Goal: Task Accomplishment & Management: Manage account settings

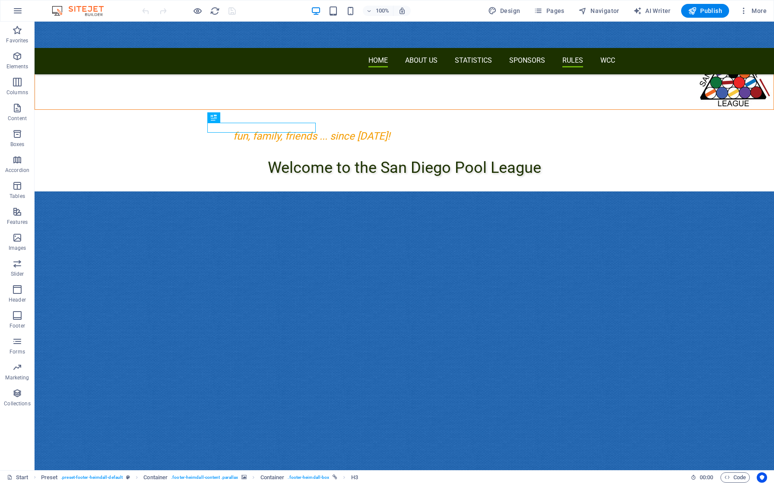
scroll to position [20, 0]
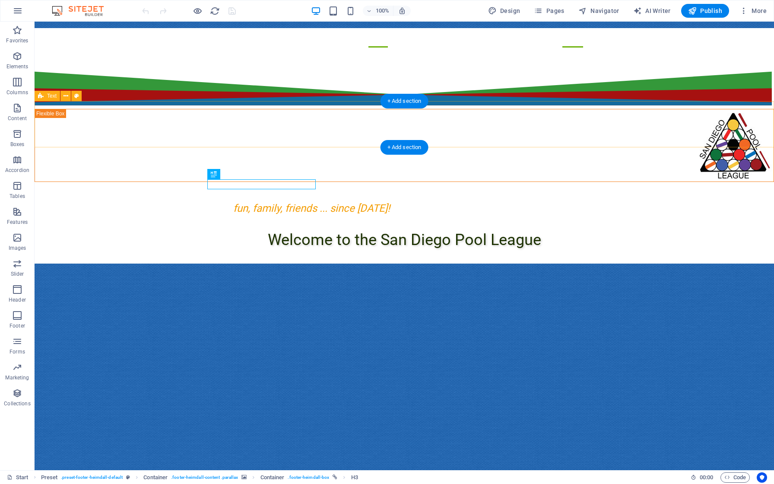
click at [89, 217] on div "Welcome to the San Diego Pool League" at bounding box center [405, 240] width 740 height 47
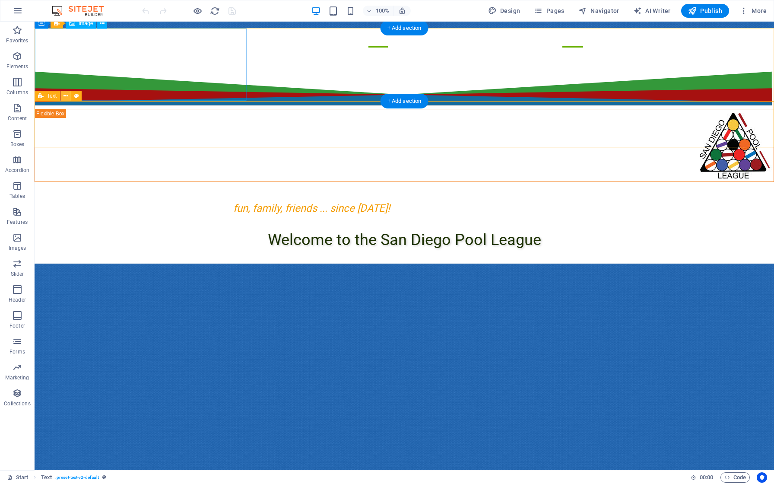
click at [66, 99] on icon at bounding box center [66, 96] width 5 height 9
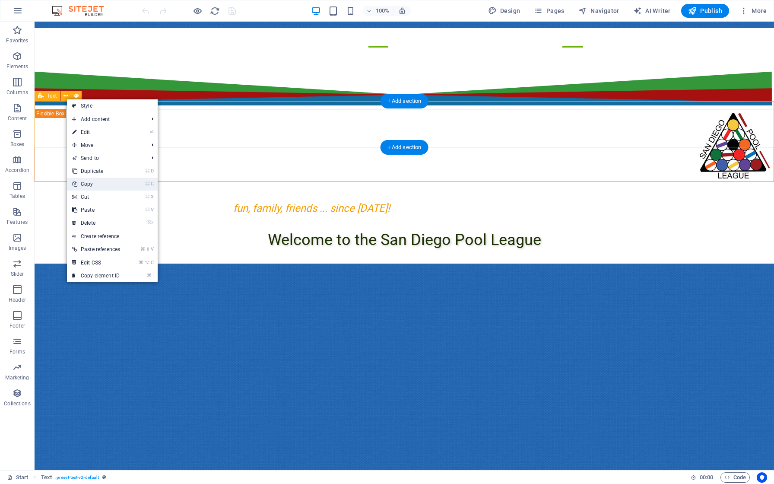
click at [90, 183] on link "⌘ C Copy" at bounding box center [96, 184] width 58 height 13
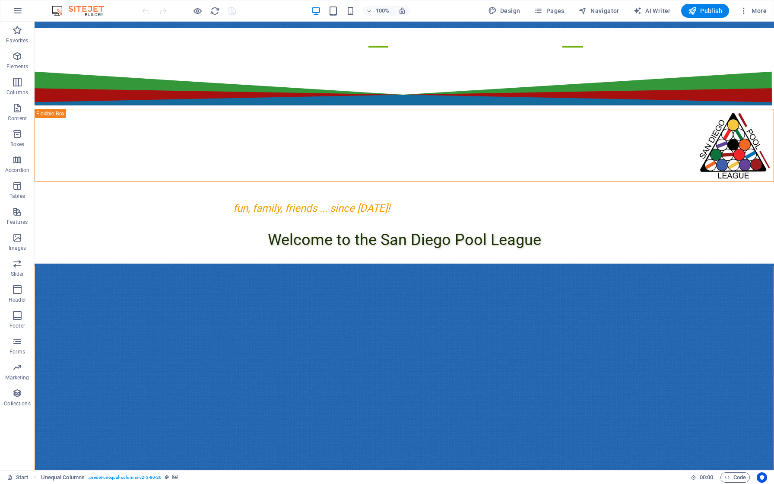
click at [37, 264] on figure at bounding box center [405, 488] width 740 height 449
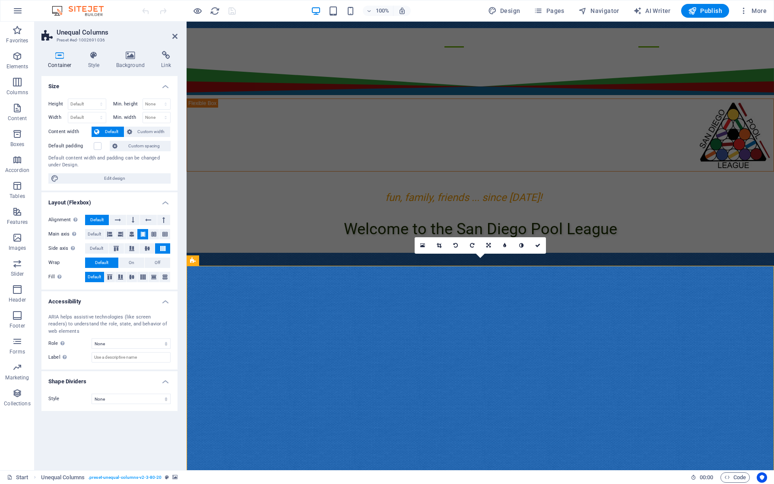
click at [249, 261] on icon at bounding box center [249, 260] width 5 height 9
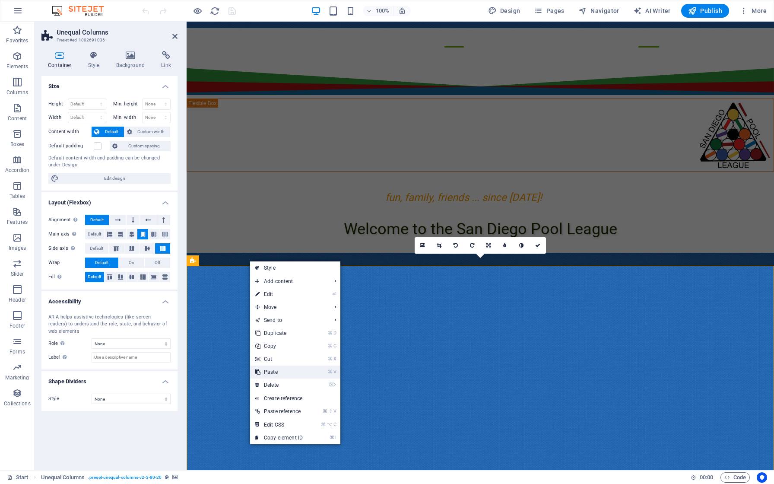
click at [271, 371] on link "⌘ V Paste" at bounding box center [279, 372] width 58 height 13
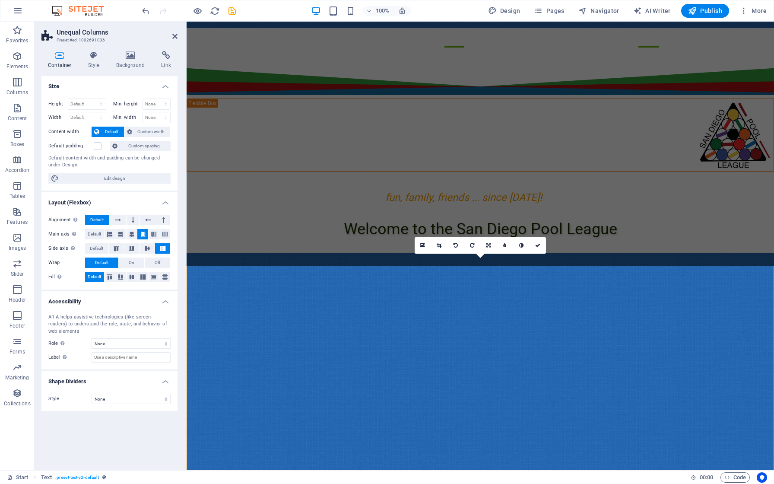
scroll to position [152, 0]
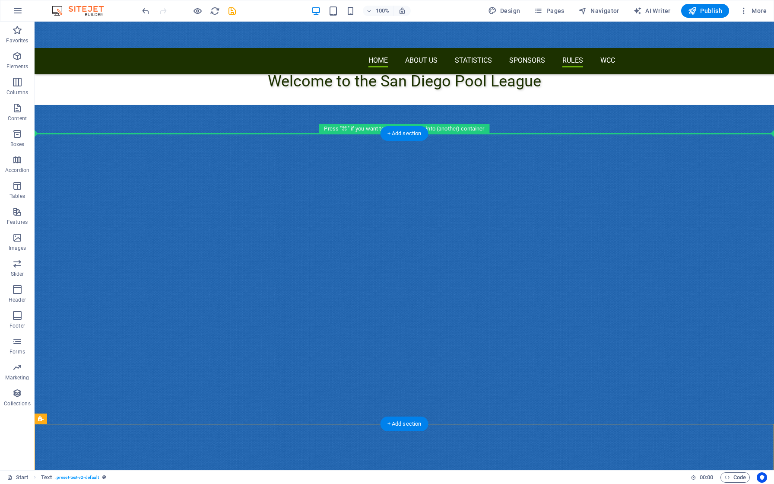
drag, startPoint x: 76, startPoint y: 442, endPoint x: 70, endPoint y: 203, distance: 238.6
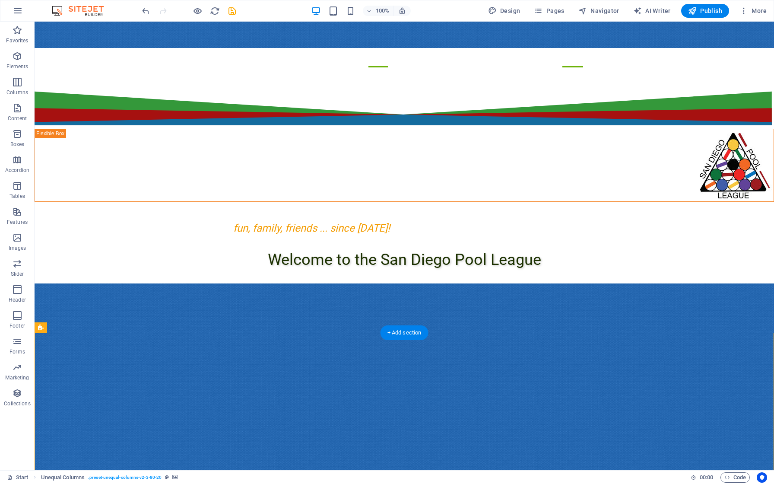
scroll to position [0, 0]
click at [64, 236] on div "Welcome to the San Diego Pool League" at bounding box center [405, 259] width 740 height 47
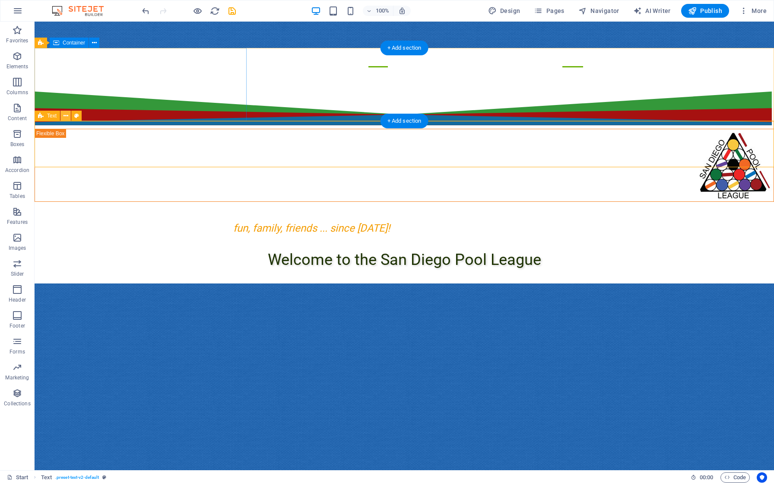
click at [64, 113] on icon at bounding box center [66, 115] width 5 height 9
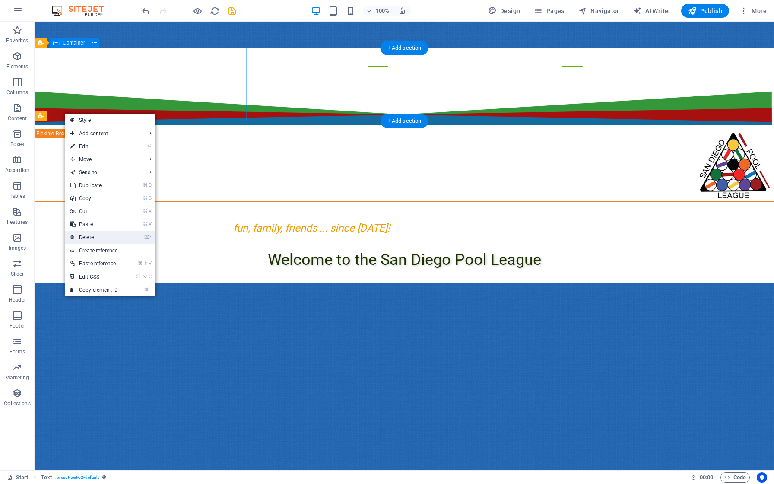
click at [92, 238] on link "⌦ Delete" at bounding box center [94, 237] width 58 height 13
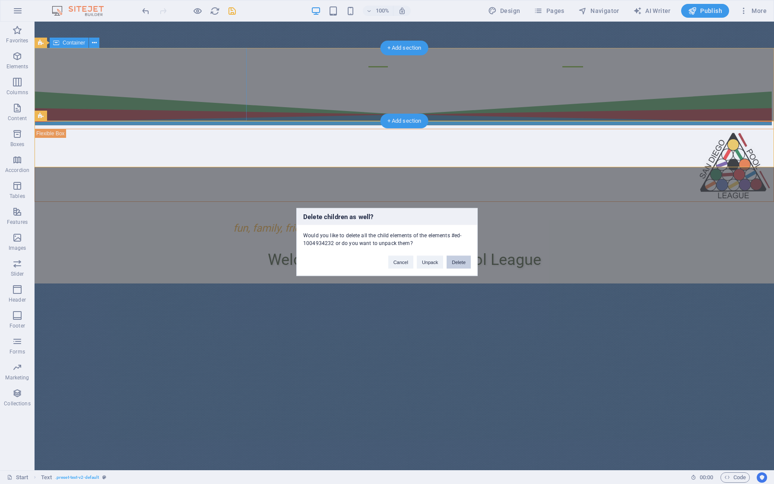
click at [461, 262] on button "Delete" at bounding box center [459, 262] width 24 height 13
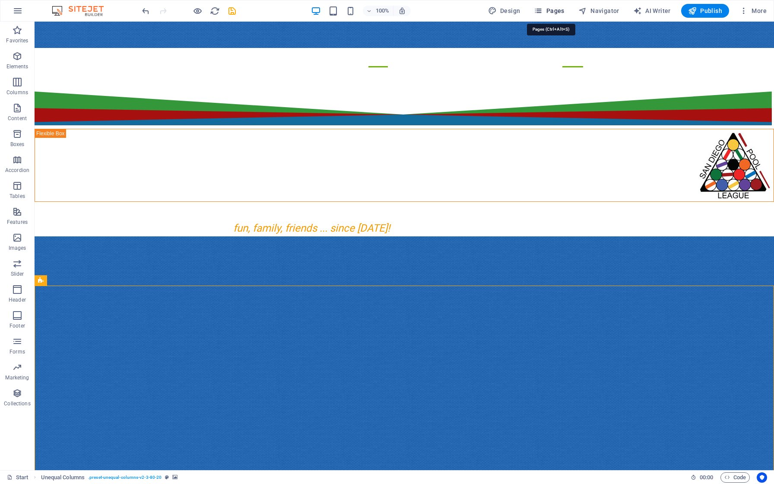
click at [553, 12] on span "Pages" at bounding box center [549, 10] width 30 height 9
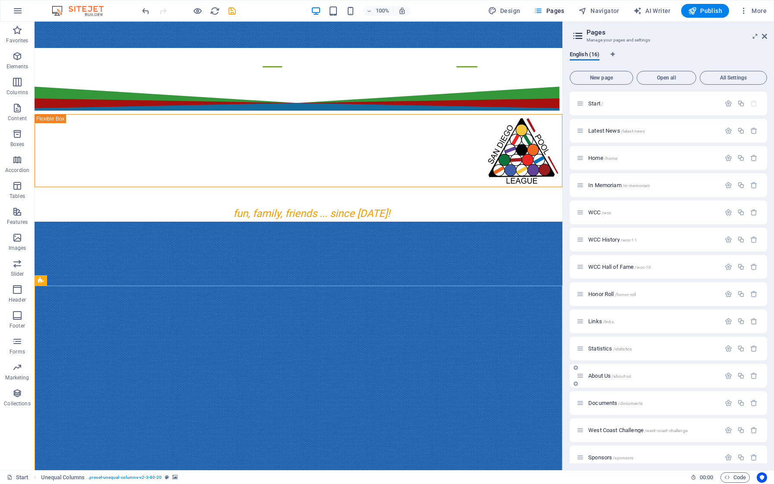
click at [599, 376] on span "About Us /about-us" at bounding box center [610, 376] width 43 height 6
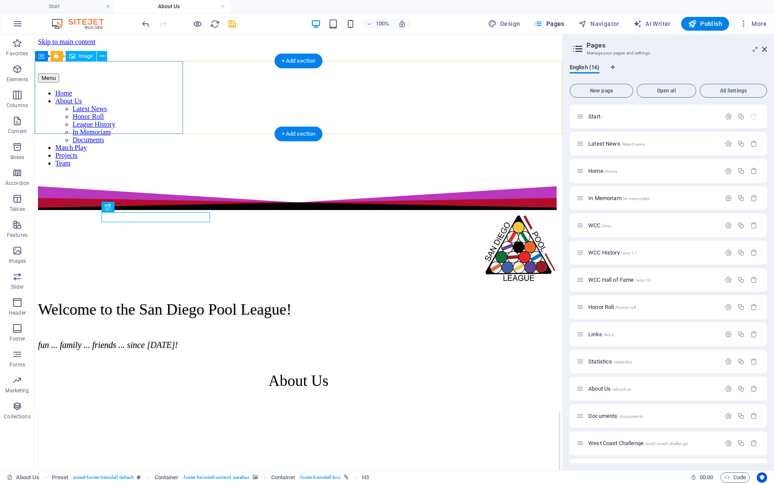
click at [59, 212] on figure at bounding box center [298, 249] width 521 height 74
click at [38, 212] on figure at bounding box center [298, 249] width 521 height 74
click at [186, 174] on div "Welcome to the San Diego Pool League! fun ... family ... friends ... since [DAT…" at bounding box center [298, 262] width 521 height 176
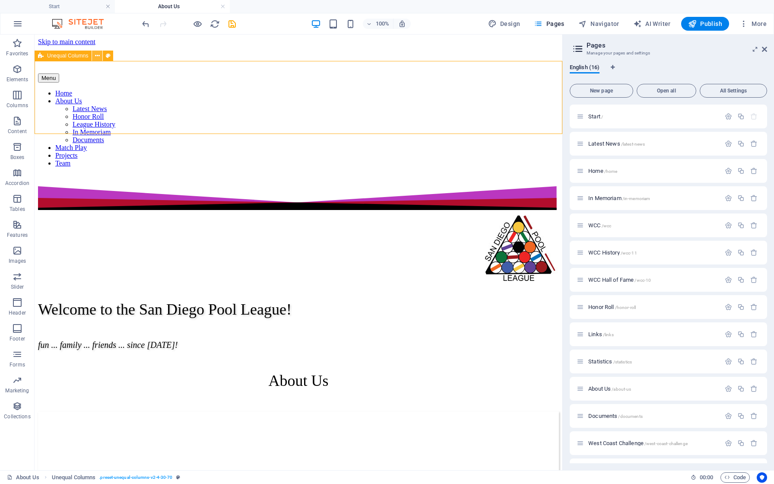
click at [96, 57] on icon at bounding box center [97, 55] width 5 height 9
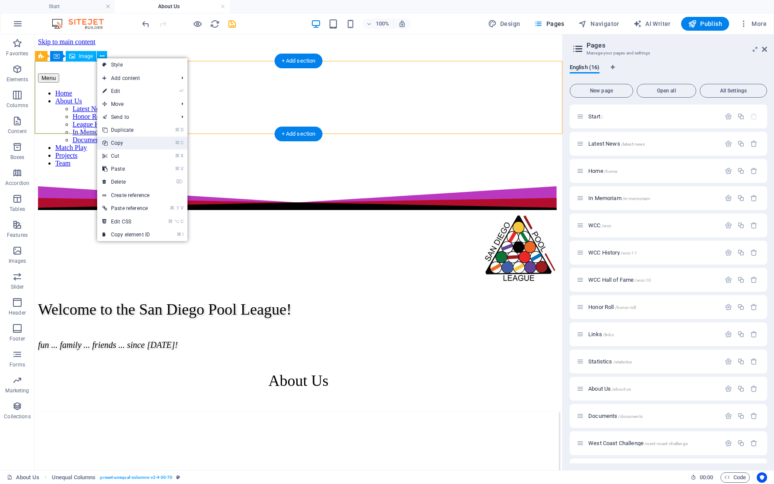
click at [114, 143] on link "⌘ C Copy" at bounding box center [126, 143] width 58 height 13
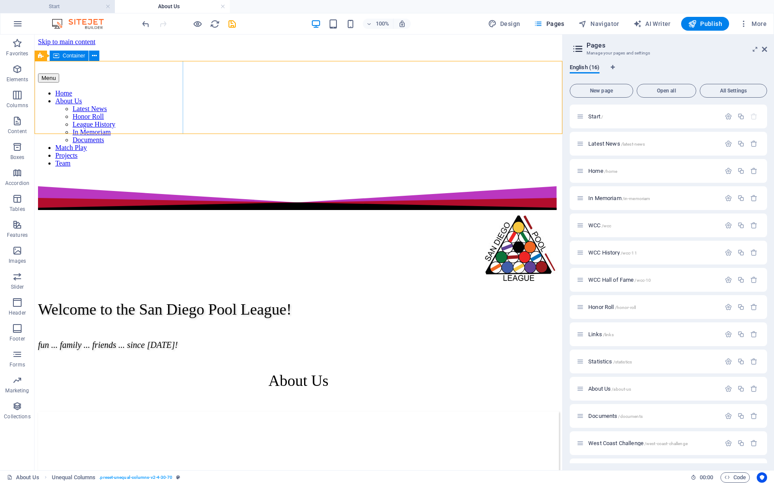
click at [63, 9] on h4 "Start" at bounding box center [57, 7] width 115 height 10
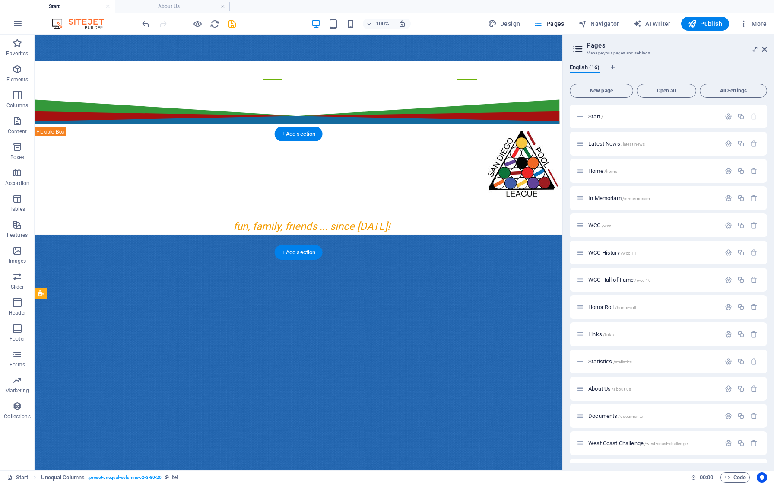
click at [67, 235] on figure at bounding box center [299, 453] width 528 height 436
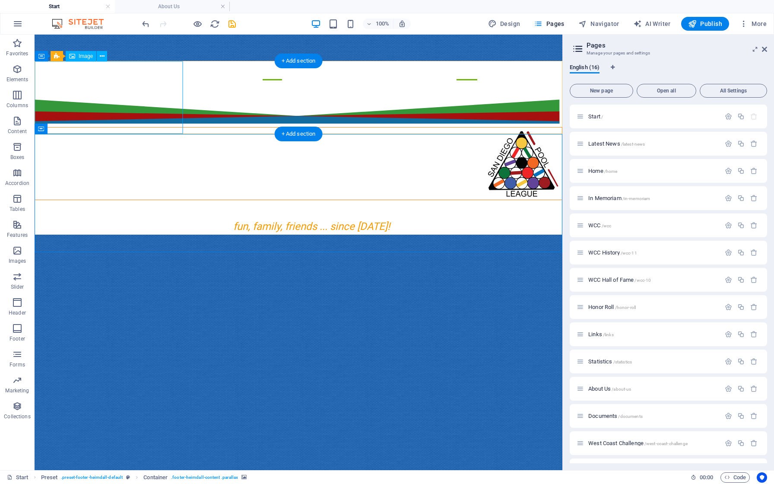
click at [57, 127] on figure at bounding box center [298, 163] width 527 height 72
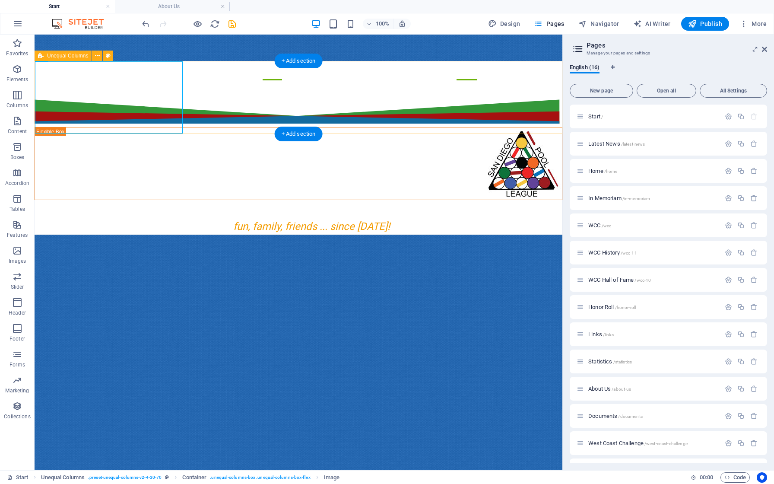
click at [41, 56] on icon at bounding box center [41, 56] width 6 height 10
click at [96, 55] on icon at bounding box center [97, 55] width 5 height 9
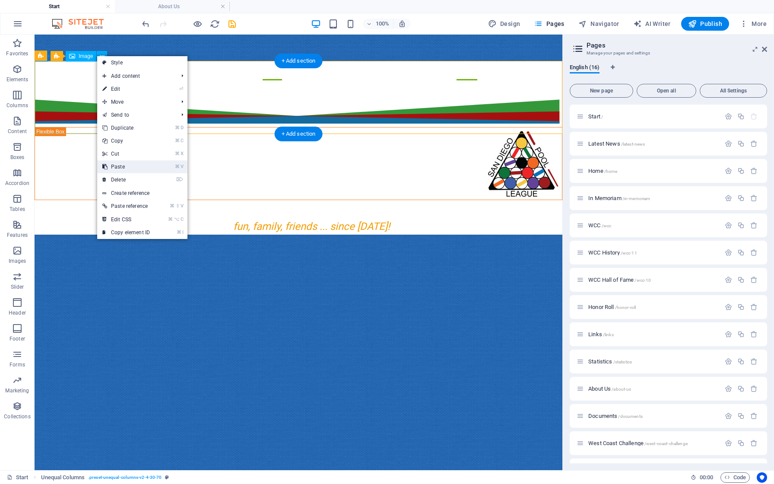
click at [115, 168] on link "⌘ V Paste" at bounding box center [126, 166] width 58 height 13
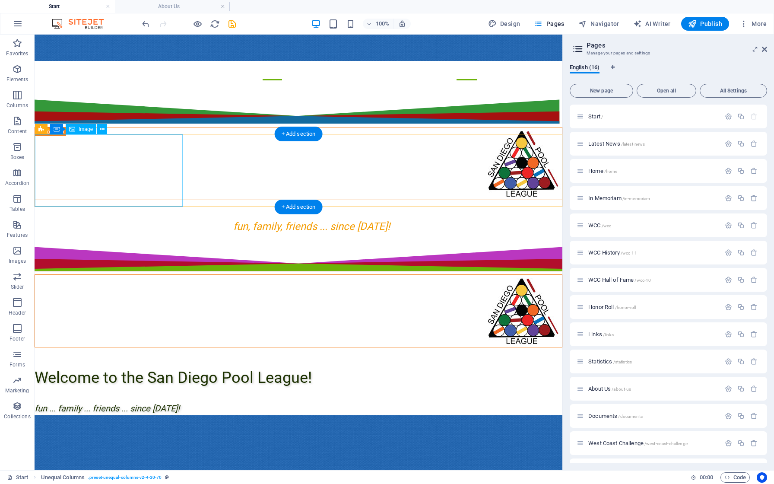
click at [156, 275] on figure at bounding box center [298, 311] width 527 height 72
select select "px"
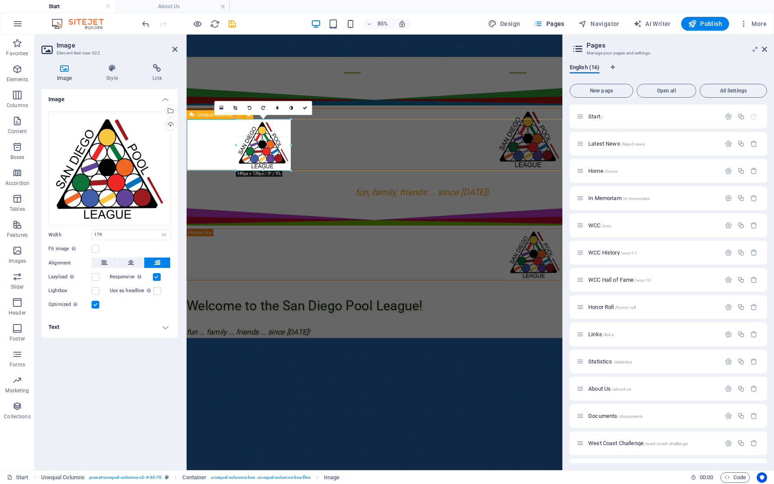
drag, startPoint x: 290, startPoint y: 180, endPoint x: 274, endPoint y: 159, distance: 26.3
type input "149"
click at [410, 331] on div "Welcome to the San Diego Pool League! fun ... family ... friends ... since [DAT…" at bounding box center [408, 361] width 443 height 61
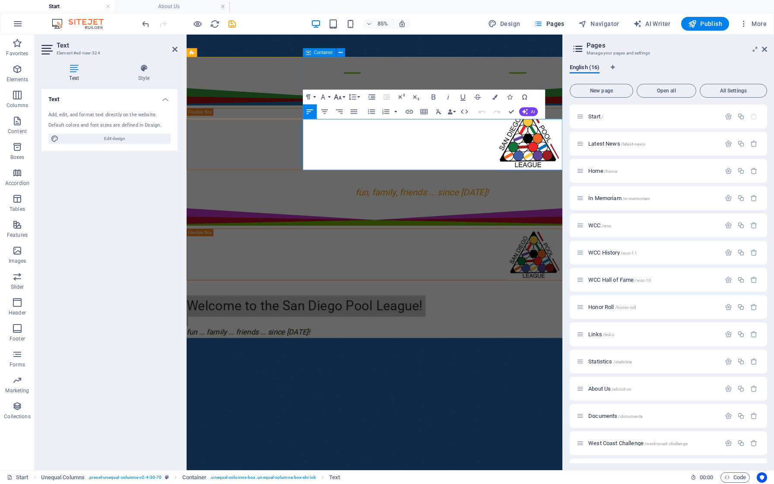
click at [343, 96] on button "Font Size" at bounding box center [339, 97] width 14 height 15
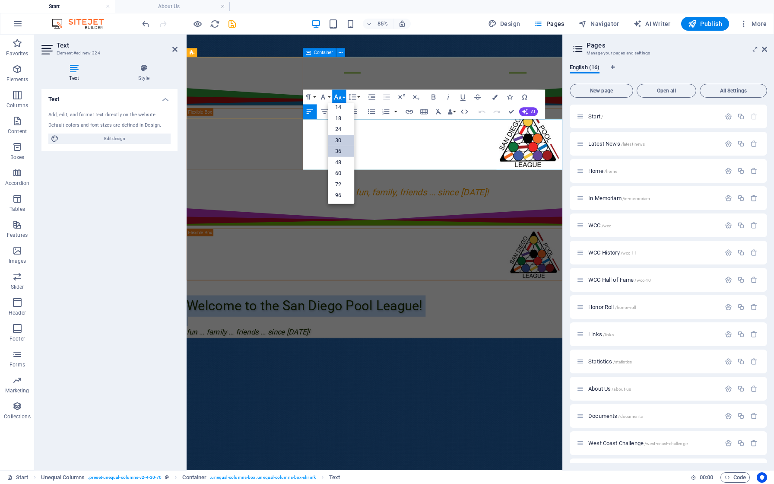
click at [341, 139] on link "30" at bounding box center [341, 140] width 26 height 11
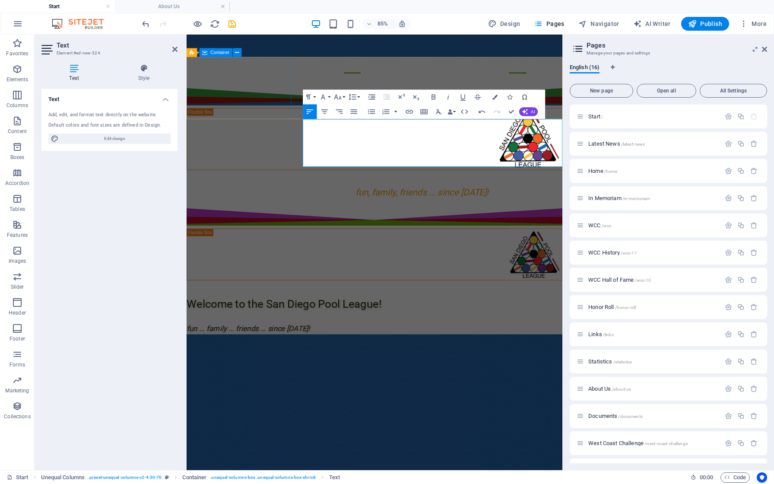
click at [178, 50] on aside "Text Element #ed-new-324 Text Style Text Add, edit, and format text directly on…" at bounding box center [111, 253] width 152 height 436
click at [172, 50] on icon at bounding box center [174, 49] width 5 height 7
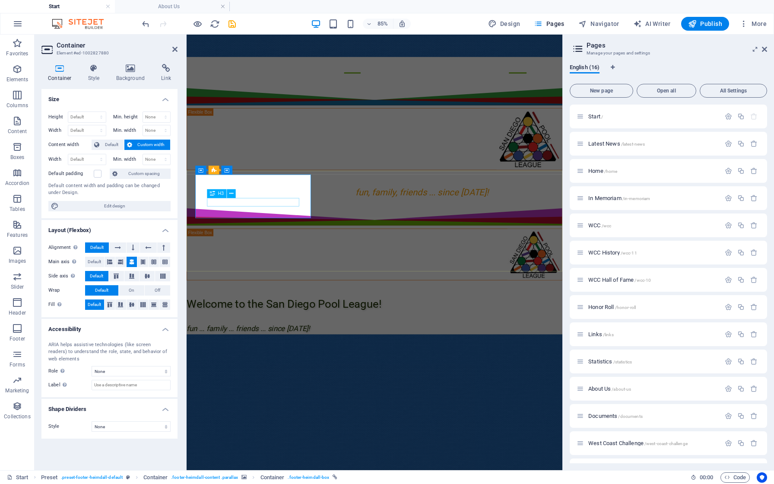
click at [96, 70] on icon at bounding box center [94, 68] width 25 height 9
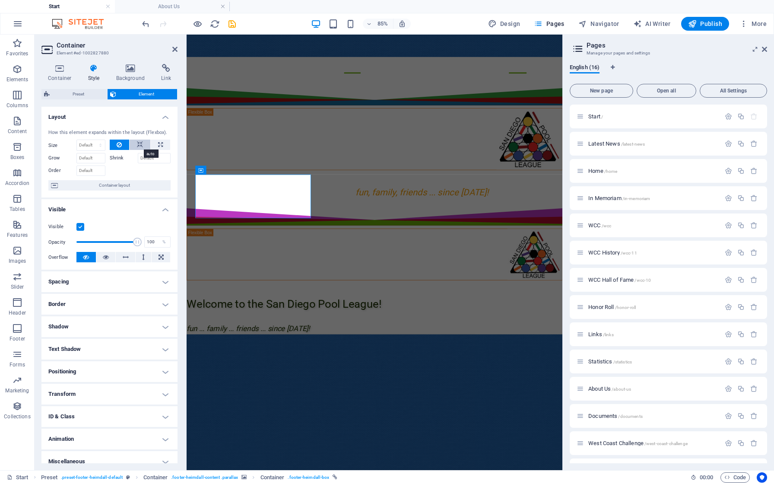
click at [137, 144] on icon at bounding box center [140, 145] width 6 height 10
click at [117, 143] on icon at bounding box center [119, 145] width 5 height 10
click at [162, 145] on button at bounding box center [160, 145] width 19 height 10
type input "100"
select select "%"
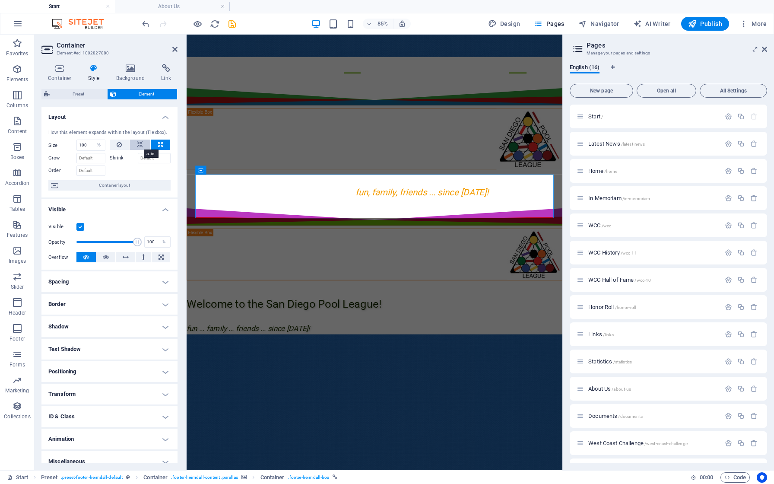
click at [138, 144] on icon at bounding box center [140, 145] width 6 height 10
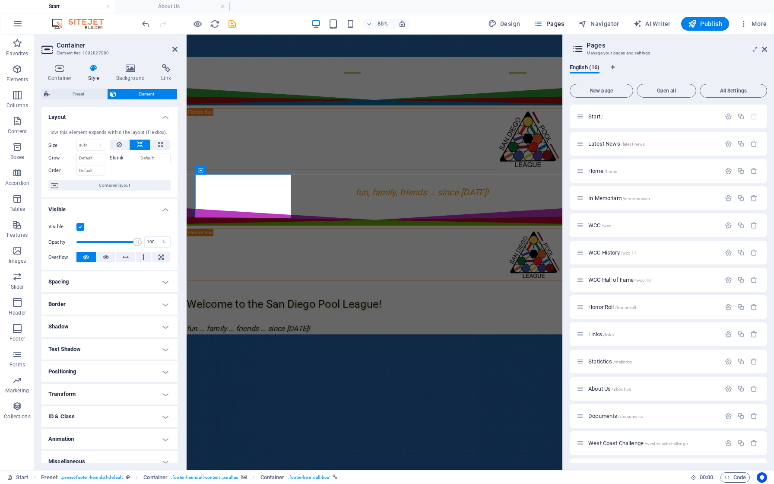
click at [116, 159] on label "Shrink" at bounding box center [124, 158] width 28 height 10
click at [138, 159] on input "Shrink" at bounding box center [154, 158] width 33 height 10
click at [147, 156] on input "Shrink" at bounding box center [154, 158] width 33 height 10
select select "px"
type input "0"
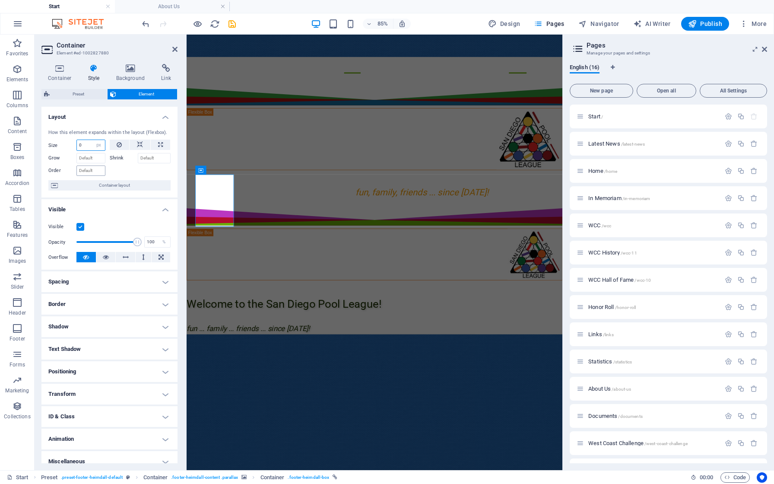
select select "DISABLED_OPTION_VALUE"
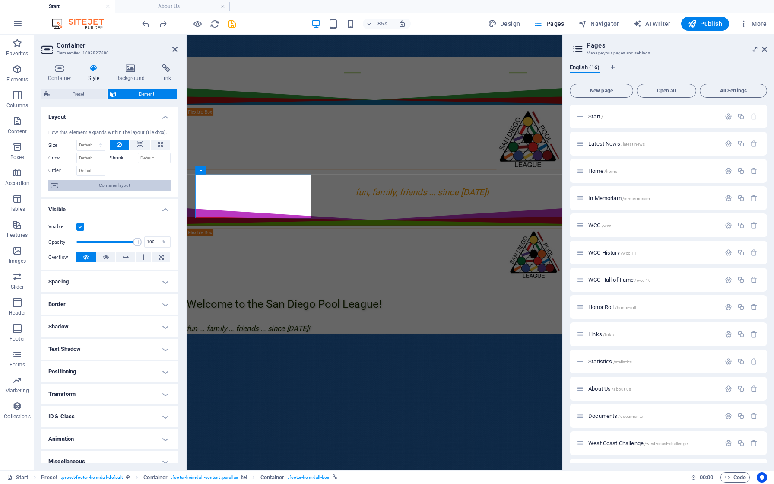
click at [115, 189] on span "Container layout" at bounding box center [115, 185] width 108 height 10
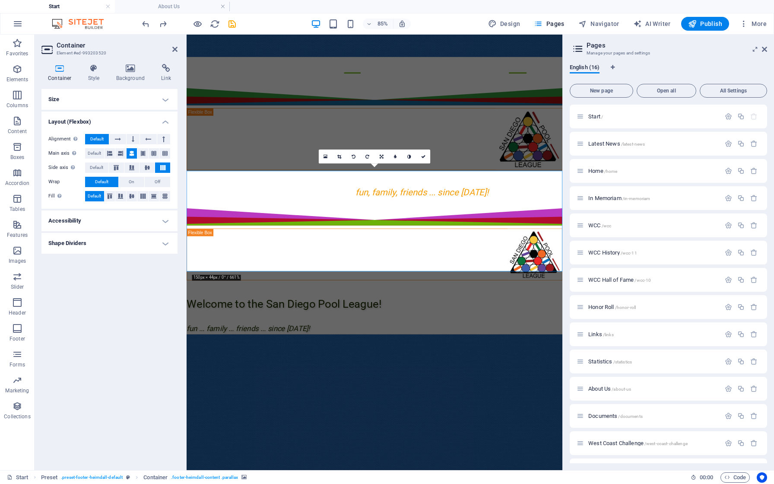
click at [61, 73] on h4 "Container" at bounding box center [61, 73] width 40 height 18
click at [165, 97] on h4 "Size" at bounding box center [109, 99] width 136 height 21
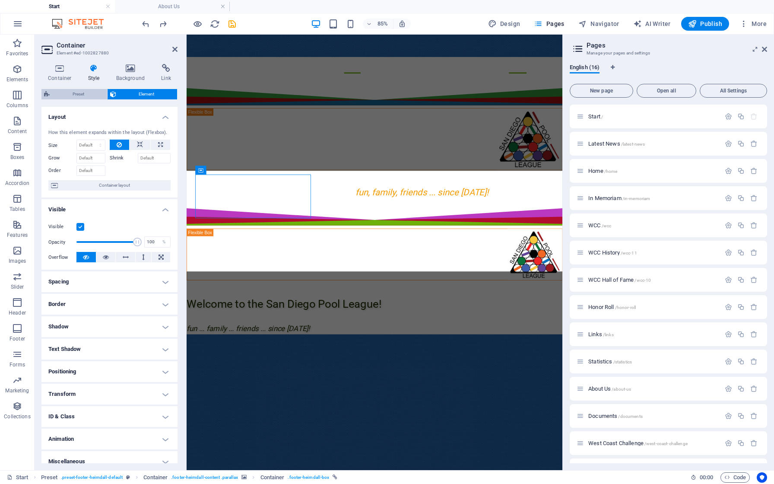
click at [85, 98] on span "Preset" at bounding box center [78, 94] width 52 height 10
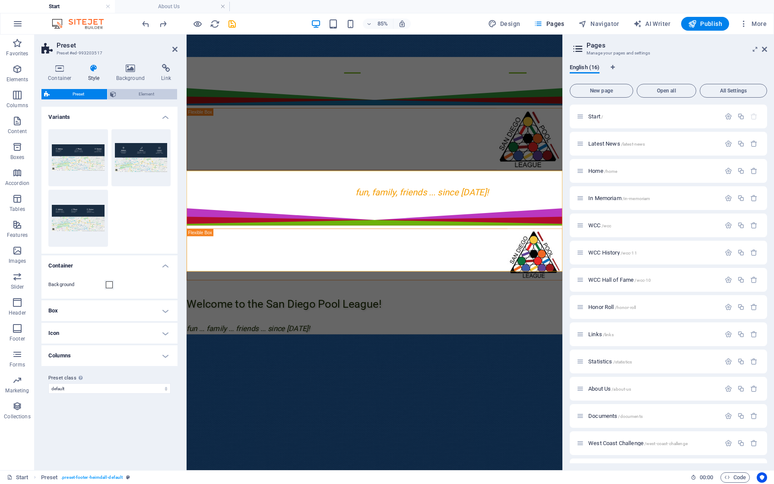
click at [139, 96] on span "Element" at bounding box center [147, 94] width 56 height 10
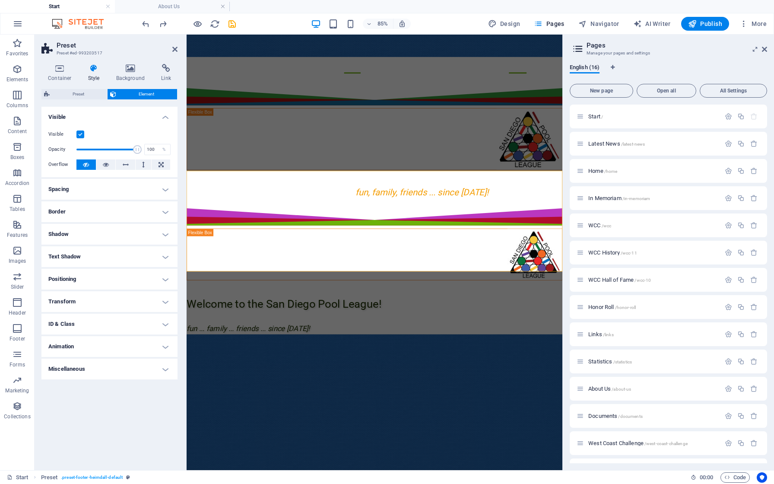
click at [160, 190] on h4 "Spacing" at bounding box center [109, 189] width 136 height 21
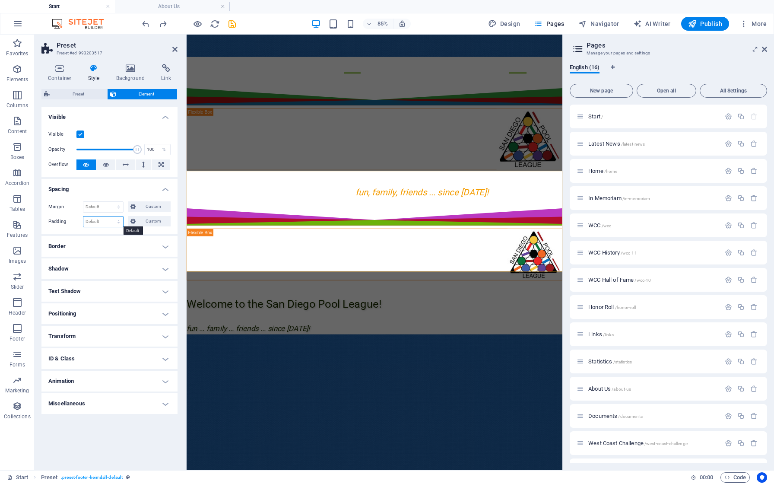
select select "px"
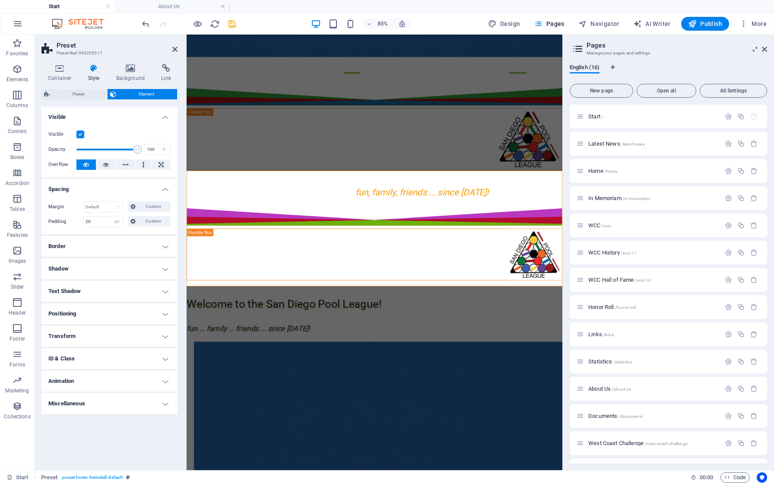
click at [95, 236] on h4 "Border" at bounding box center [109, 246] width 136 height 21
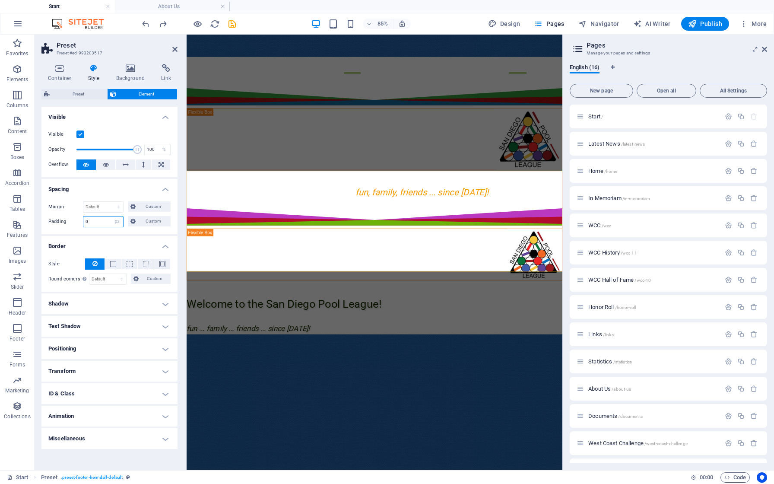
click at [96, 224] on input "0" at bounding box center [103, 222] width 40 height 10
type input "2"
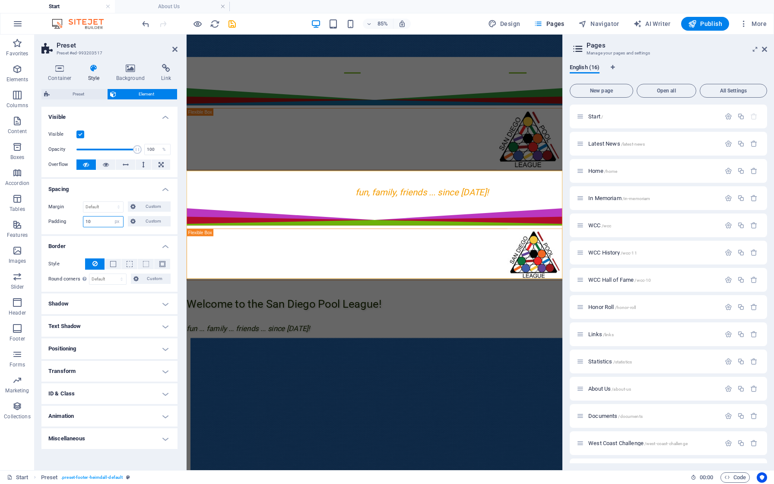
type input "0"
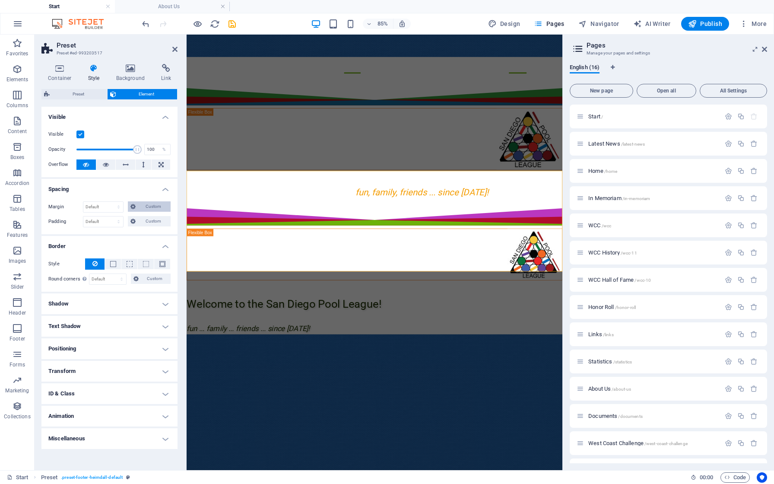
click at [153, 207] on span "Custom" at bounding box center [153, 206] width 30 height 10
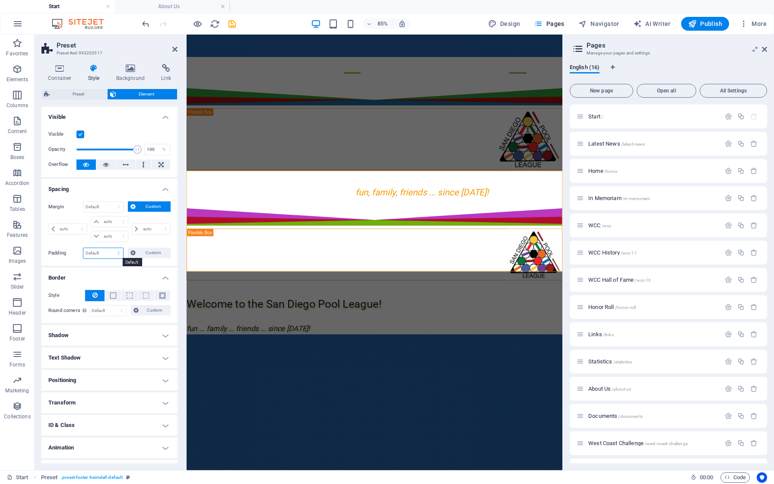
select select "px"
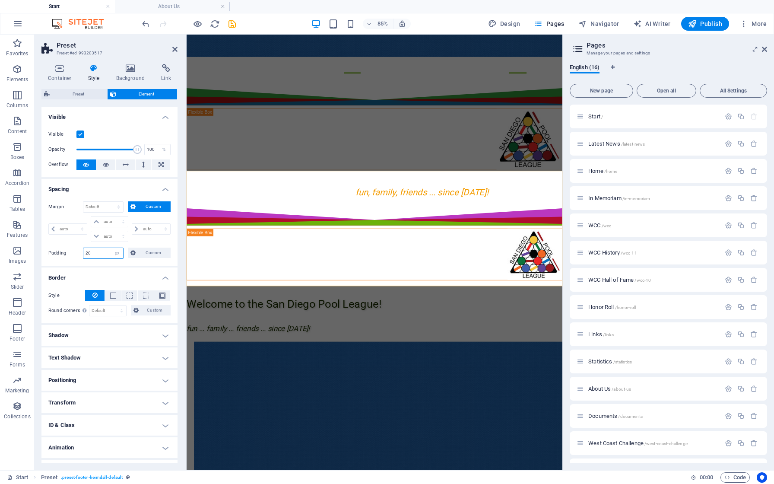
type input "0"
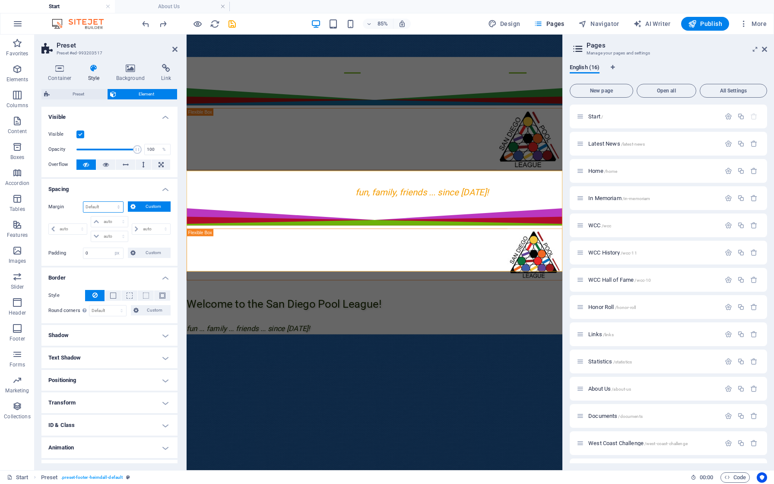
click at [98, 206] on select "Default auto px % rem vw vh Custom" at bounding box center [103, 207] width 40 height 10
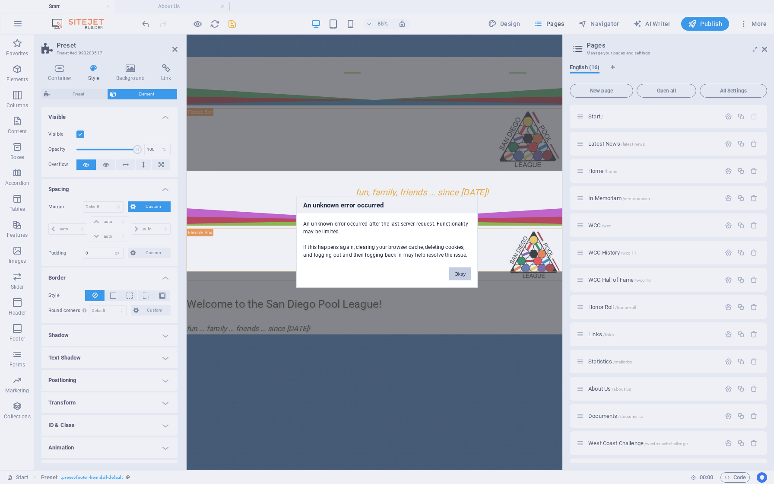
click at [455, 274] on button "Okay" at bounding box center [460, 274] width 22 height 13
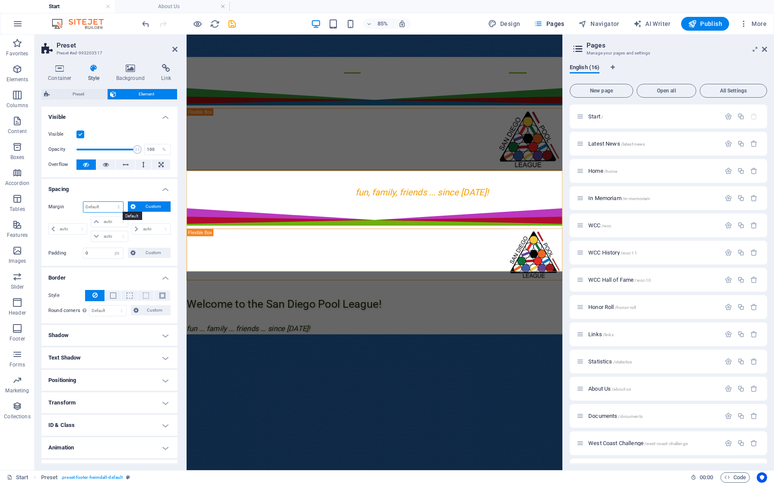
click at [104, 210] on select "Default auto px % rem vw vh Custom" at bounding box center [103, 207] width 40 height 10
select select "px"
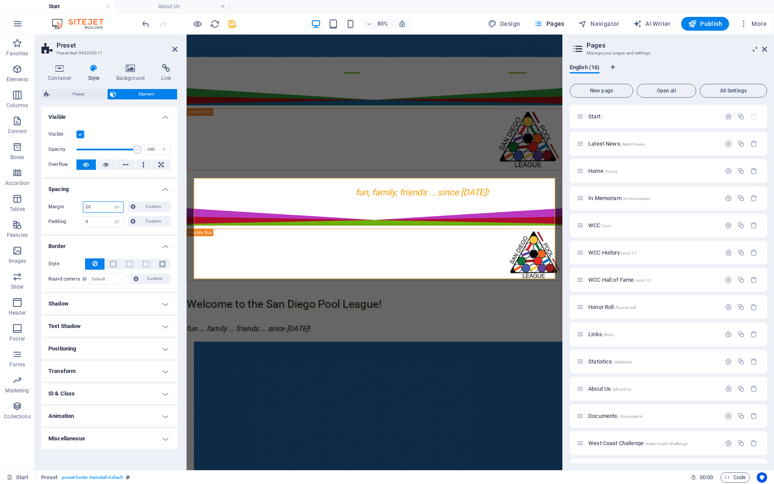
type input "0"
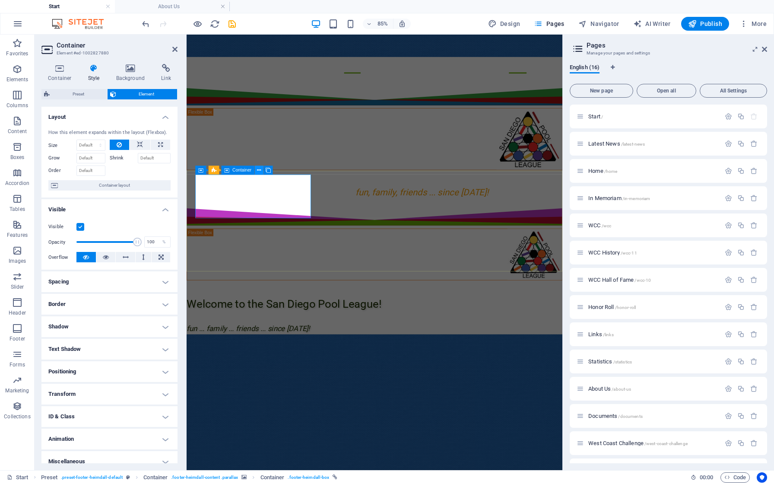
click at [259, 171] on icon at bounding box center [260, 170] width 4 height 8
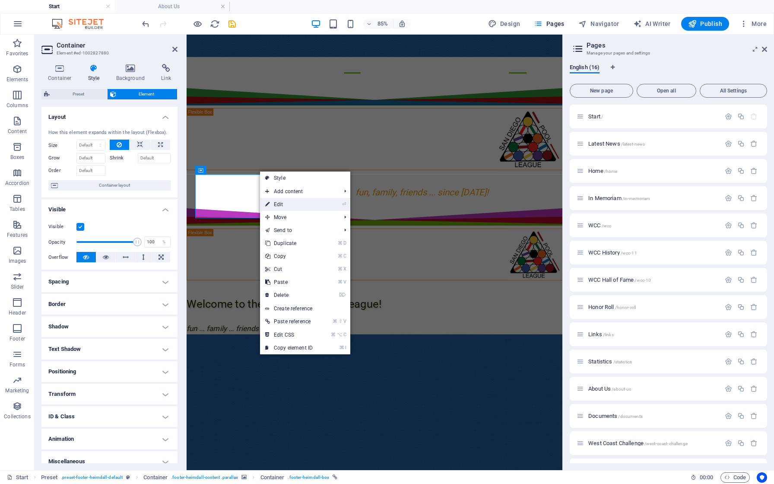
click at [277, 203] on link "⏎ Edit" at bounding box center [289, 204] width 58 height 13
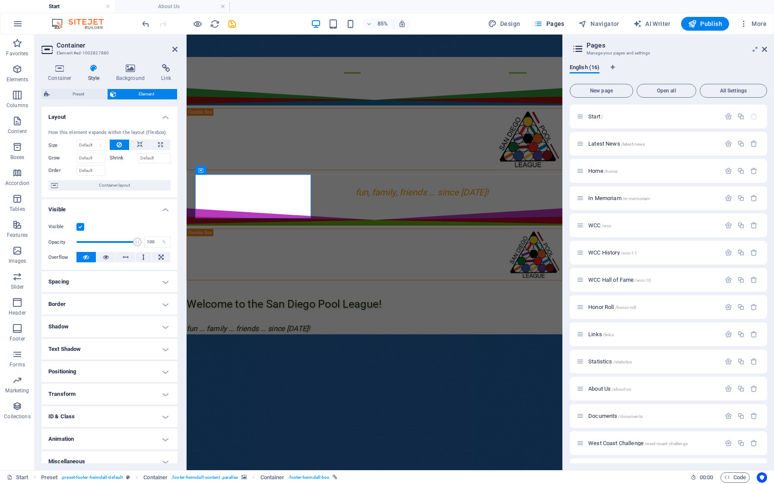
click at [111, 305] on h4 "Border" at bounding box center [109, 304] width 136 height 21
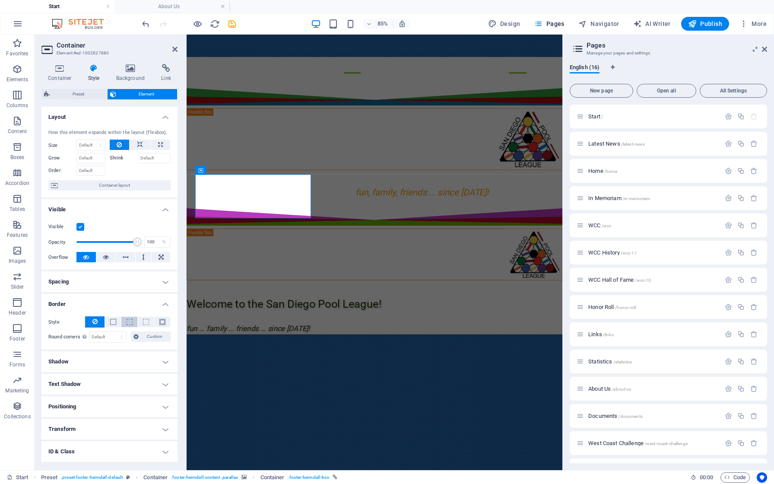
scroll to position [0, 0]
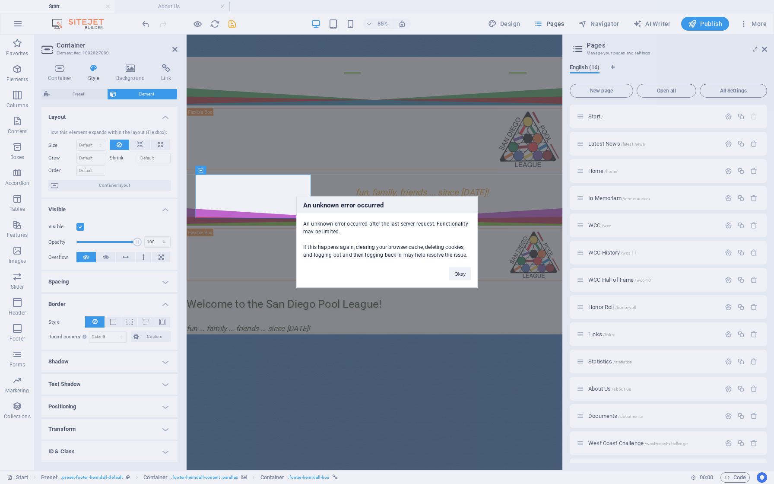
click at [147, 158] on div "An unknown error occurred An unknown error occurred after the last server reque…" at bounding box center [387, 242] width 774 height 484
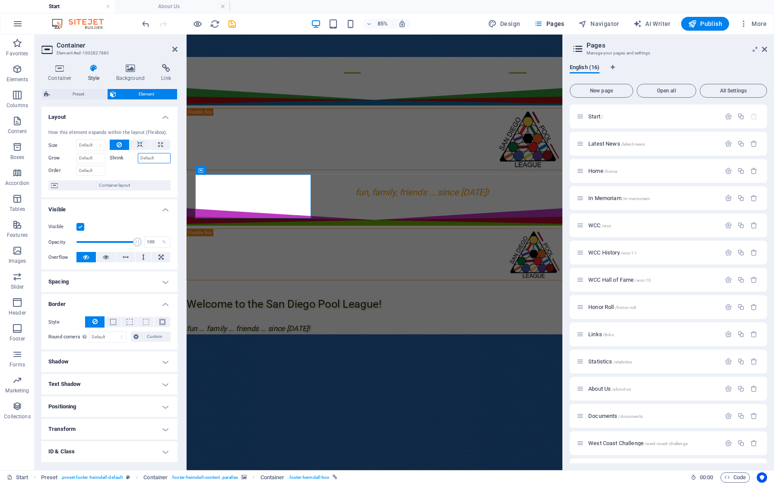
click at [147, 158] on input "Shrink" at bounding box center [154, 158] width 33 height 10
type input "20"
click at [90, 172] on input "Order" at bounding box center [90, 171] width 29 height 10
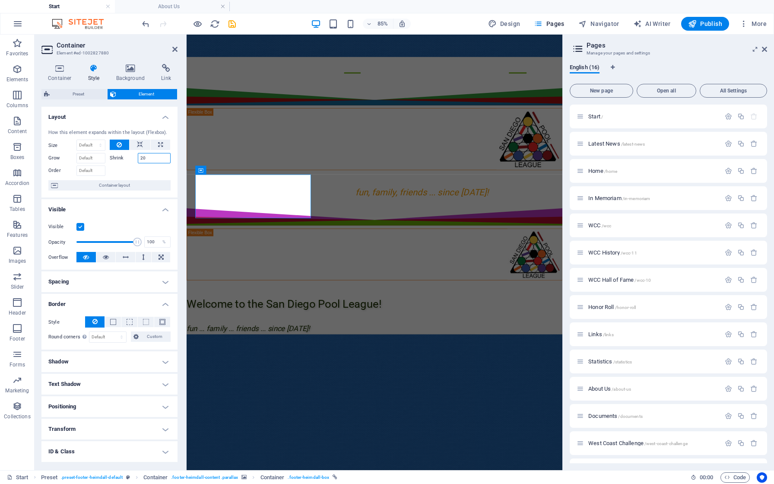
click at [147, 159] on input "20" at bounding box center [154, 158] width 33 height 10
click at [141, 167] on div at bounding box center [140, 169] width 61 height 13
click at [158, 146] on icon at bounding box center [160, 145] width 5 height 10
type input "100"
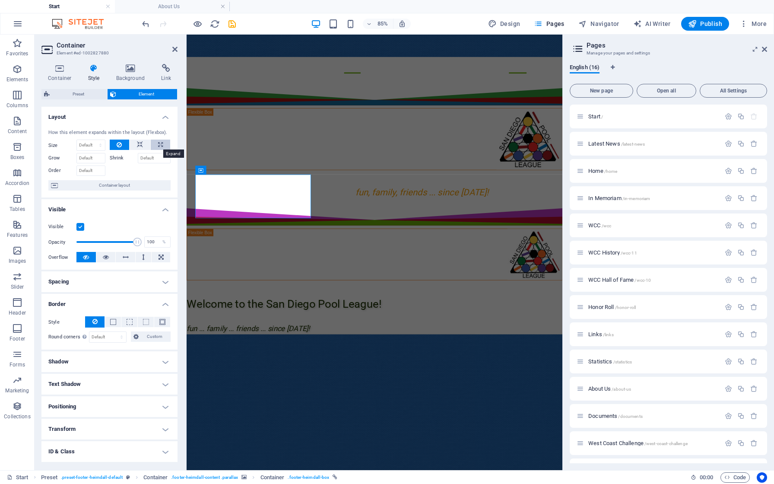
select select "%"
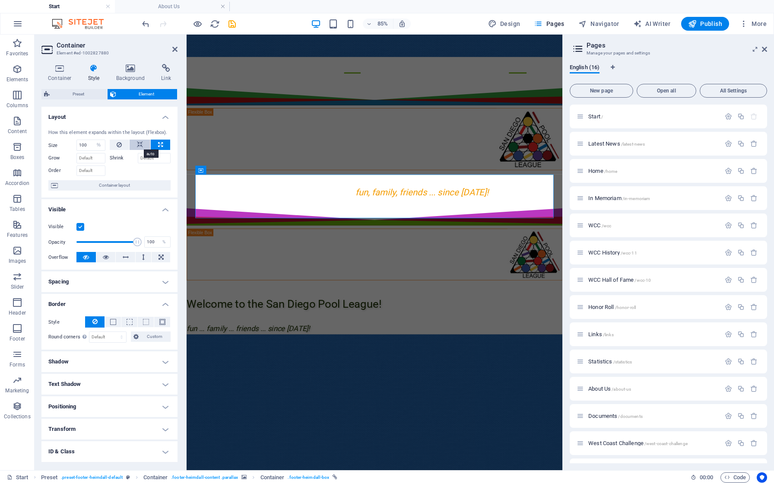
click at [141, 143] on icon at bounding box center [140, 145] width 6 height 10
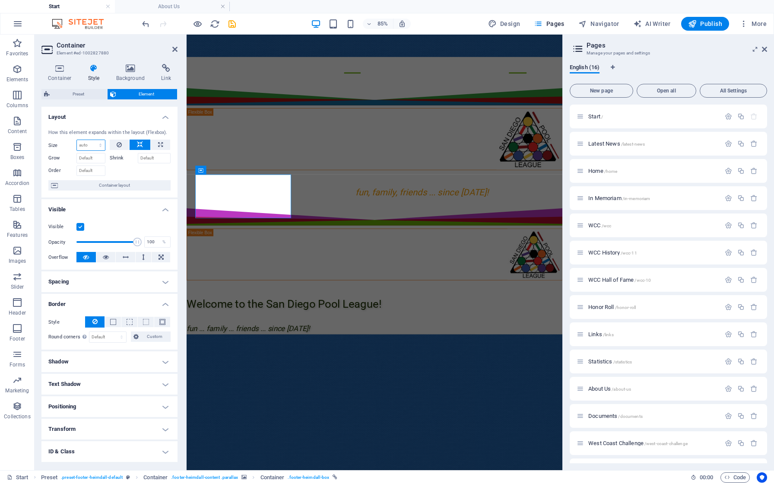
select select "%"
type input "100"
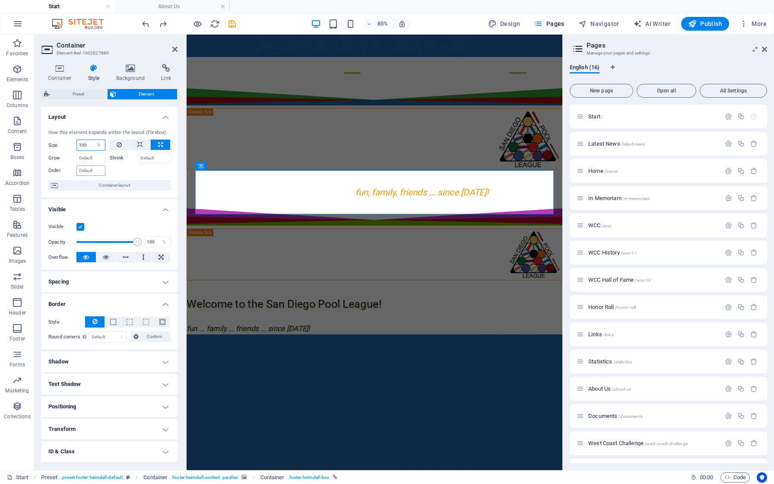
select select "DISABLED_OPTION_VALUE"
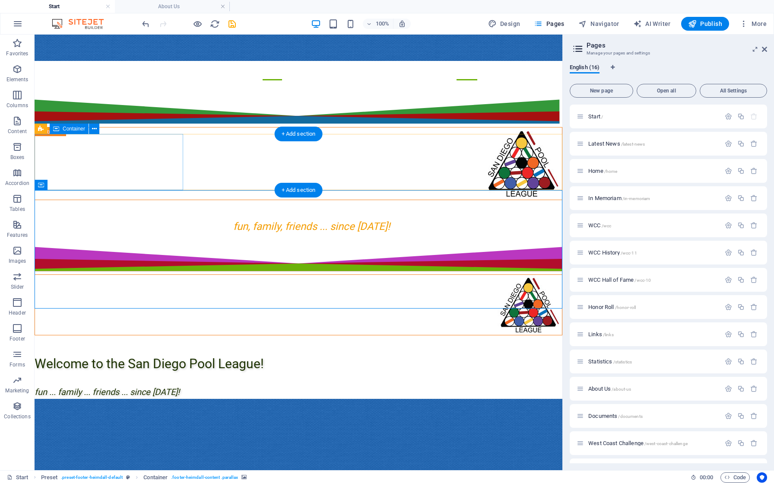
click at [148, 274] on div at bounding box center [299, 304] width 528 height 61
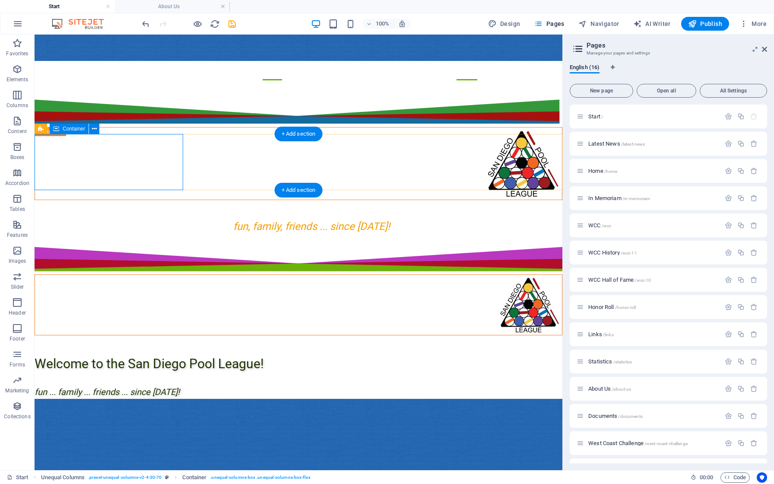
click at [148, 274] on div at bounding box center [299, 304] width 528 height 61
click at [99, 128] on icon at bounding box center [97, 128] width 5 height 9
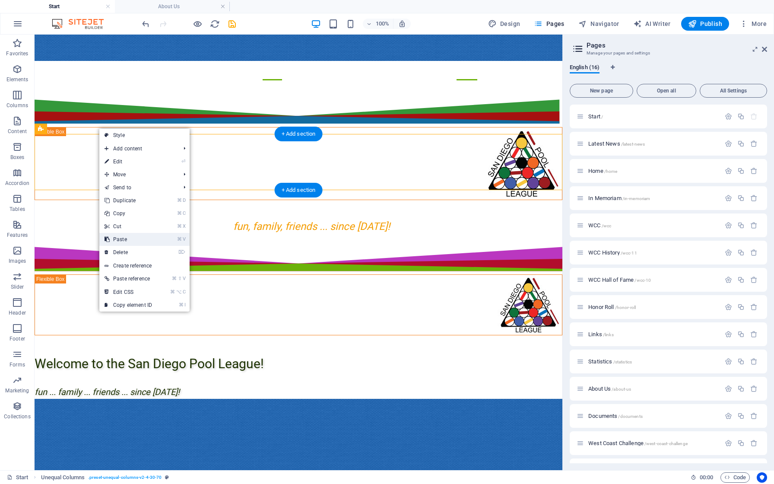
click at [118, 239] on link "⌘ V Paste" at bounding box center [128, 239] width 58 height 13
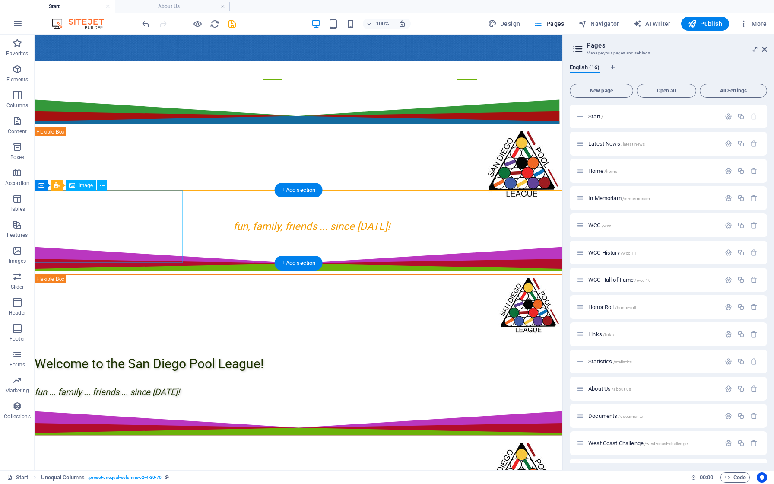
click at [150, 439] on figure at bounding box center [298, 475] width 527 height 72
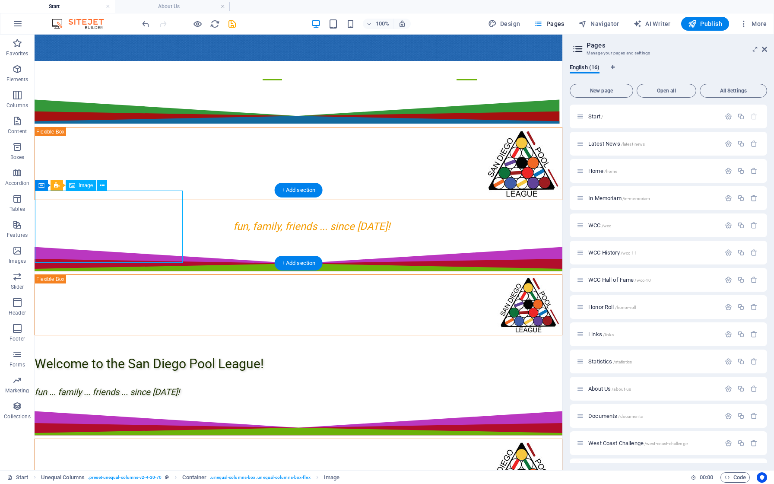
click at [145, 439] on figure at bounding box center [298, 475] width 527 height 72
select select "px"
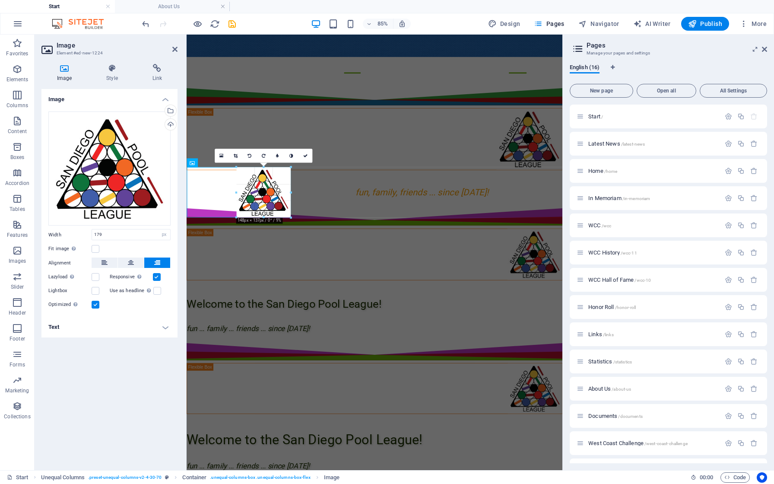
drag, startPoint x: 290, startPoint y: 228, endPoint x: 275, endPoint y: 209, distance: 23.8
type input "149"
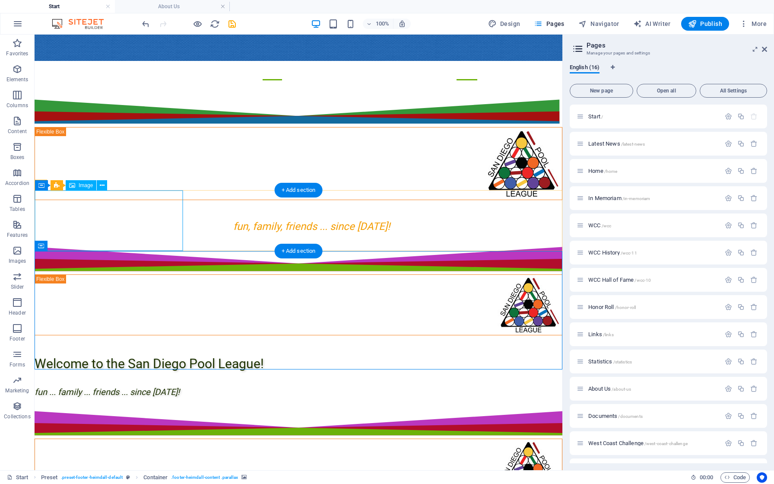
click at [150, 439] on figure at bounding box center [298, 469] width 527 height 60
select select "px"
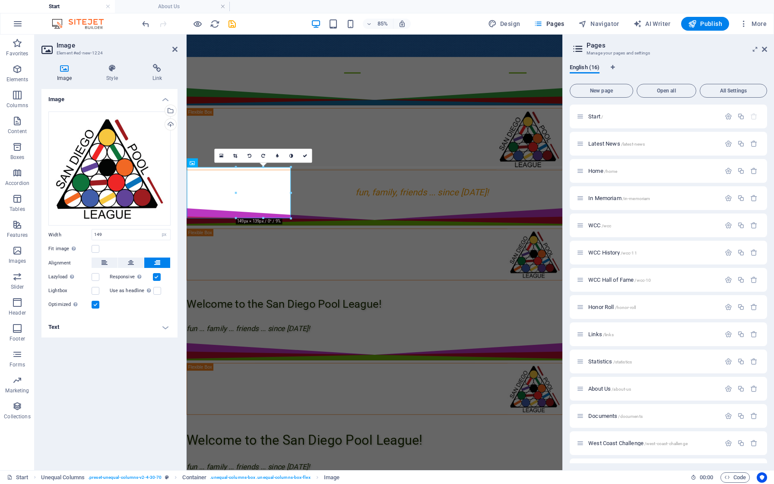
click at [91, 394] on div "Image Drag files here, click to choose files or select files from Files or our …" at bounding box center [109, 276] width 136 height 374
click at [177, 50] on icon at bounding box center [174, 49] width 5 height 7
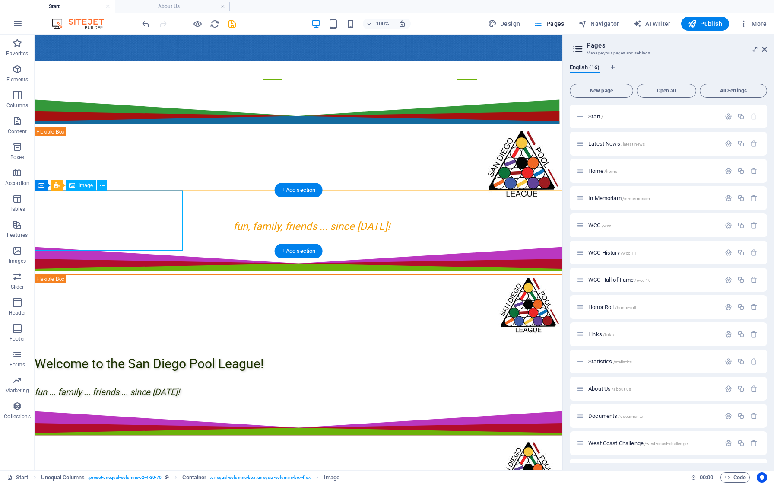
click at [150, 439] on figure at bounding box center [298, 469] width 527 height 60
click at [144, 439] on figure at bounding box center [298, 469] width 527 height 60
select select "px"
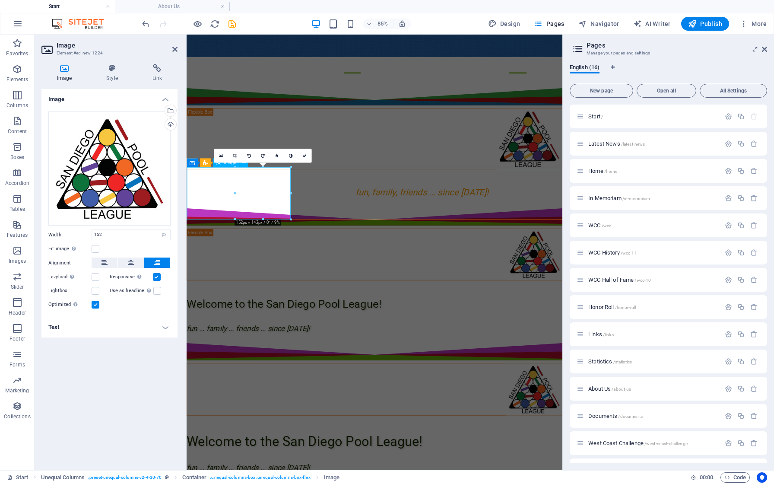
click at [286, 421] on figure at bounding box center [408, 451] width 442 height 61
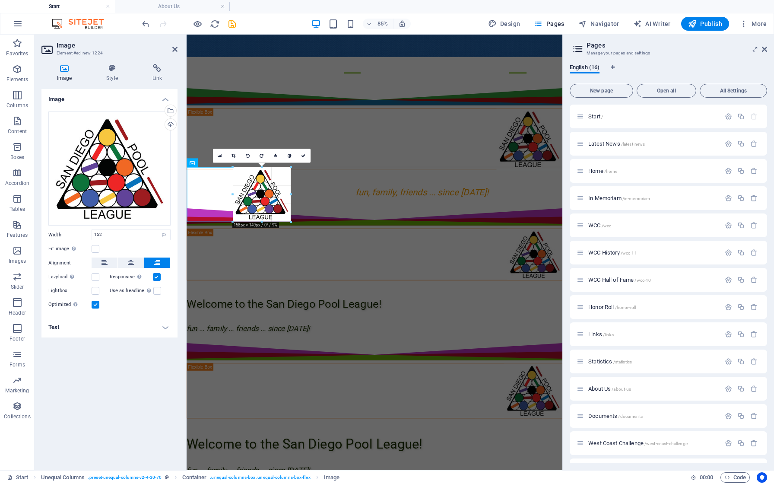
drag, startPoint x: 291, startPoint y: 219, endPoint x: 296, endPoint y: 224, distance: 7.3
type input "158"
click at [201, 421] on figure at bounding box center [408, 453] width 442 height 64
click at [174, 52] on icon at bounding box center [174, 49] width 5 height 7
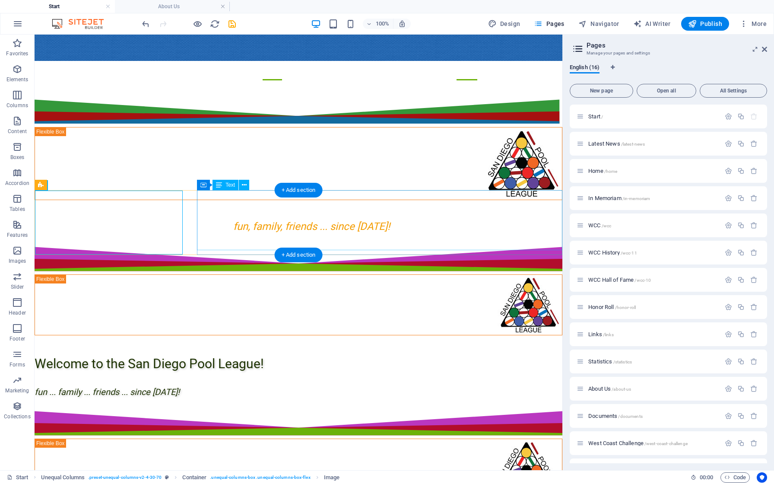
click at [118, 439] on figure at bounding box center [298, 471] width 527 height 64
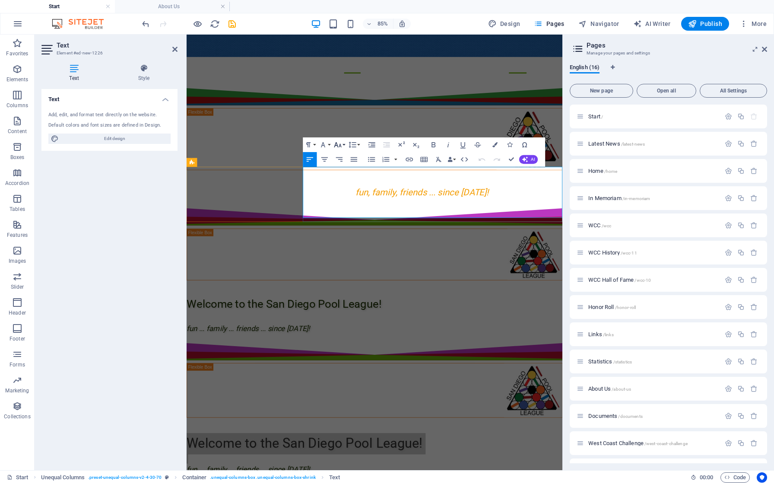
click at [345, 142] on button "Font Size" at bounding box center [339, 144] width 14 height 15
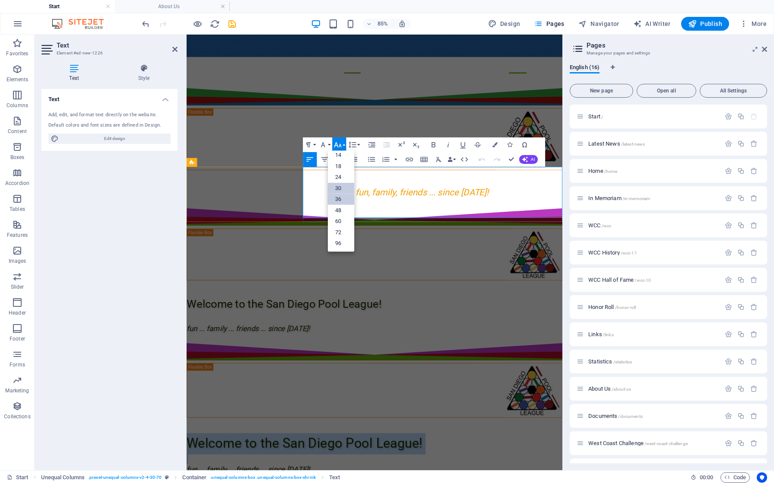
click at [340, 188] on link "30" at bounding box center [341, 188] width 26 height 11
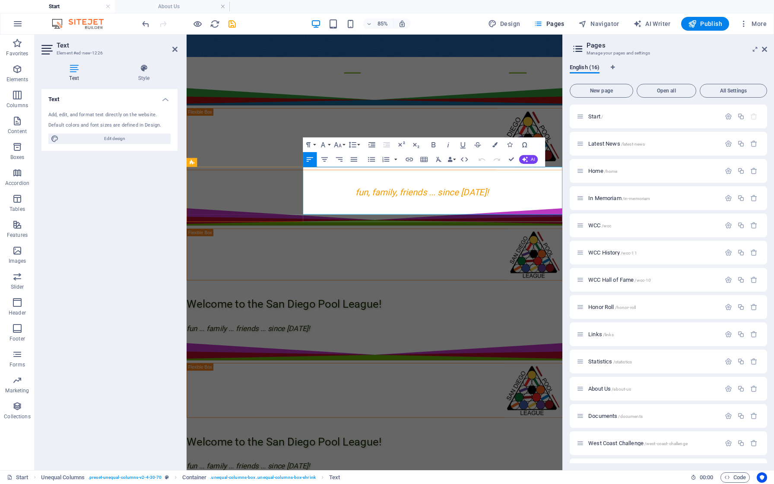
click at [344, 144] on button "Font Size" at bounding box center [339, 144] width 14 height 15
click at [342, 156] on link "14" at bounding box center [341, 155] width 26 height 11
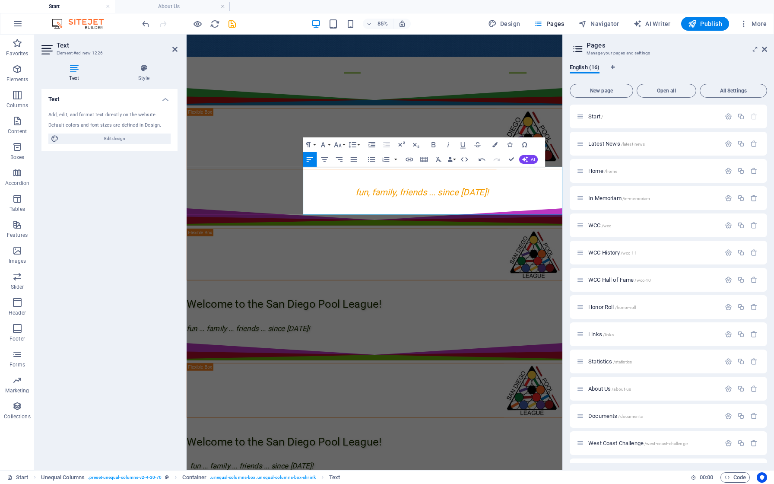
click at [167, 236] on div "Text Add, edit, and format text directly on the website. Default colors and fon…" at bounding box center [109, 276] width 136 height 374
click at [172, 48] on icon at bounding box center [174, 49] width 5 height 7
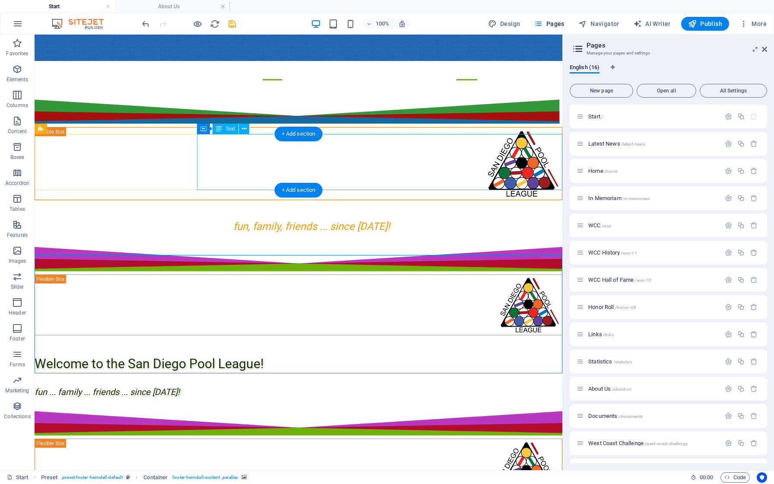
click at [236, 342] on div "Welcome to the San Diego Pool League! fun ... family ... friends ... since [DAT…" at bounding box center [299, 370] width 528 height 57
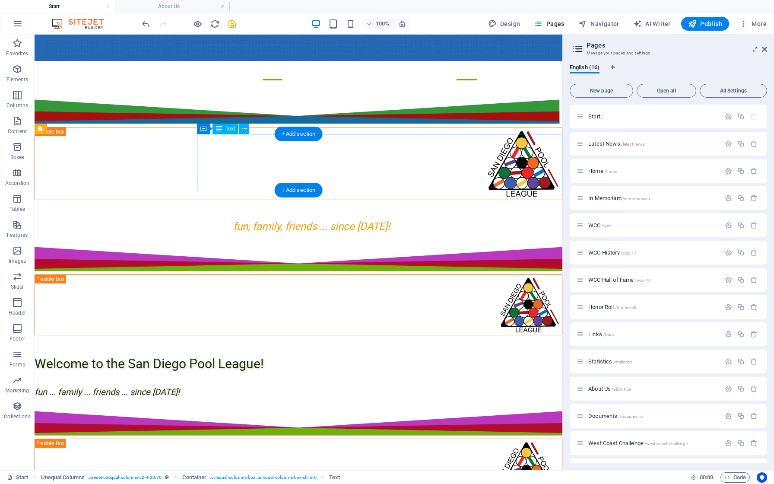
click at [236, 342] on div "Welcome to the San Diego Pool League! fun ... family ... friends ... since [DAT…" at bounding box center [299, 370] width 528 height 57
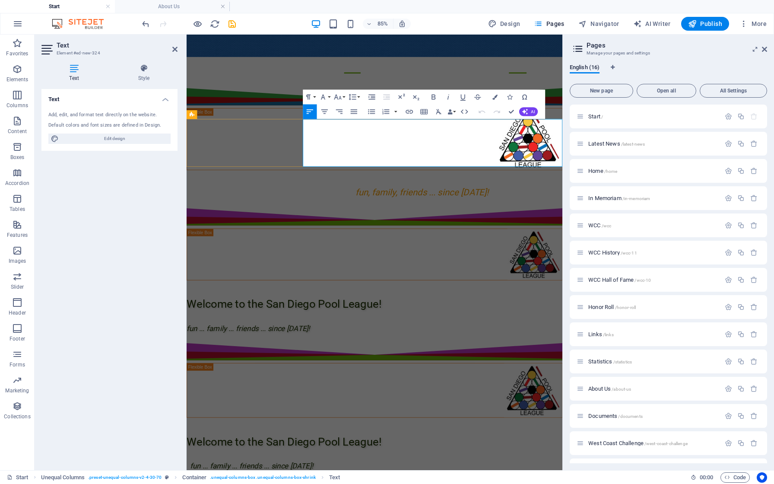
click at [347, 344] on span "Welcome to the San Diego Pool League!" at bounding box center [301, 351] width 229 height 15
copy span "Welcome to the San Diego Pool League!"
click at [151, 235] on div "Text Add, edit, and format text directly on the website. Default colors and fon…" at bounding box center [109, 276] width 136 height 374
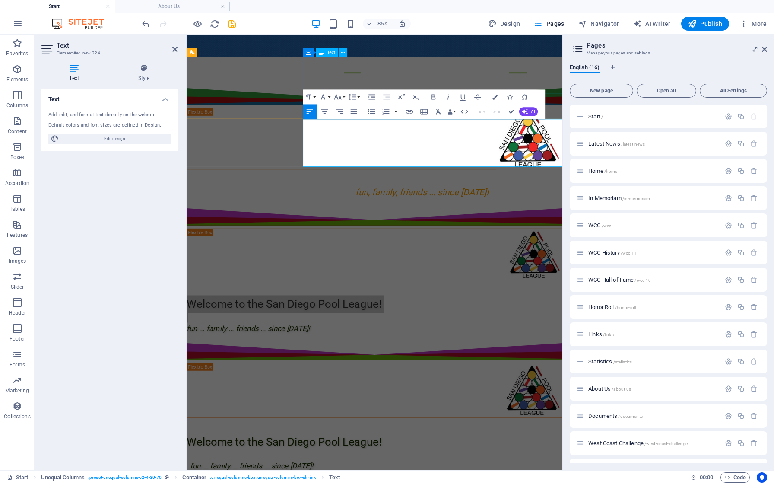
click at [335, 201] on div "fun, family, friends ... since [DATE]!" at bounding box center [408, 215] width 443 height 28
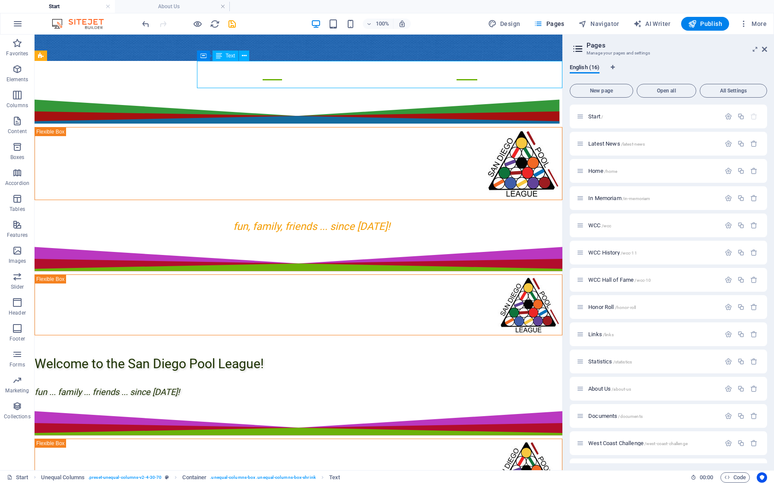
click at [287, 207] on div "fun, family, friends ... since [DATE]!" at bounding box center [299, 221] width 528 height 28
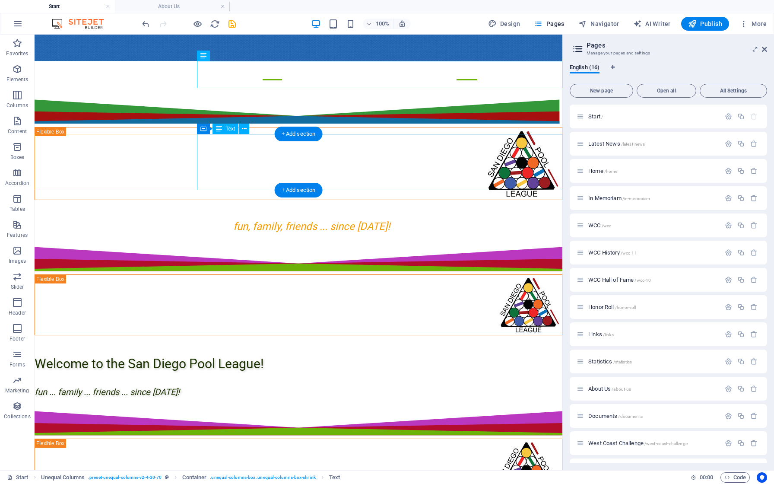
click at [237, 342] on div "Welcome to the San Diego Pool League! fun ... family ... friends ... since [DAT…" at bounding box center [299, 370] width 528 height 57
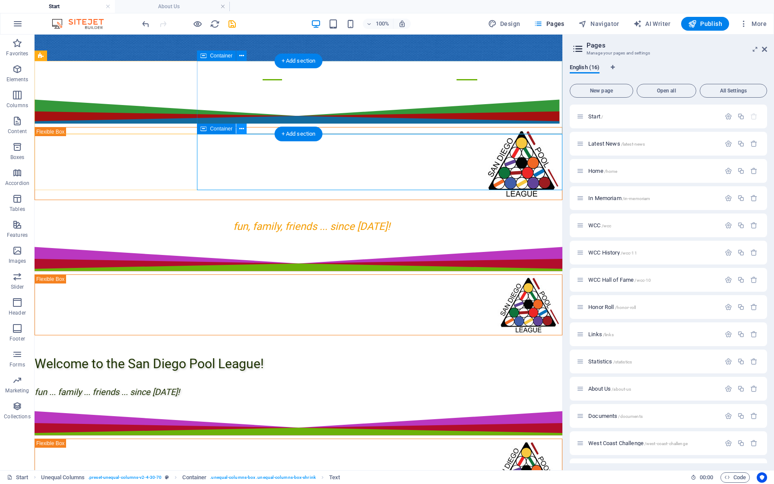
click at [239, 128] on button at bounding box center [241, 129] width 10 height 10
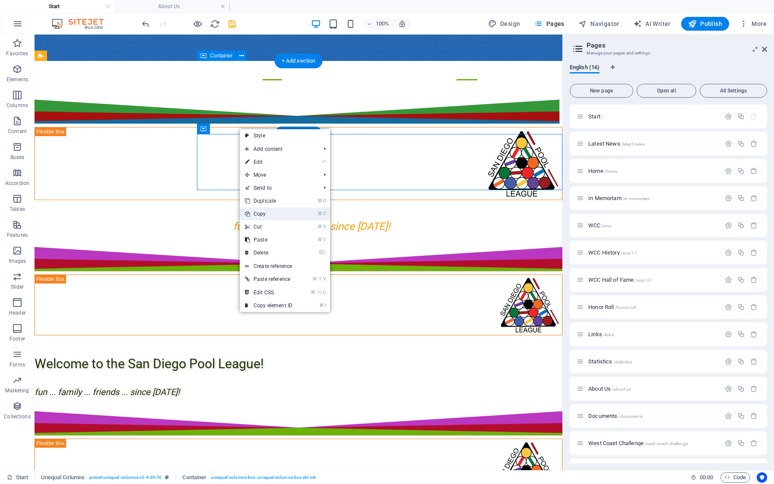
click at [258, 216] on link "⌘ C Copy" at bounding box center [269, 213] width 58 height 13
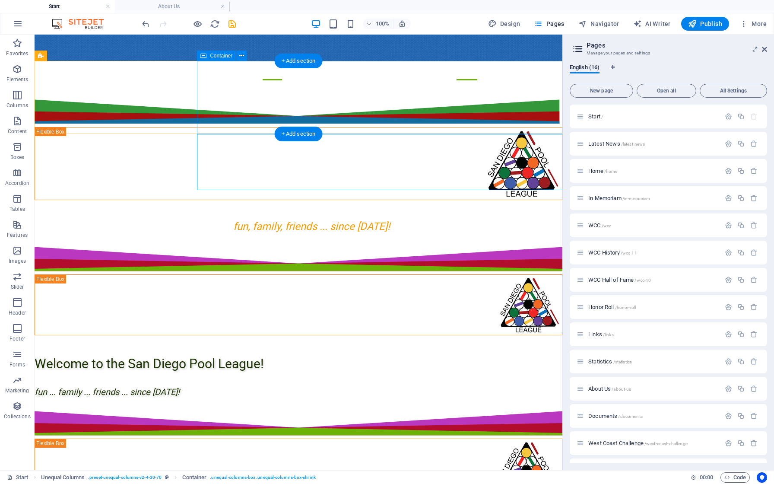
click at [238, 207] on div "fun, family, friends ... since [DATE]!" at bounding box center [299, 221] width 528 height 28
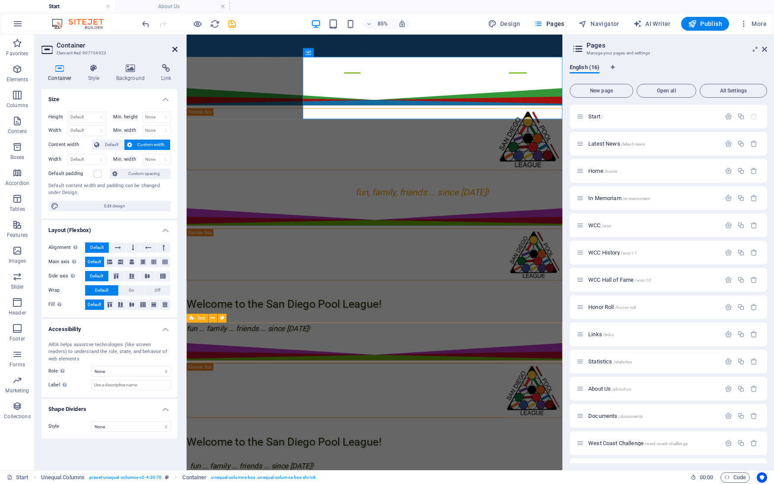
click at [173, 48] on icon at bounding box center [174, 49] width 5 height 7
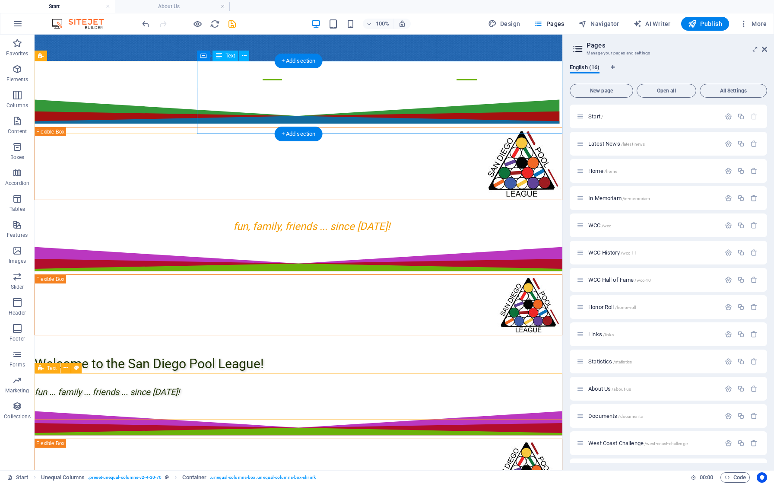
click at [243, 207] on div "fun, family, friends ... since [DATE]!" at bounding box center [299, 221] width 528 height 28
click at [220, 207] on div "fun, family, friends ... since [DATE]!" at bounding box center [299, 221] width 528 height 28
click at [223, 207] on div "fun, family, friends ... since [DATE]!" at bounding box center [299, 221] width 528 height 28
click at [242, 56] on icon at bounding box center [241, 55] width 5 height 9
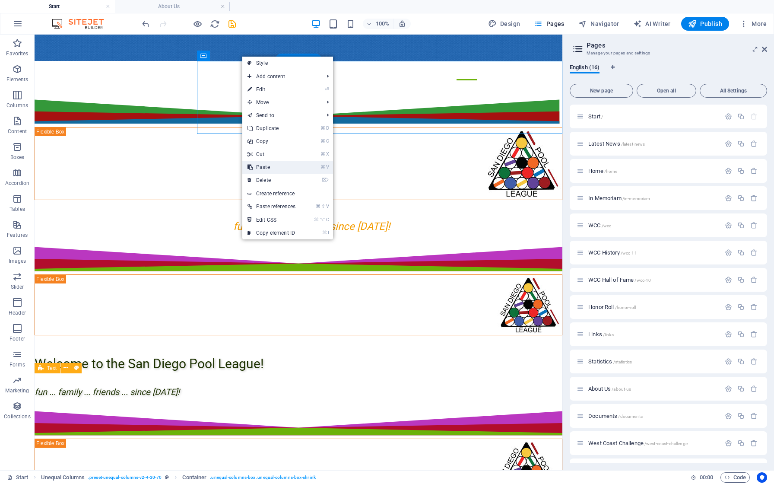
click at [256, 166] on link "⌘ V Paste" at bounding box center [271, 167] width 58 height 13
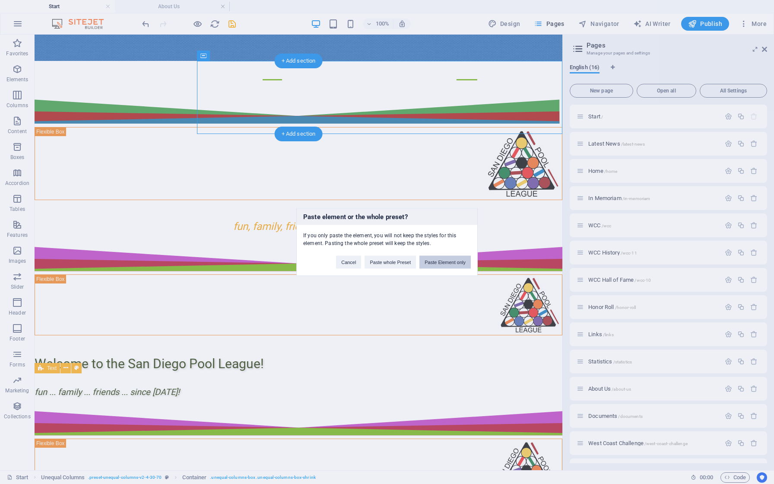
click at [429, 261] on button "Paste Element only" at bounding box center [445, 262] width 51 height 13
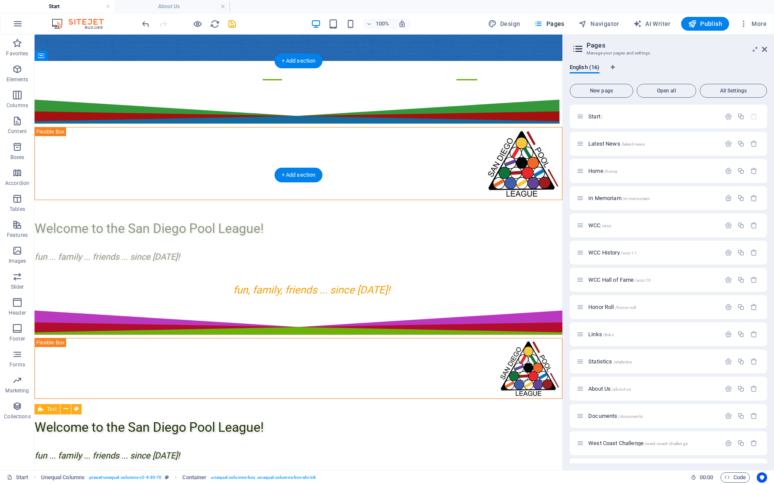
drag, startPoint x: 76, startPoint y: 178, endPoint x: 258, endPoint y: 98, distance: 199.0
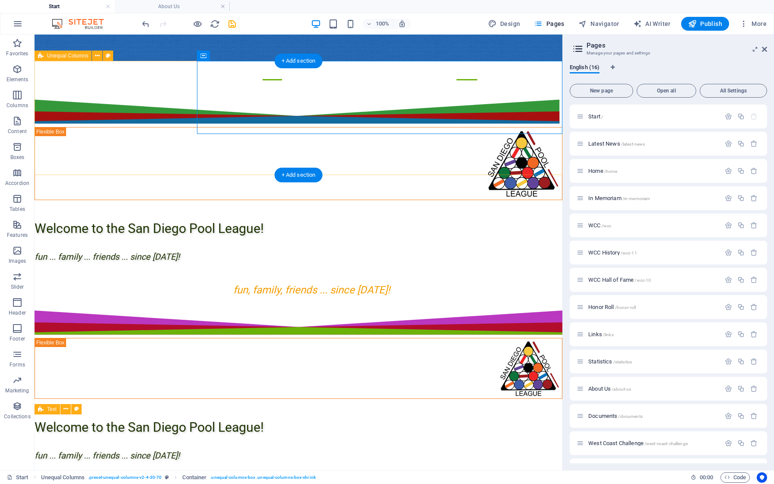
click at [256, 140] on div "Welcome to the San Diego Pool League! fun ... family ... friends ... since [DAT…" at bounding box center [299, 192] width 528 height 211
click at [251, 207] on div "Welcome to the San Diego Pool League! fun ... family ... friends ... since [DAT…" at bounding box center [299, 235] width 528 height 57
click at [243, 57] on icon at bounding box center [244, 55] width 5 height 9
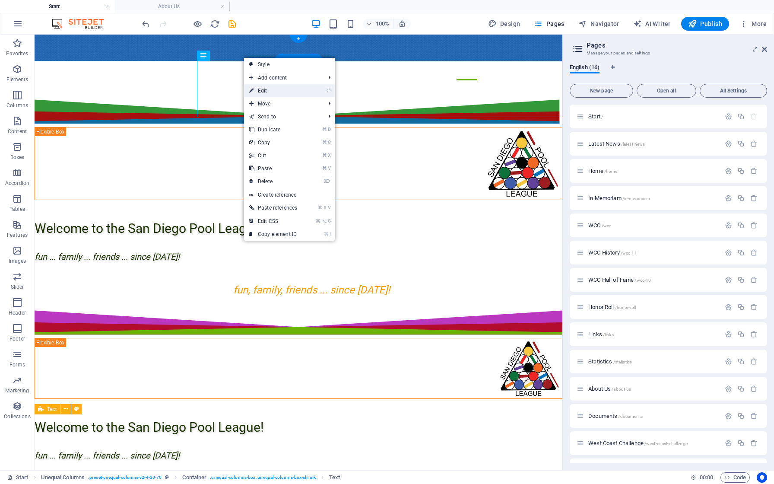
click at [264, 94] on link "⏎ Edit" at bounding box center [273, 90] width 58 height 13
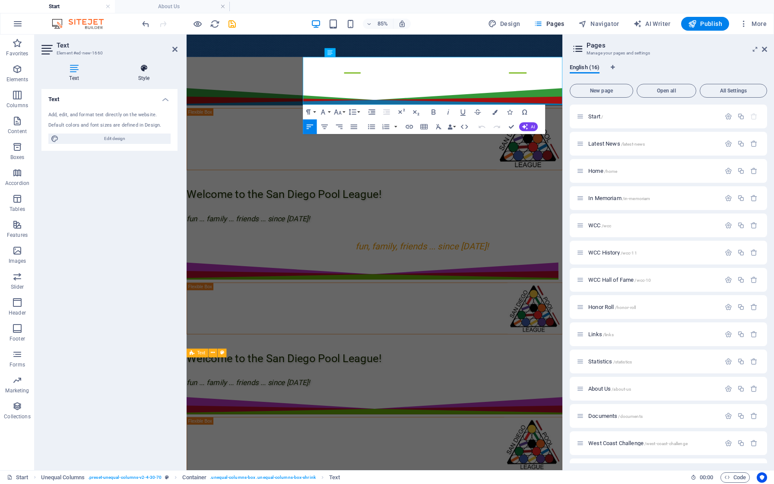
click at [146, 76] on h4 "Style" at bounding box center [143, 73] width 67 height 18
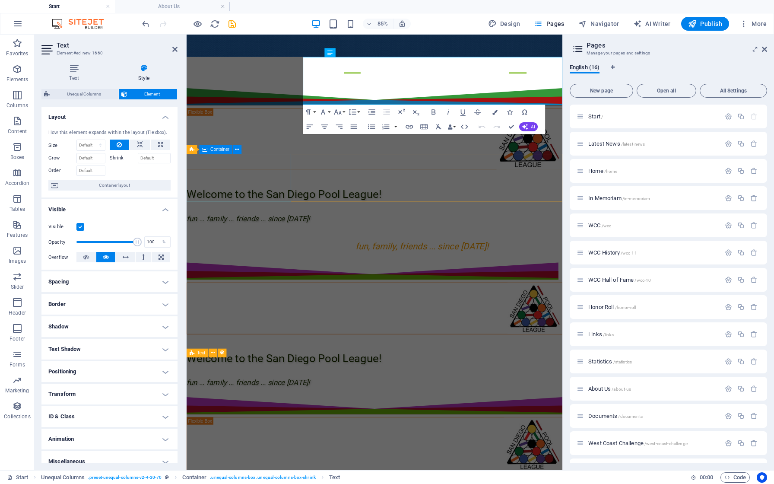
click at [244, 326] on div at bounding box center [408, 356] width 443 height 61
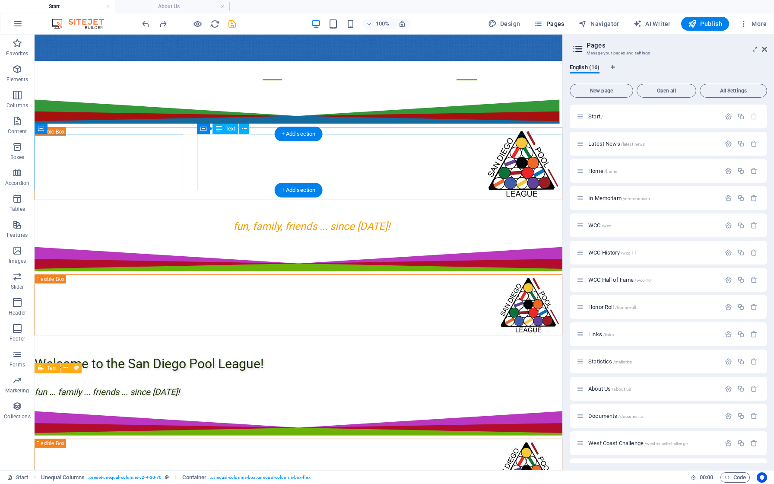
click at [249, 342] on div "Welcome to the San Diego Pool League! fun ... family ... friends ... since [DAT…" at bounding box center [299, 370] width 528 height 57
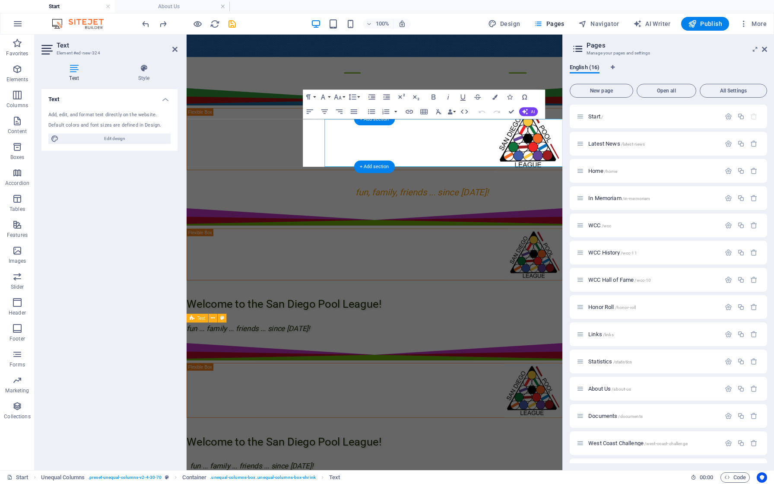
click at [260, 263] on div at bounding box center [408, 293] width 443 height 61
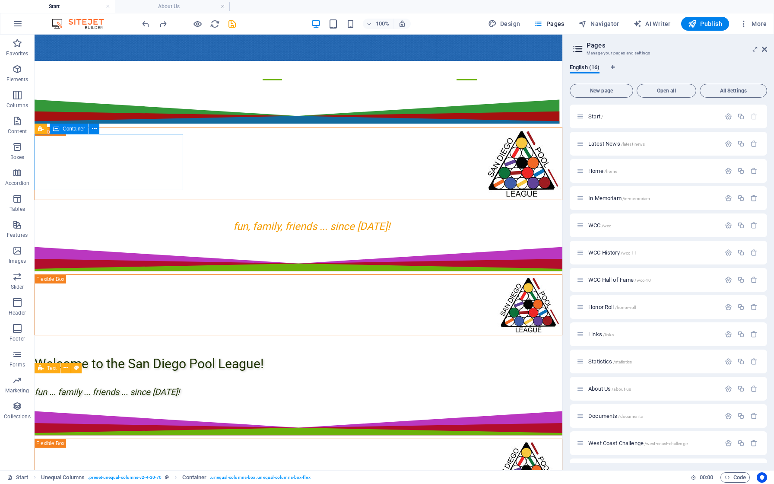
click at [249, 342] on div "Welcome to the San Diego Pool League! fun ... family ... friends ... since [DAT…" at bounding box center [299, 370] width 528 height 57
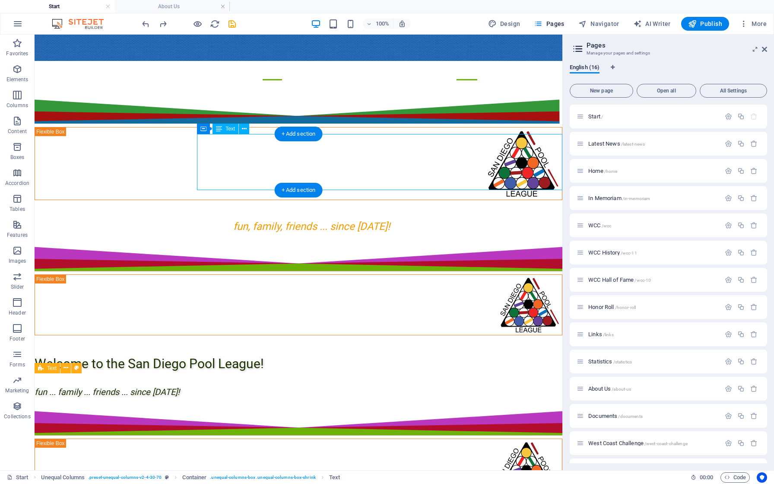
click at [249, 342] on div "Welcome to the San Diego Pool League! fun ... family ... friends ... since [DAT…" at bounding box center [299, 370] width 528 height 57
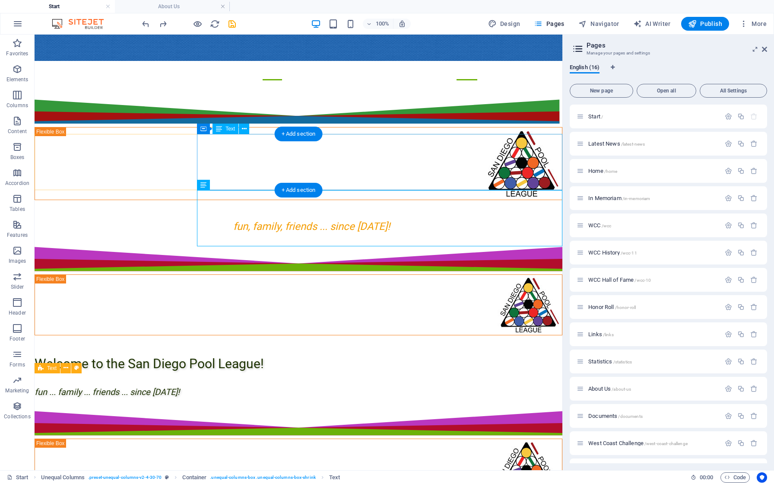
click at [273, 342] on div "Welcome to the San Diego Pool League! fun ... family ... friends ... since [DAT…" at bounding box center [299, 370] width 528 height 57
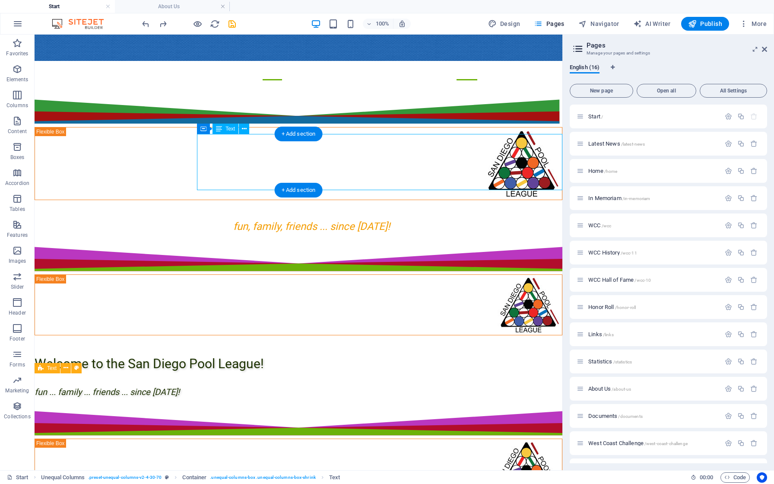
click at [244, 342] on div "Welcome to the San Diego Pool League! fun ... family ... friends ... since [DAT…" at bounding box center [299, 370] width 528 height 57
click at [299, 342] on div "Welcome to the San Diego Pool League! fun ... family ... friends ... since [DAT…" at bounding box center [299, 370] width 528 height 57
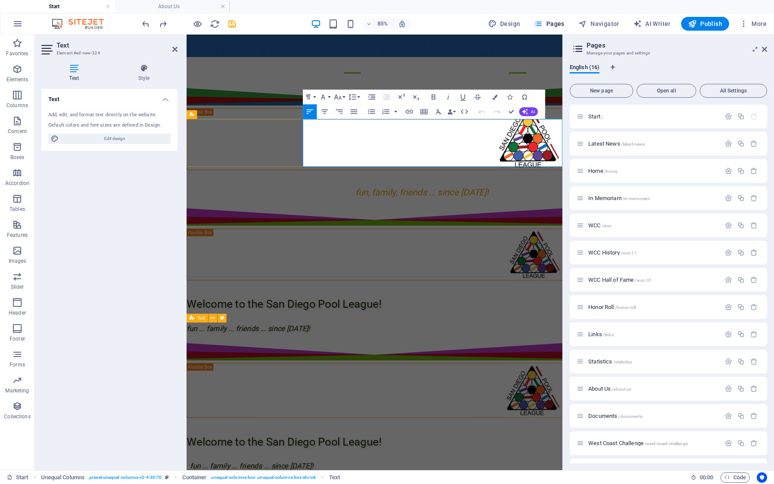
click at [374, 331] on p "Welcome to the San Diego Pool League!" at bounding box center [408, 347] width 443 height 32
copy div "Welcome to the San Diego Pool League! fun ... family ... friends ... since [DAT…"
click at [437, 201] on div "fun, family, friends ... since [DATE]!" at bounding box center [408, 215] width 443 height 28
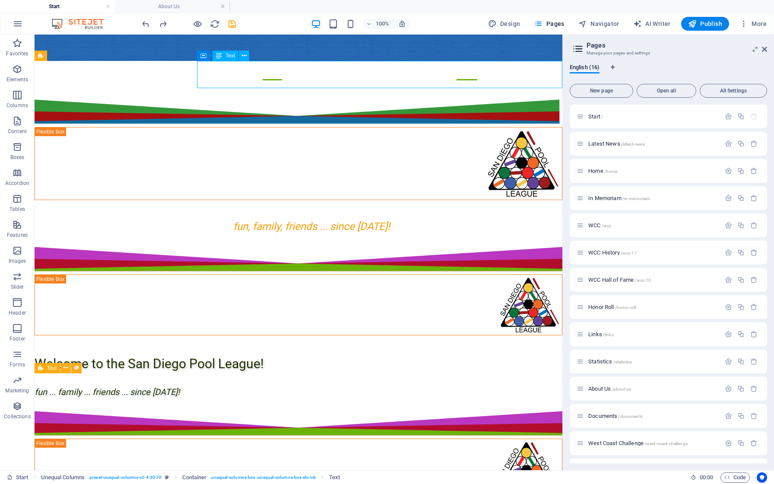
click at [407, 207] on div "fun, family, friends ... since [DATE]!" at bounding box center [299, 221] width 528 height 28
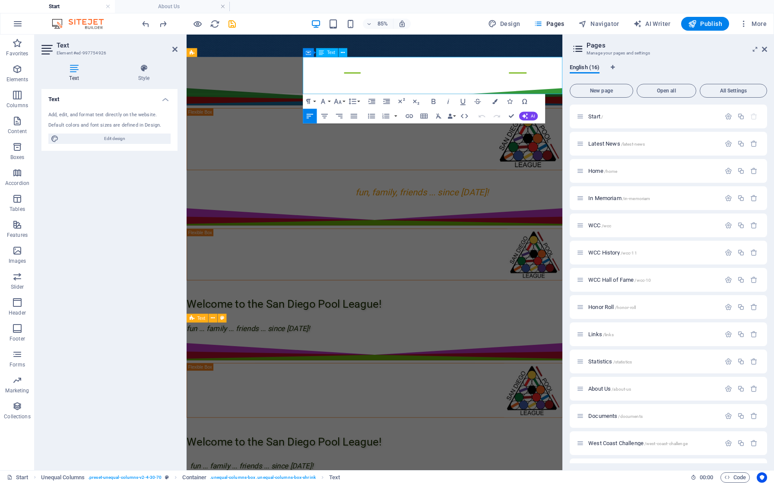
click at [446, 201] on div "fun, family, friends ... since [DATE]!" at bounding box center [408, 215] width 443 height 28
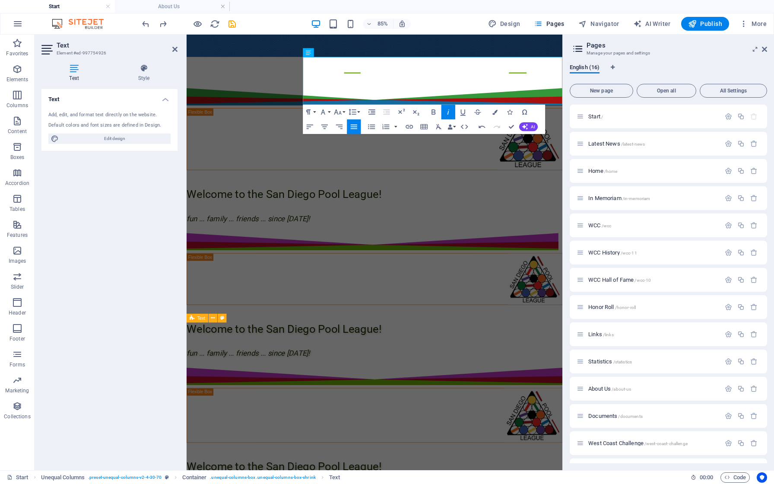
click at [169, 201] on div "Text Add, edit, and format text directly on the website. Default colors and fon…" at bounding box center [109, 276] width 136 height 374
click at [174, 48] on icon at bounding box center [174, 49] width 5 height 7
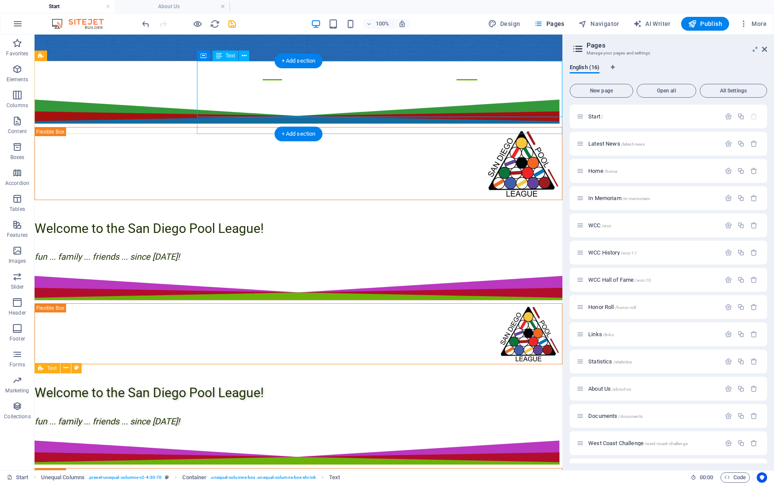
click at [217, 207] on div "Welcome to the San Diego Pool League! fun ... family ... friends ... since [DAT…" at bounding box center [299, 235] width 528 height 57
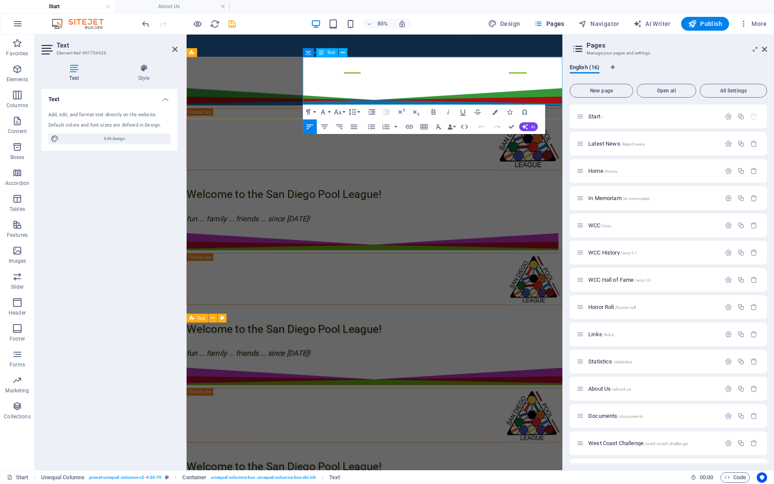
click at [356, 215] on span "Welcome to the San Diego Pool League!" at bounding box center [301, 222] width 229 height 15
click at [146, 73] on h4 "Style" at bounding box center [143, 73] width 67 height 18
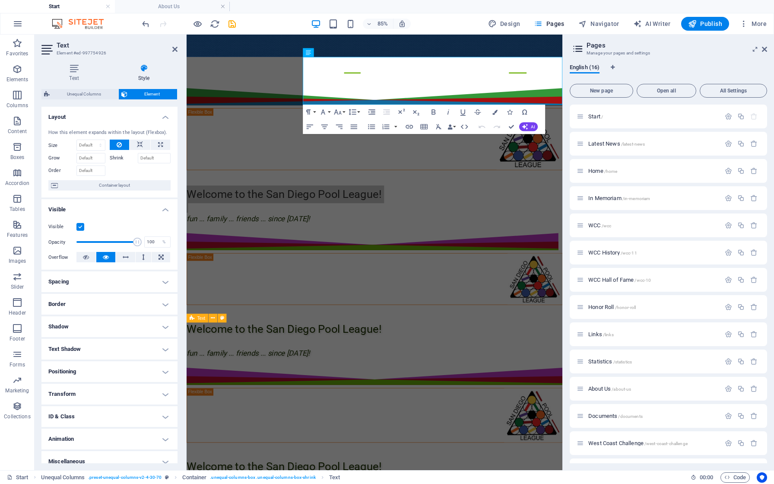
click at [103, 357] on h4 "Text Shadow" at bounding box center [109, 349] width 136 height 21
click at [140, 365] on button "Outside" at bounding box center [149, 366] width 42 height 10
type input "2"
type input "4"
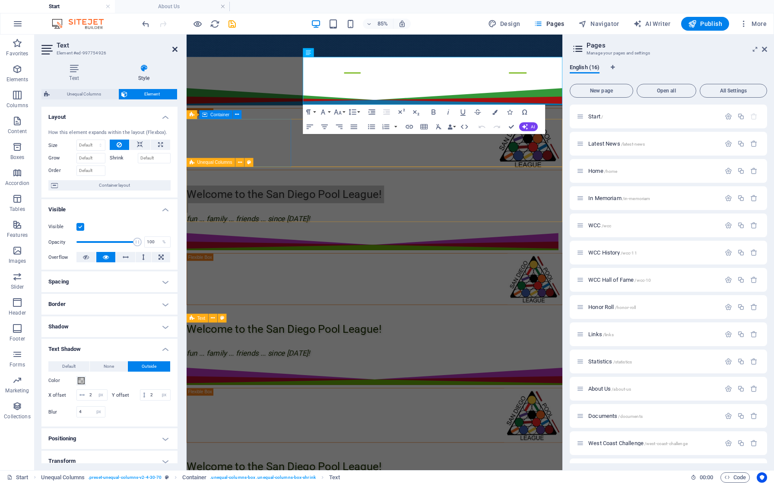
drag, startPoint x: 177, startPoint y: 48, endPoint x: 192, endPoint y: 132, distance: 86.1
click at [177, 48] on icon at bounding box center [174, 49] width 5 height 7
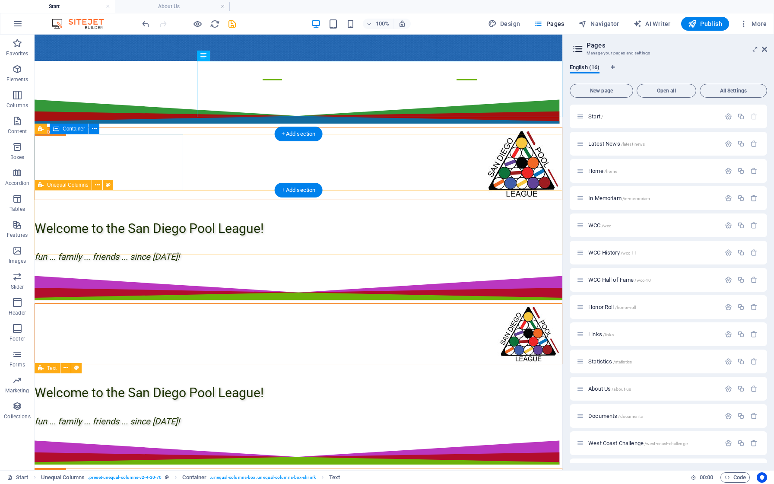
click at [122, 303] on div at bounding box center [299, 333] width 528 height 61
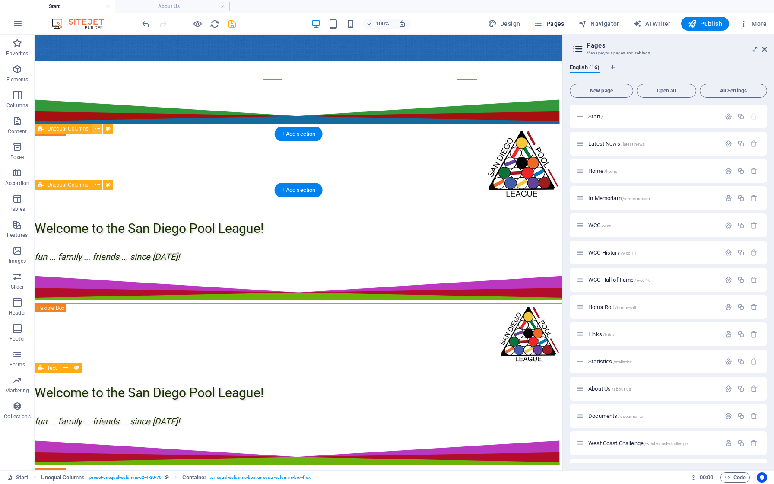
click at [97, 130] on icon at bounding box center [97, 128] width 5 height 9
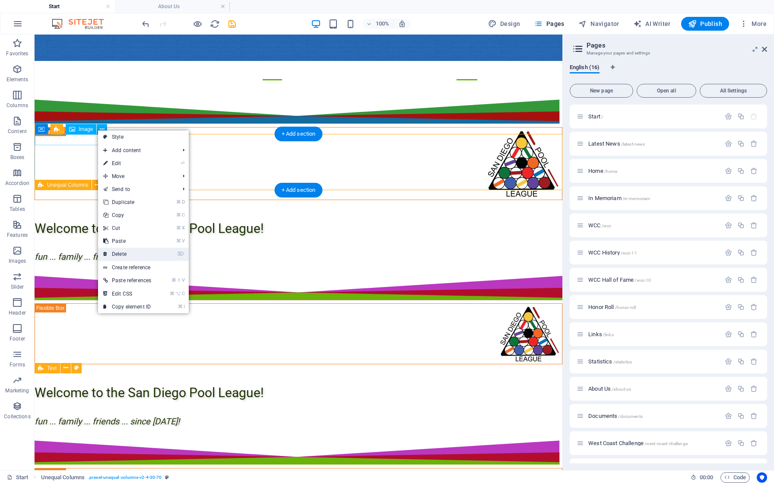
click at [124, 256] on link "⌦ Delete" at bounding box center [127, 254] width 58 height 13
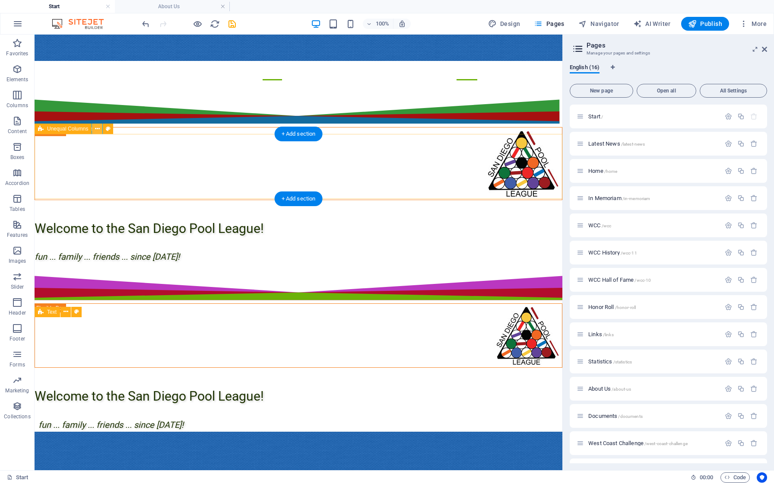
click at [99, 127] on icon at bounding box center [97, 128] width 5 height 9
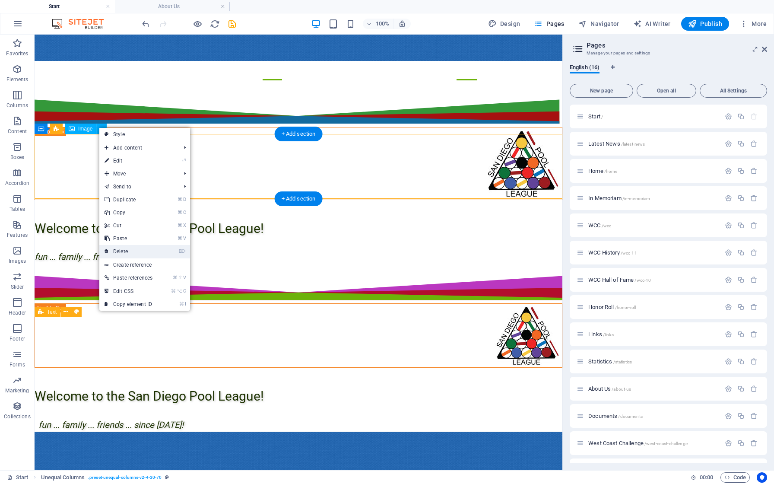
click at [135, 253] on link "⌦ Delete" at bounding box center [128, 251] width 58 height 13
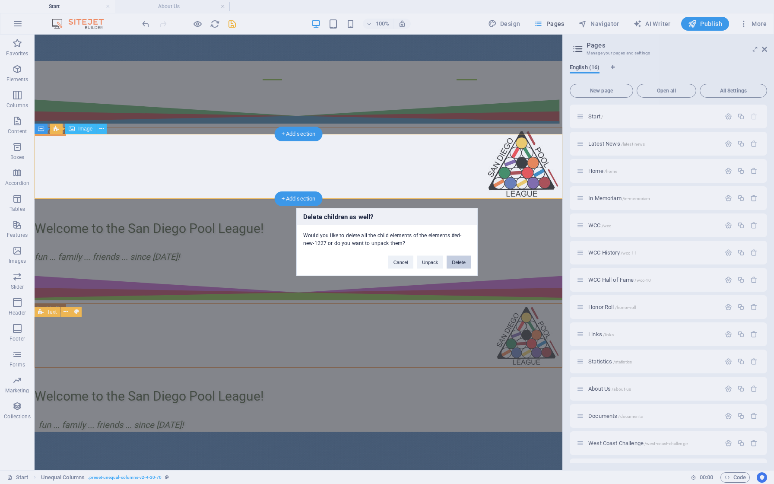
click at [455, 264] on button "Delete" at bounding box center [459, 262] width 24 height 13
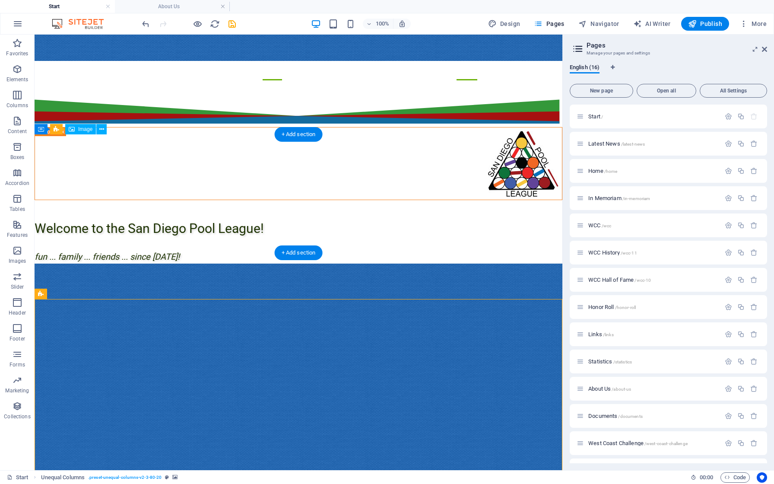
scroll to position [0, 0]
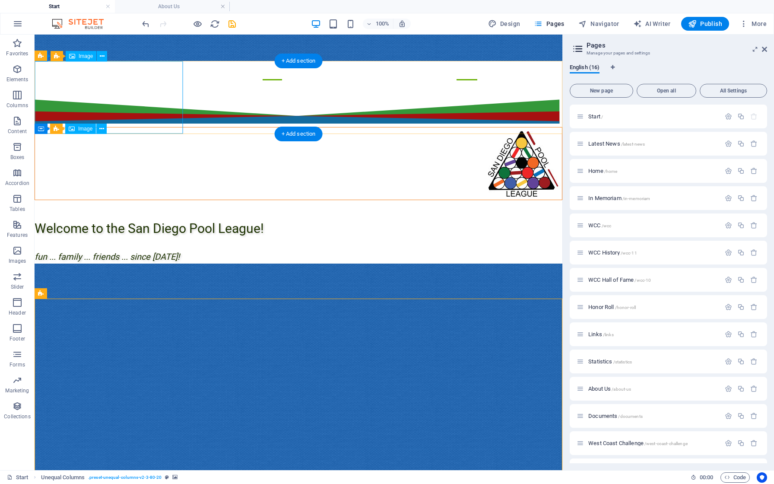
click at [140, 127] on figure at bounding box center [298, 163] width 527 height 72
select select "px"
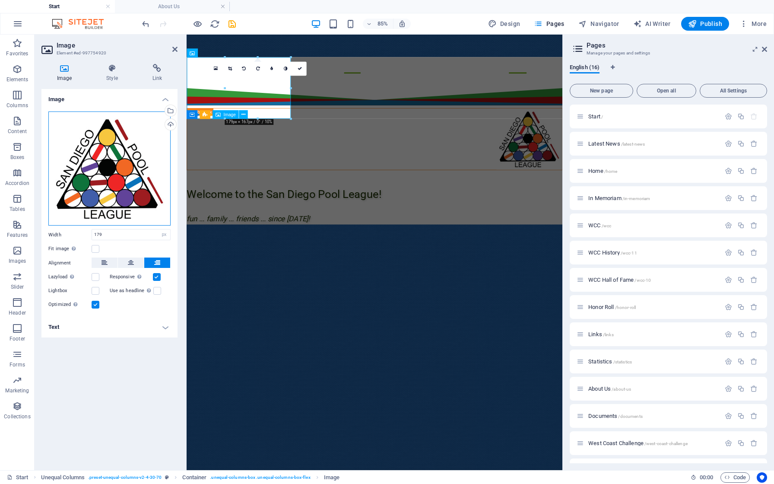
click at [104, 167] on div "Drag files here, click to choose files or select files from Files or our free s…" at bounding box center [109, 168] width 122 height 115
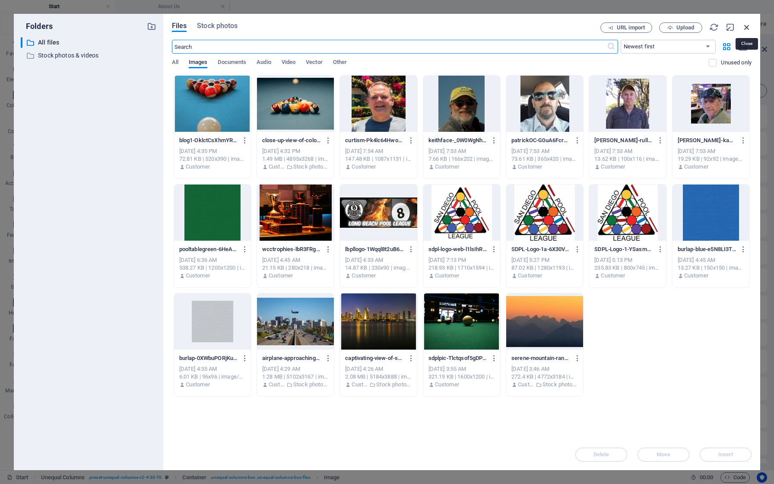
click at [748, 26] on icon "button" at bounding box center [747, 27] width 10 height 10
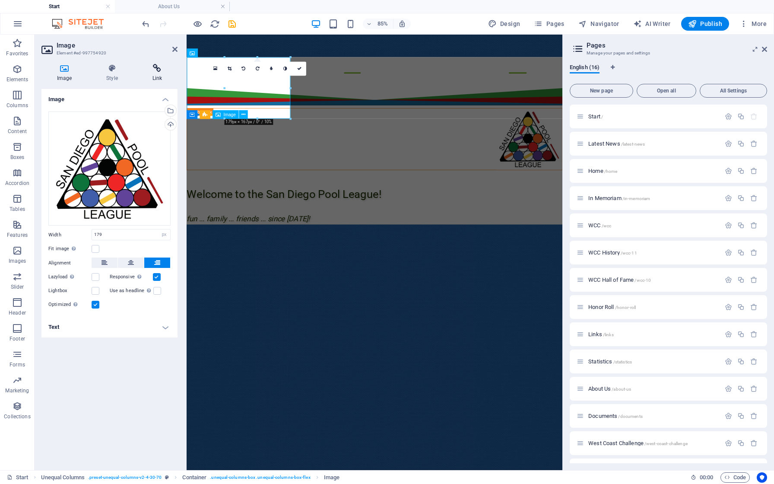
click at [157, 71] on icon at bounding box center [157, 68] width 41 height 9
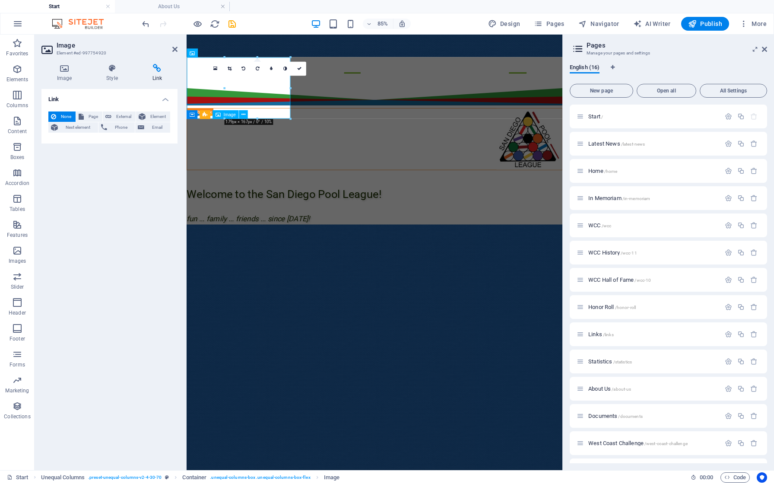
click at [132, 194] on div "Link None Page External Element Next element Phone Email Page Start Latest News…" at bounding box center [109, 276] width 136 height 374
click at [175, 49] on icon at bounding box center [174, 49] width 5 height 7
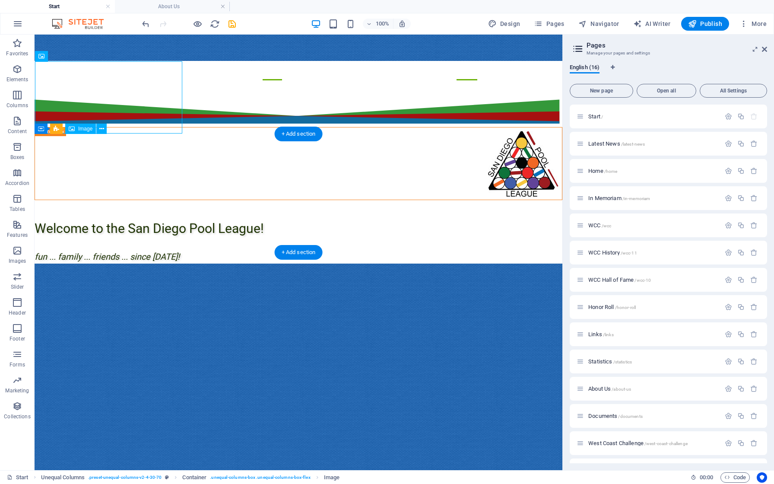
click at [57, 264] on figure at bounding box center [299, 482] width 528 height 436
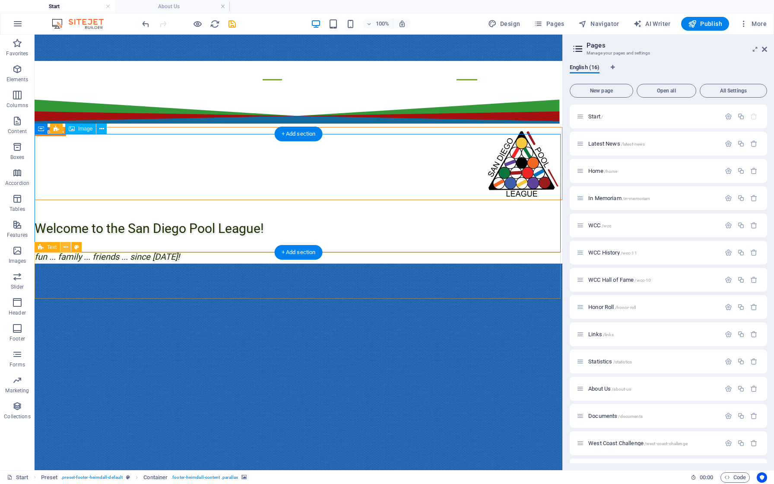
click at [66, 248] on icon at bounding box center [66, 247] width 5 height 9
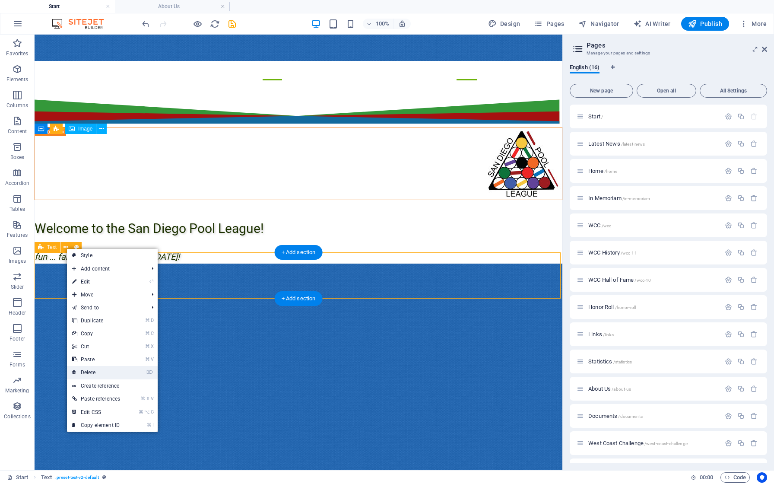
click at [83, 376] on link "⌦ Delete" at bounding box center [96, 372] width 58 height 13
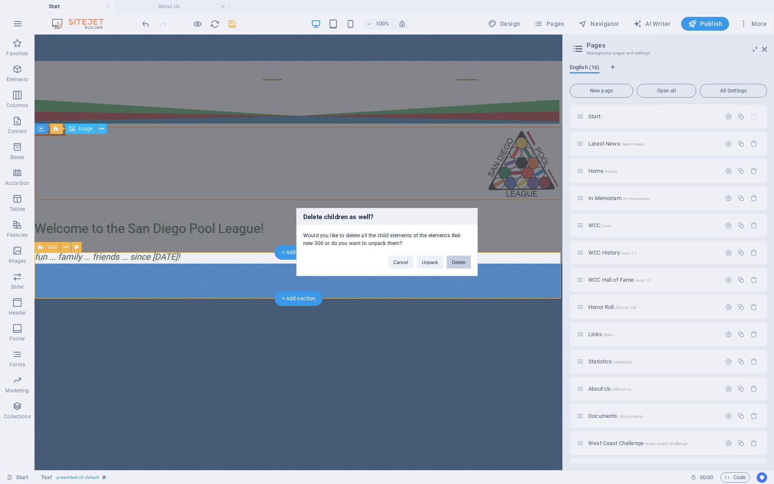
click at [466, 264] on button "Delete" at bounding box center [459, 262] width 24 height 13
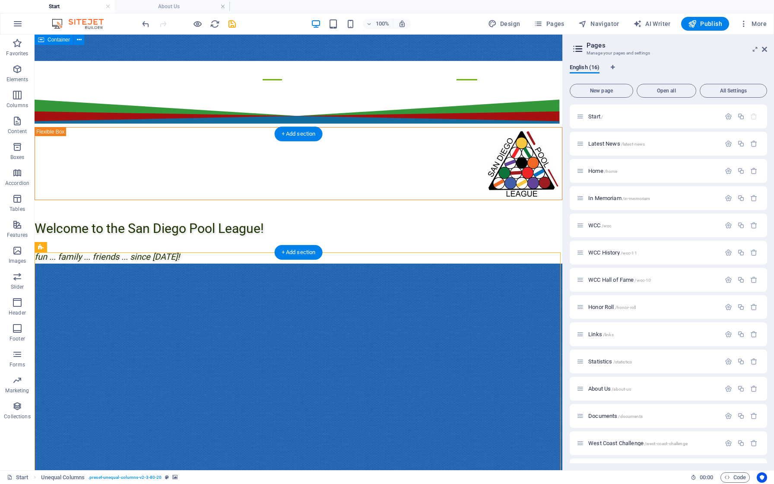
click at [42, 264] on figure at bounding box center [299, 482] width 528 height 436
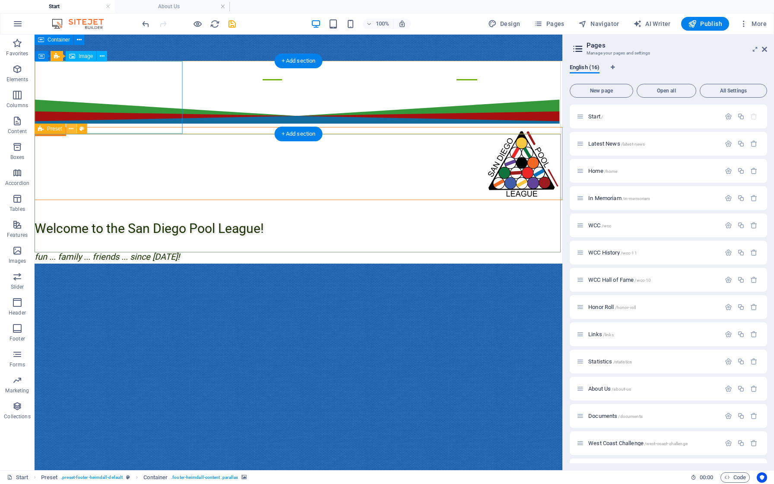
click at [71, 131] on icon at bounding box center [71, 128] width 5 height 9
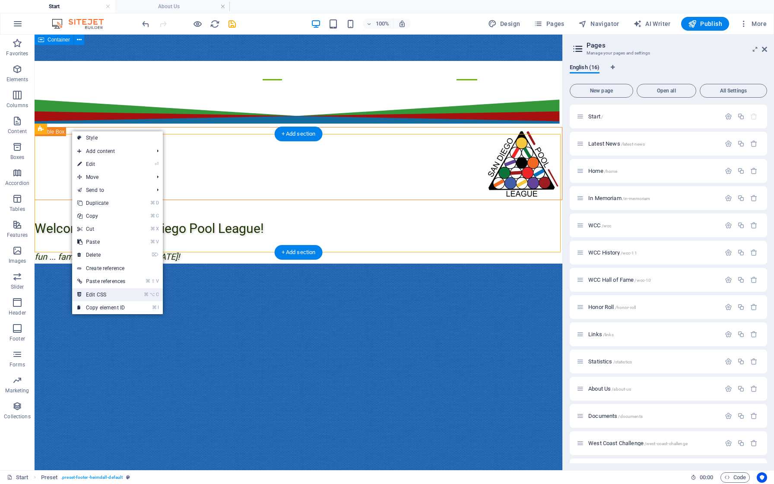
click at [98, 296] on link "⌘ ⌥ C Edit CSS" at bounding box center [101, 294] width 58 height 13
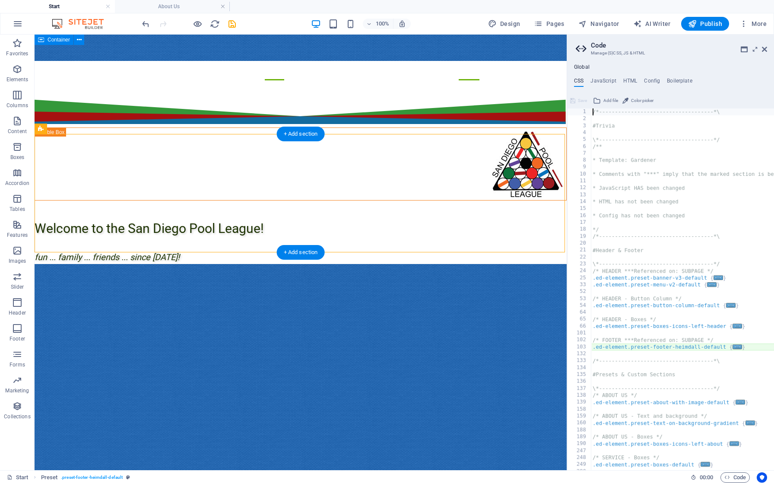
scroll to position [68, 0]
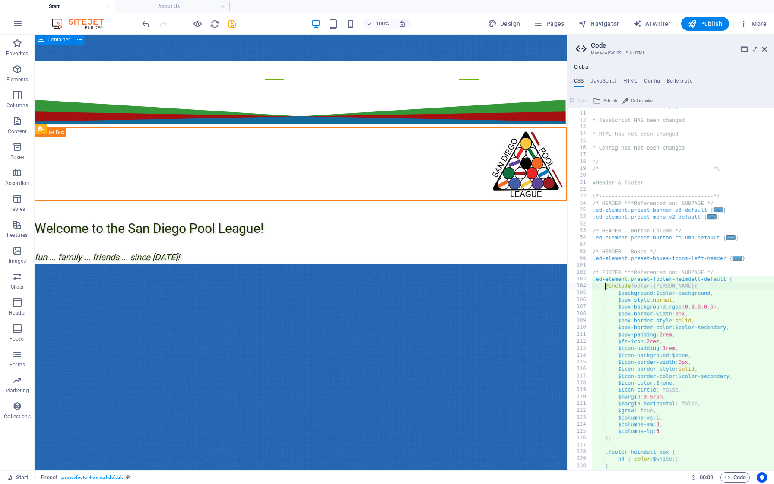
click at [666, 334] on div "* Comments with "***" imply that the marked section is being referenced somewhe…" at bounding box center [732, 291] width 283 height 376
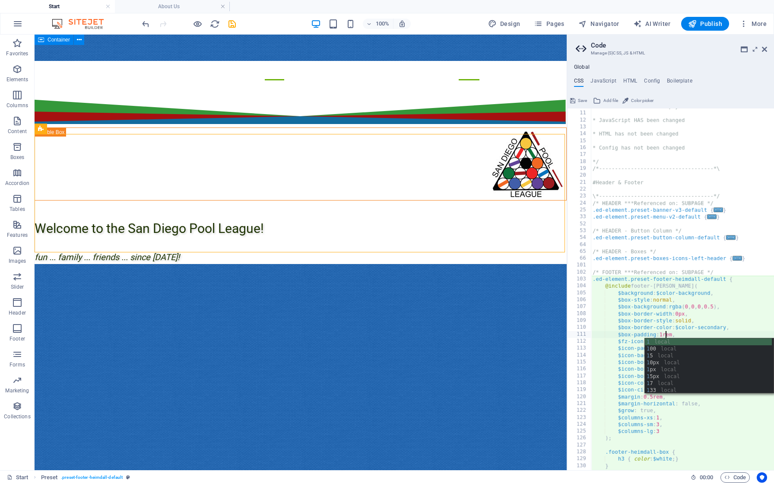
click at [653, 319] on div "* Comments with "***" imply that the marked section is being referenced somewhe…" at bounding box center [732, 291] width 283 height 376
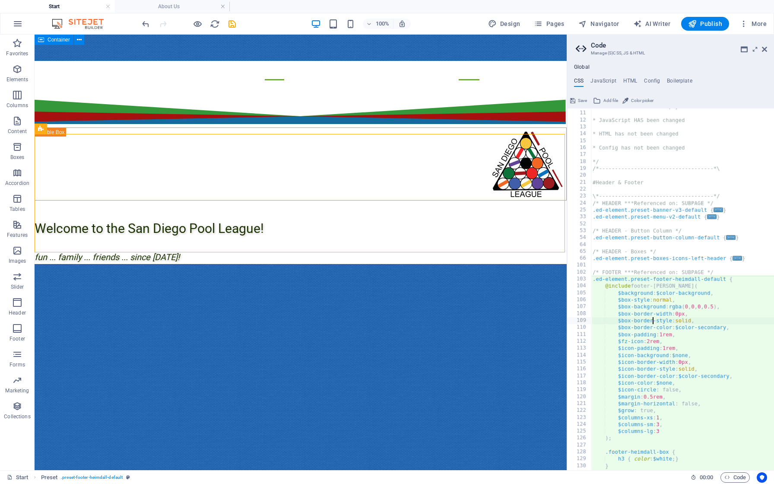
click at [666, 335] on div "* Comments with "***" imply that the marked section is being referenced somewhe…" at bounding box center [732, 291] width 283 height 376
type textarea "$box-padding: 2rem,"
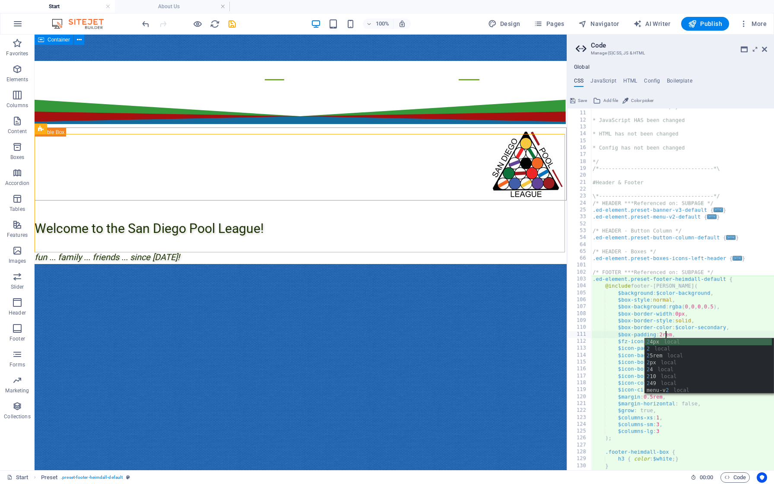
click at [636, 331] on div "* Comments with "***" imply that the marked section is being referenced somewhe…" at bounding box center [732, 291] width 283 height 376
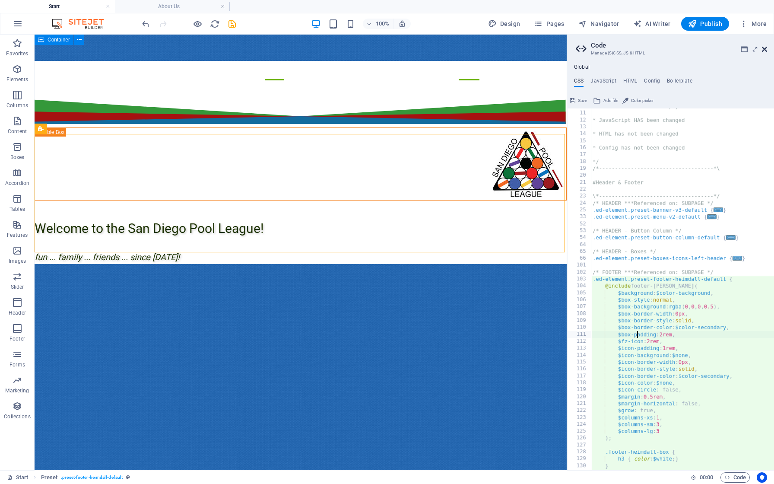
click at [764, 50] on icon at bounding box center [764, 49] width 5 height 7
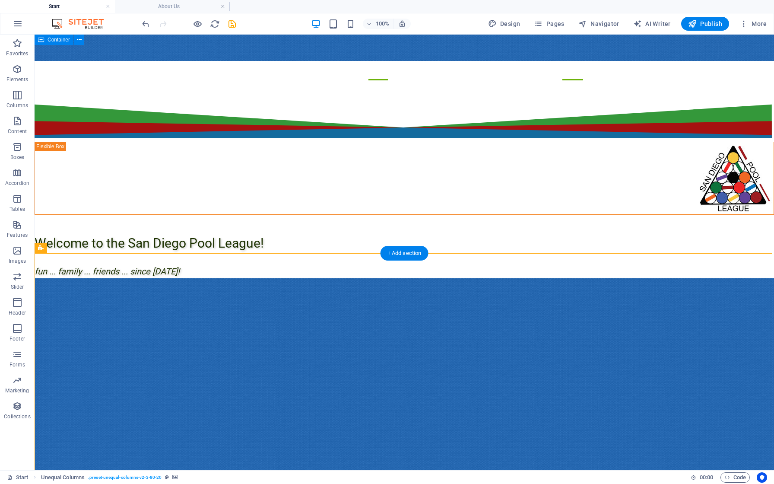
scroll to position [0, 0]
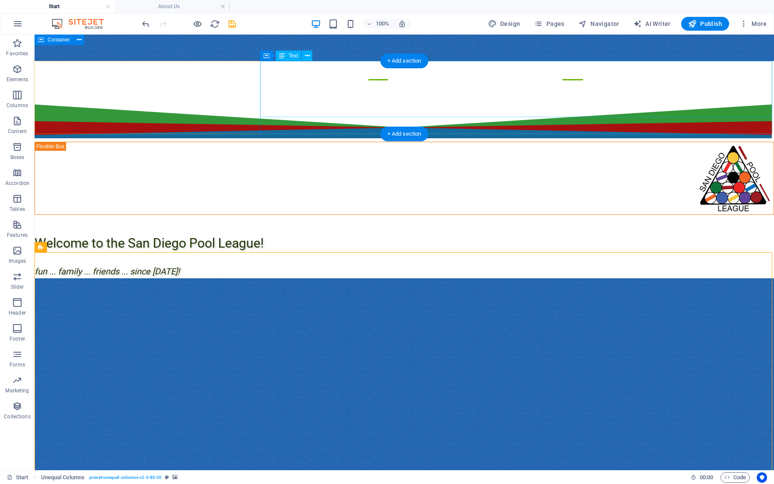
click at [321, 222] on div "Welcome to the San Diego Pool League! fun ... family ... friends ... since [DAT…" at bounding box center [405, 250] width 740 height 57
select select "px"
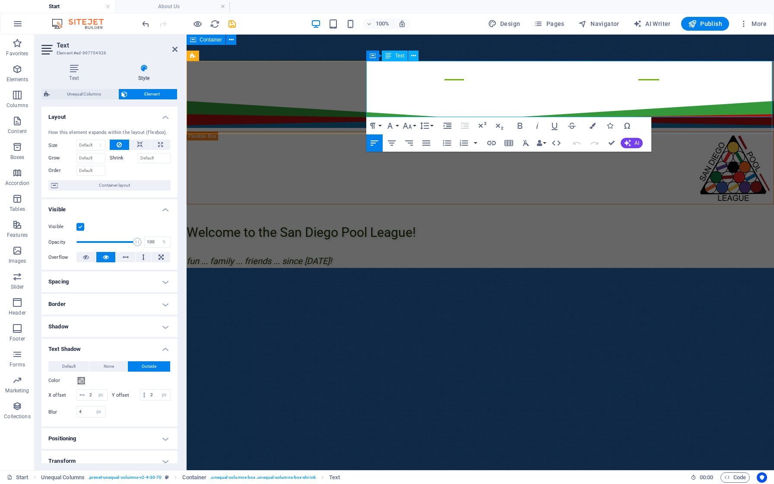
click at [369, 225] on span "Welcome to the San Diego Pool League!" at bounding box center [301, 232] width 229 height 15
click at [332, 256] on em "fun ... family ... friends ... since [DATE]!" at bounding box center [259, 261] width 145 height 10
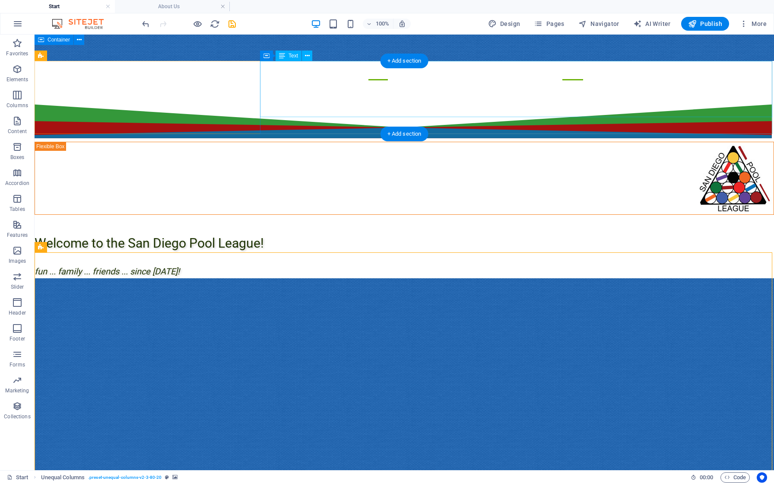
click at [275, 222] on div "Welcome to the San Diego Pool League! fun ... family ... friends ... since [DAT…" at bounding box center [405, 250] width 740 height 57
select select "px"
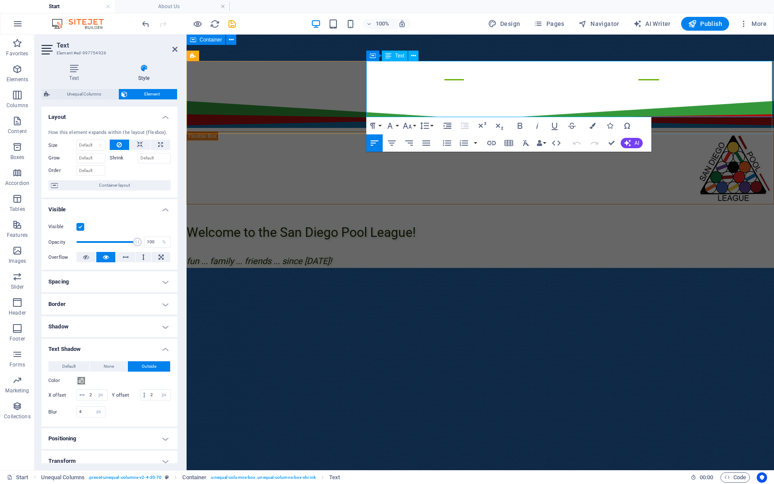
click at [373, 225] on span "Welcome to the San Diego Pool League!" at bounding box center [301, 232] width 229 height 15
click at [332, 256] on em "fun ... family ... friends ... since [DATE]!" at bounding box center [259, 261] width 145 height 10
click at [173, 48] on icon at bounding box center [174, 49] width 5 height 7
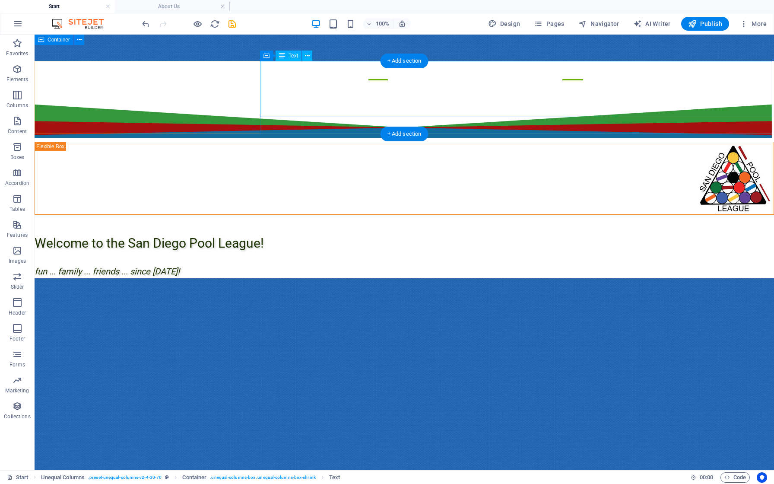
click at [280, 222] on div "Welcome to the San Diego Pool League! fun ... family ... friends ... since [DAT…" at bounding box center [405, 250] width 740 height 57
click at [128, 142] on figure at bounding box center [404, 178] width 739 height 72
select select "px"
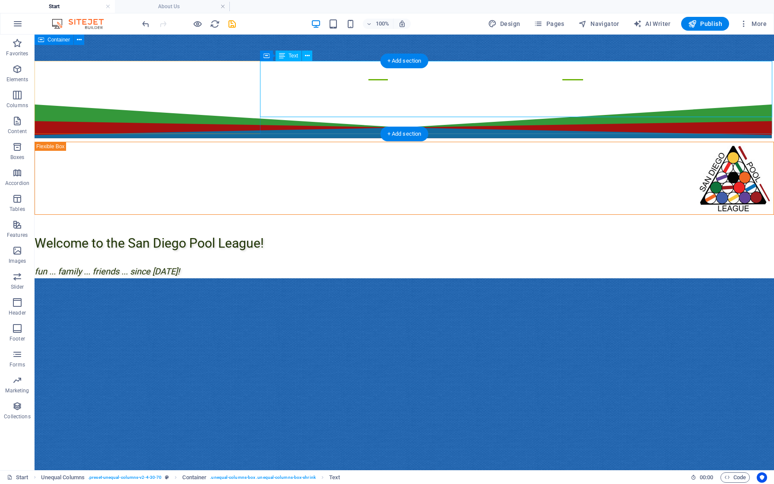
select select "px"
click at [282, 222] on div "Welcome to the San Diego Pool League! fun ... family ... friends ... since [DAT…" at bounding box center [405, 250] width 740 height 57
select select "px"
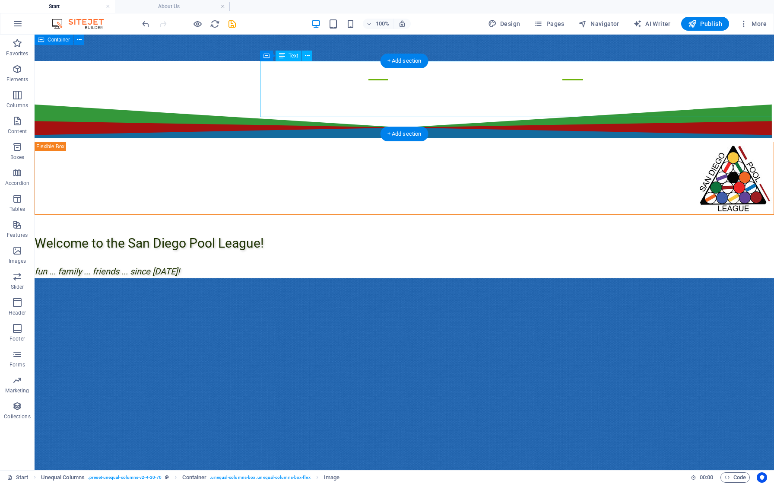
select select "px"
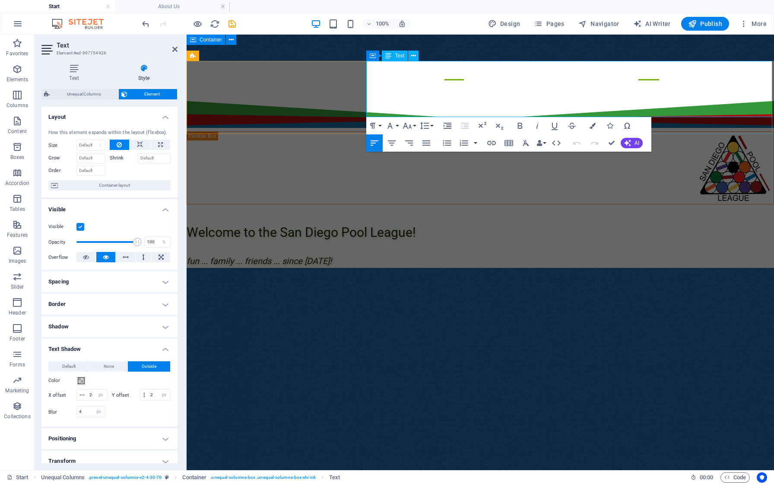
click at [382, 225] on span "Welcome to the San Diego Pool League!" at bounding box center [301, 232] width 229 height 15
click at [332, 256] on em "fun ... family ... friends ... since [DATE]!" at bounding box center [259, 261] width 145 height 10
click at [245, 268] on figure at bounding box center [481, 486] width 588 height 436
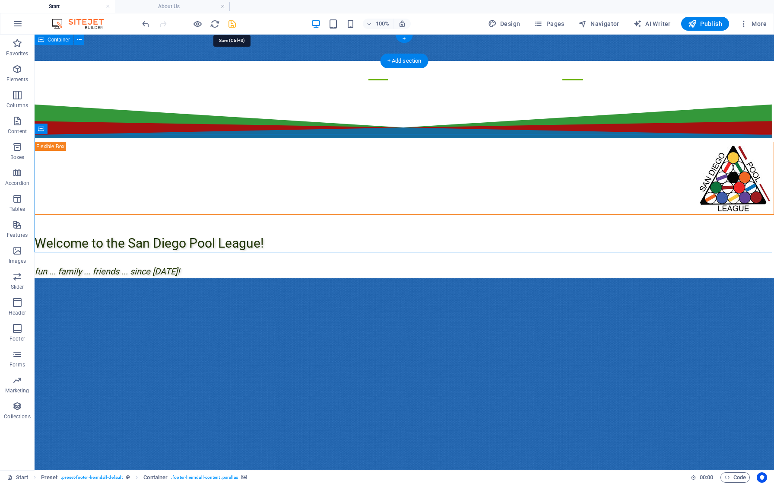
click at [232, 23] on icon "save" at bounding box center [232, 24] width 10 height 10
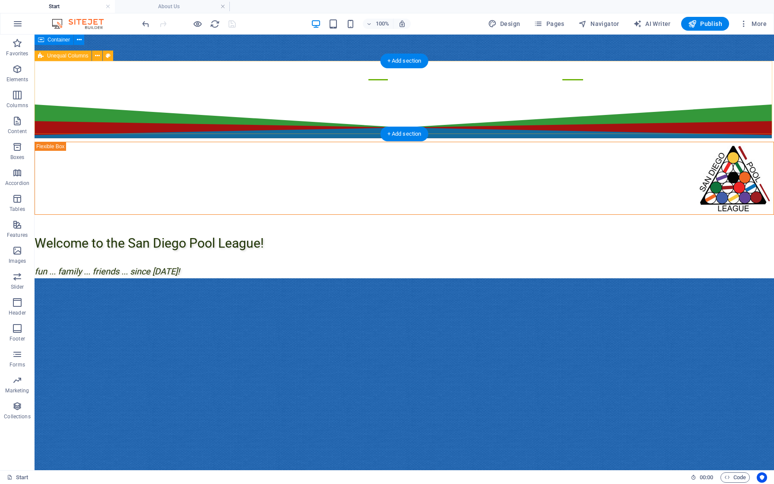
click at [252, 115] on div "Welcome to the San Diego Pool League! fun ... family ... friends ... since [DAT…" at bounding box center [405, 182] width 740 height 191
click at [99, 56] on icon at bounding box center [97, 55] width 5 height 9
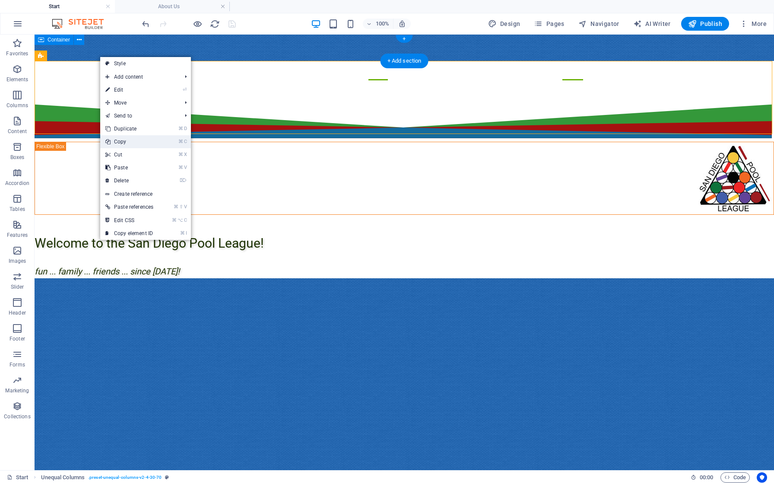
click at [126, 143] on link "⌘ C Copy" at bounding box center [129, 141] width 58 height 13
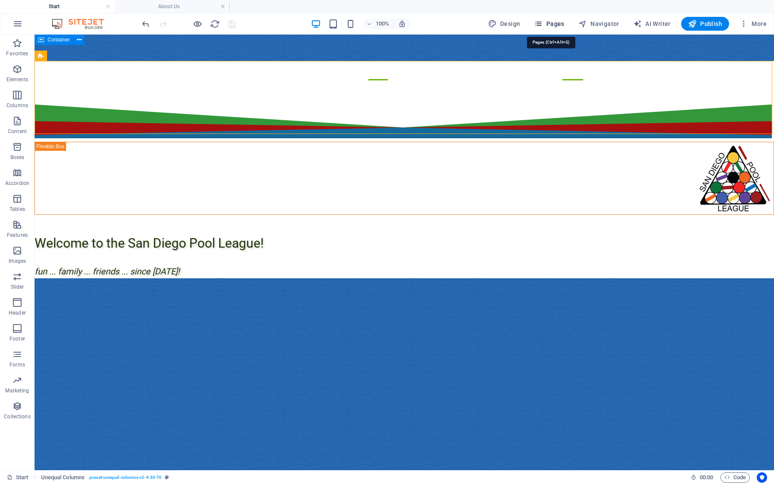
click at [555, 25] on span "Pages" at bounding box center [549, 23] width 30 height 9
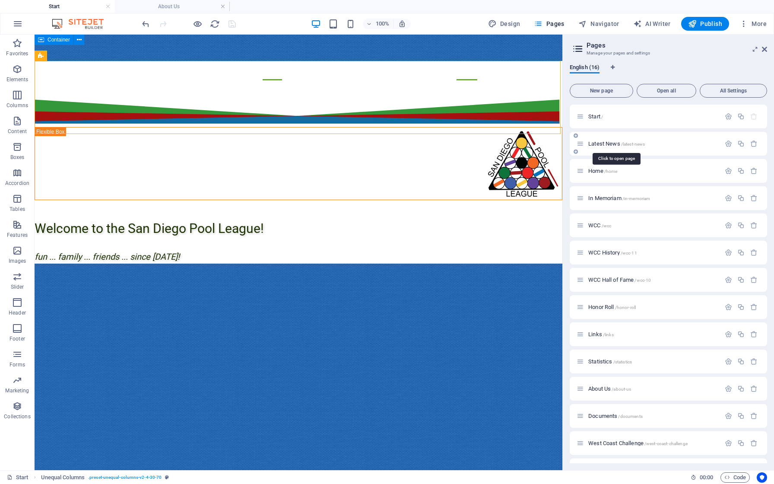
click at [597, 145] on span "Latest News /latest-news" at bounding box center [617, 143] width 57 height 6
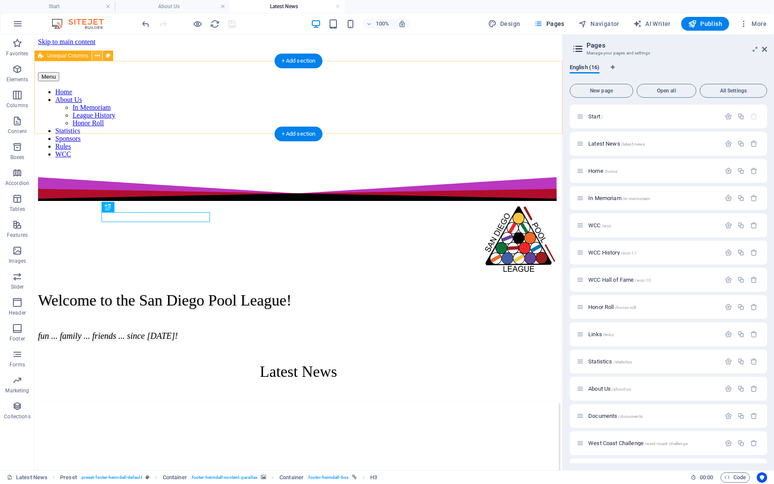
click at [95, 57] on icon at bounding box center [97, 55] width 5 height 9
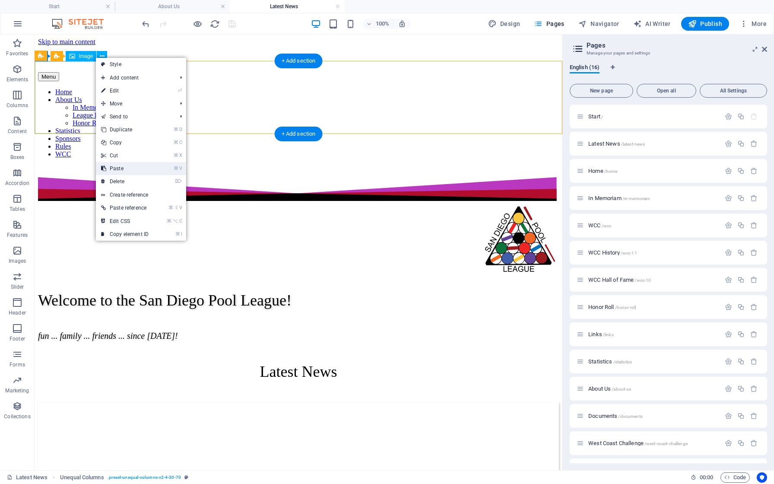
click at [117, 173] on link "⌘ V Paste" at bounding box center [125, 168] width 58 height 13
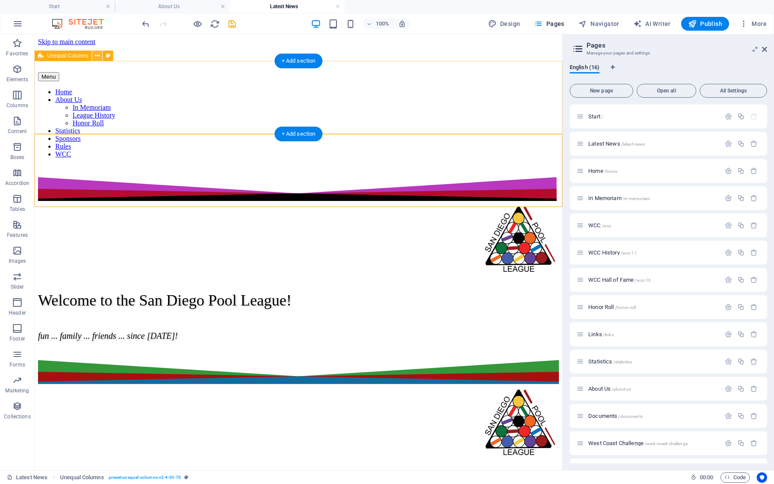
click at [97, 57] on icon at bounding box center [97, 55] width 5 height 9
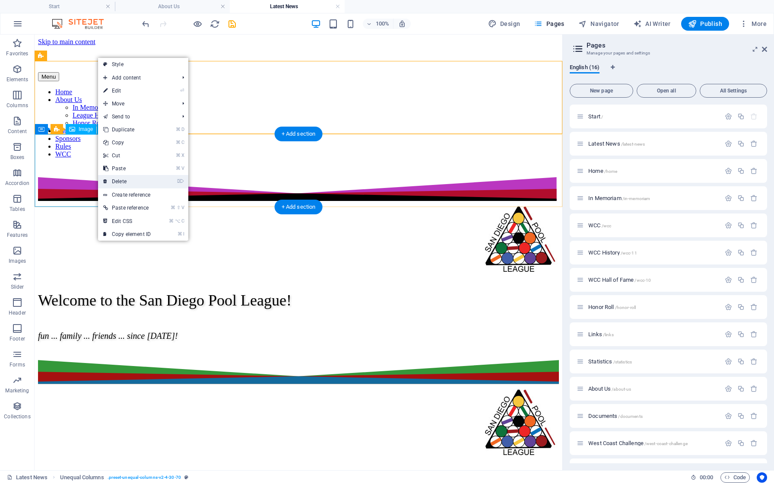
click at [123, 180] on link "⌦ Delete" at bounding box center [127, 181] width 58 height 13
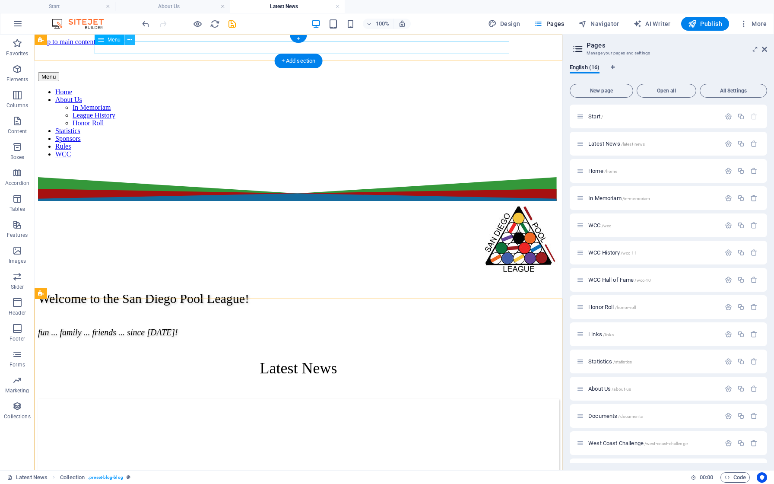
click at [131, 42] on icon at bounding box center [129, 39] width 5 height 9
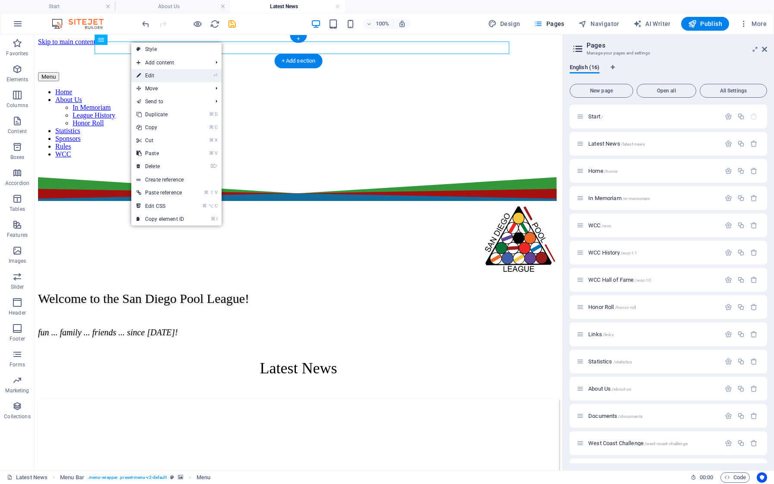
click at [166, 74] on link "⏎ Edit" at bounding box center [160, 75] width 58 height 13
select select
select select "10"
select select
select select "3"
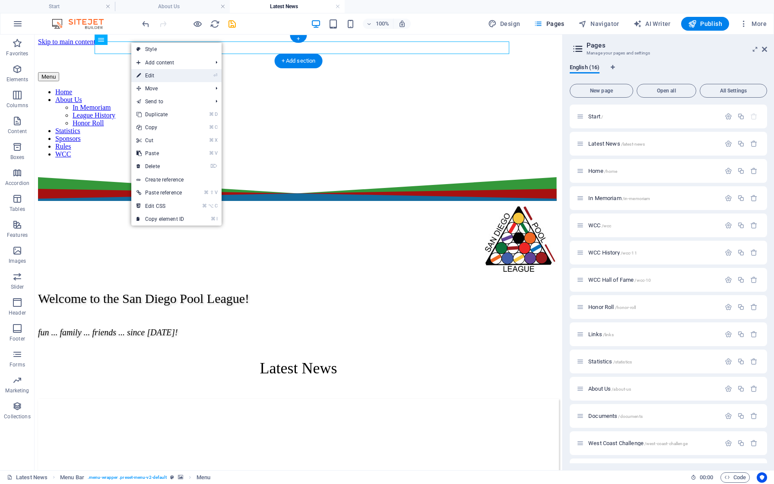
select select
select select "14"
select select
select select "7"
select select
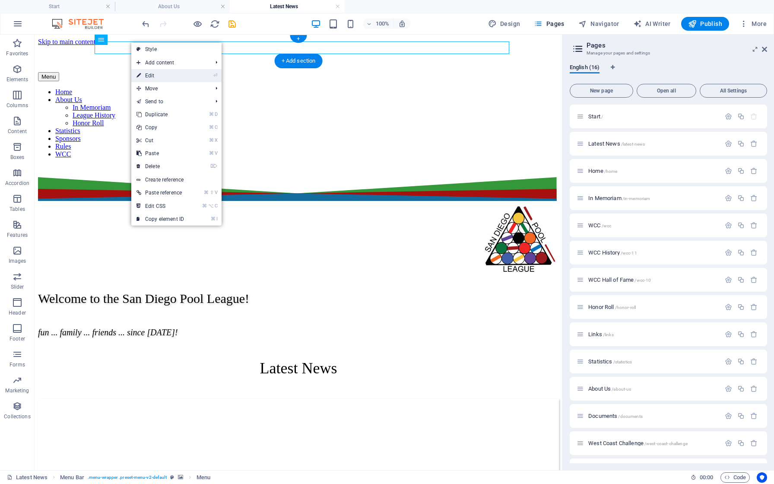
select select "9"
select select
select select "4"
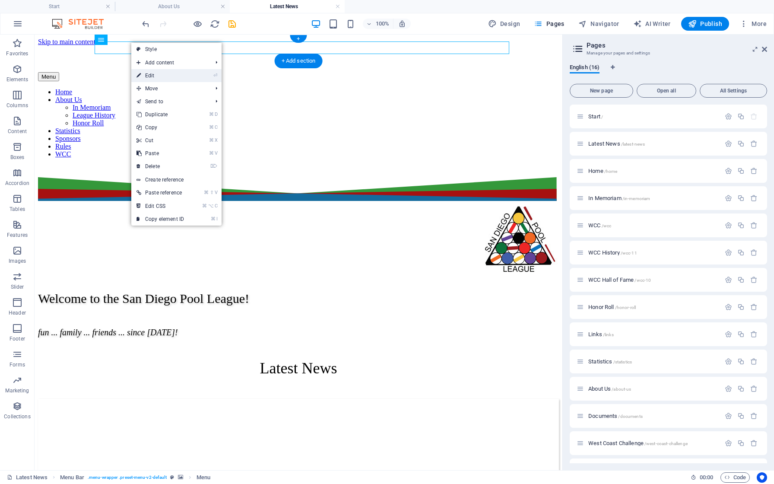
select select
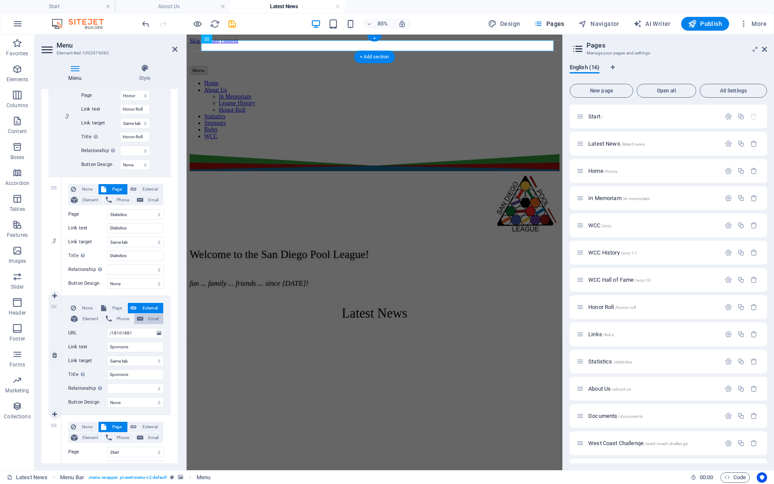
scroll to position [618, 0]
click at [116, 310] on span "Page" at bounding box center [117, 311] width 16 height 10
select select
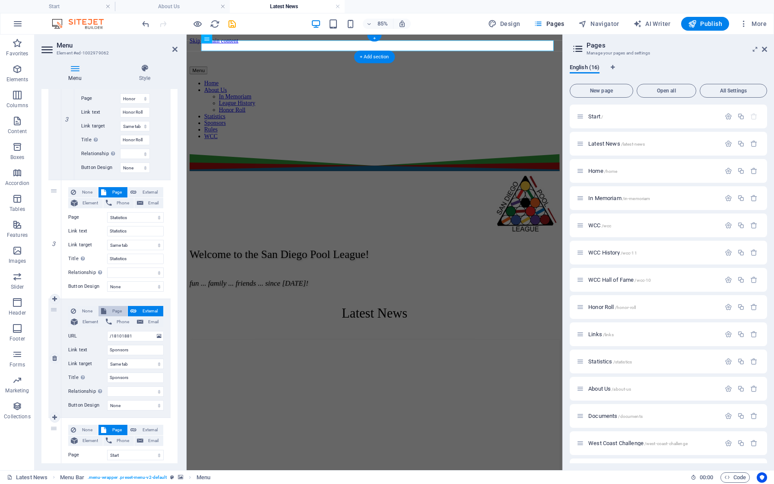
select select
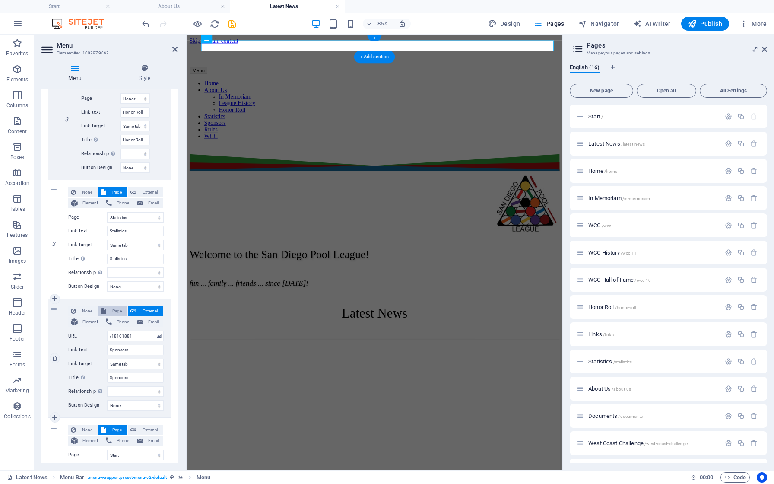
select select
select select "13"
select select
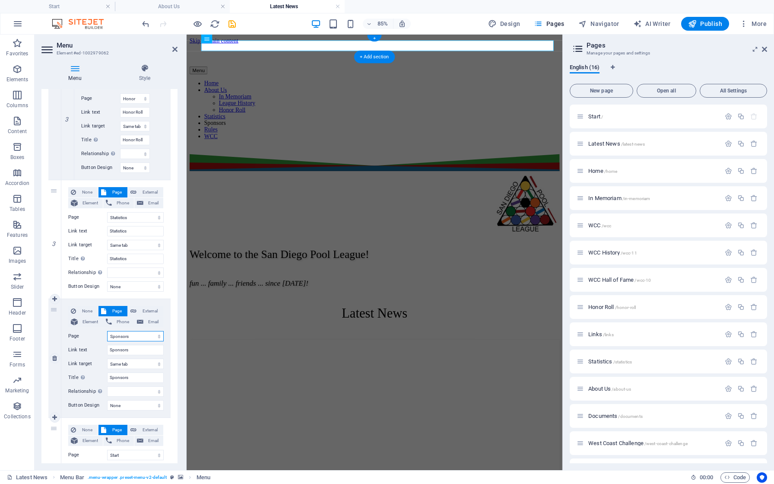
select select
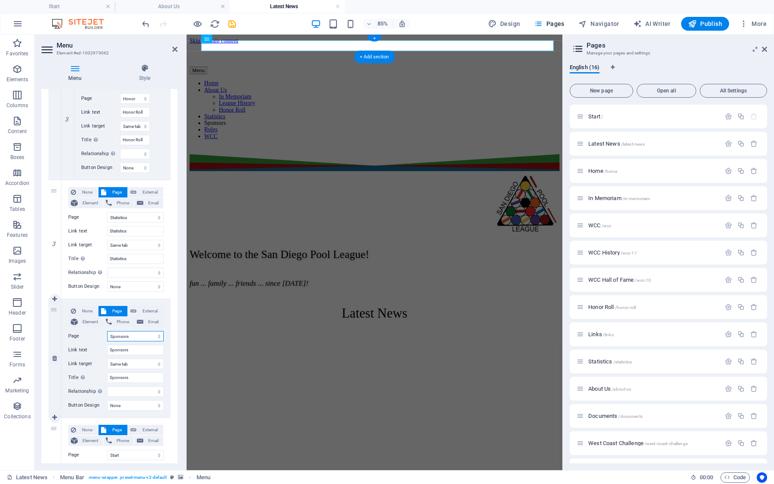
select select
click at [169, 425] on div "1 None Page External Element Phone Email Page Start Latest News Home In Memoria…" at bounding box center [109, 104] width 136 height 1115
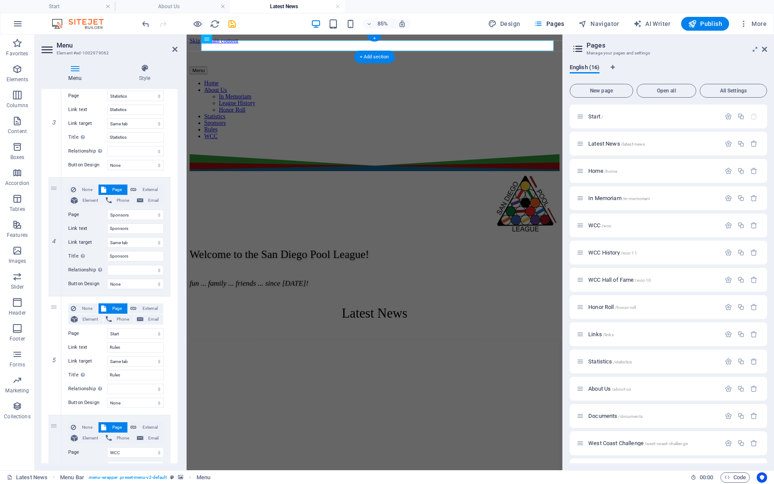
click at [179, 381] on div "Menu Style Menu Auto Custom Create custom menu items for this menu. Recommended…" at bounding box center [110, 263] width 150 height 413
click at [235, 27] on icon "save" at bounding box center [232, 24] width 10 height 10
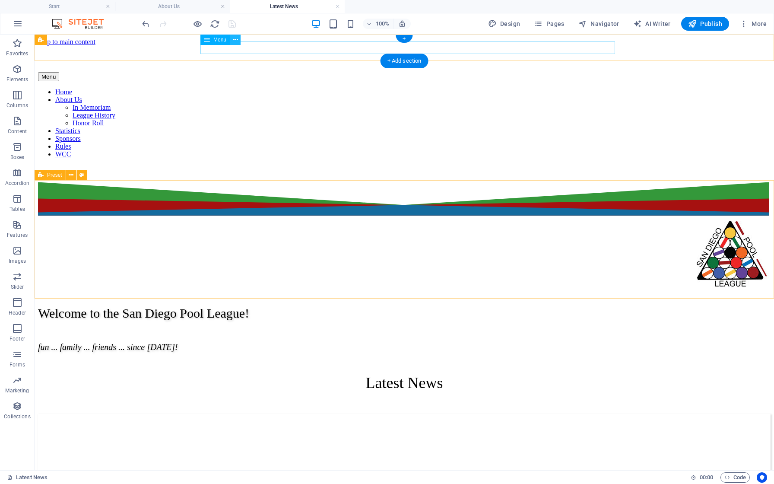
click at [233, 42] on icon at bounding box center [235, 39] width 5 height 9
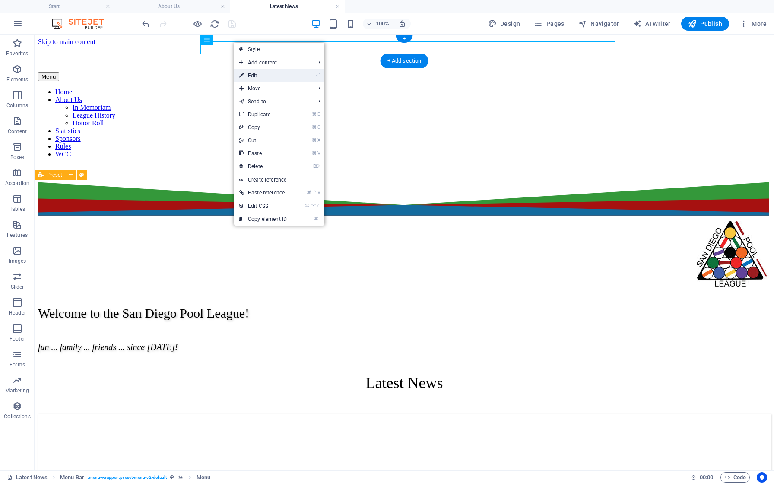
click at [264, 76] on link "⏎ Edit" at bounding box center [263, 75] width 58 height 13
select select
select select "10"
select select
select select "3"
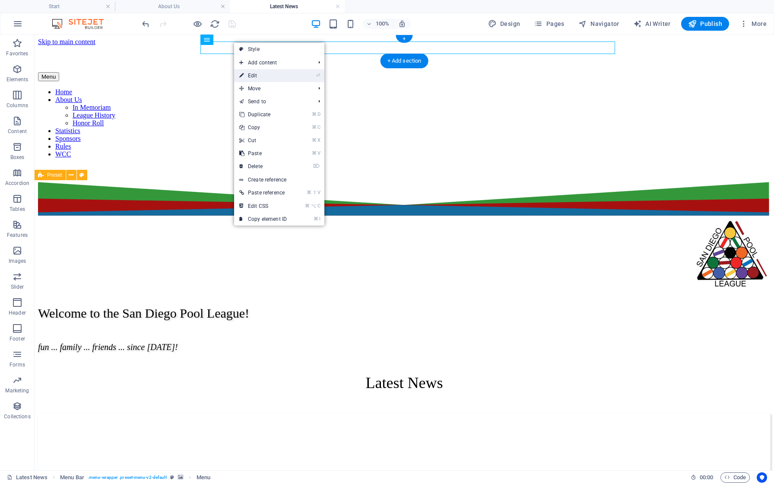
select select
select select "14"
select select
select select "7"
select select
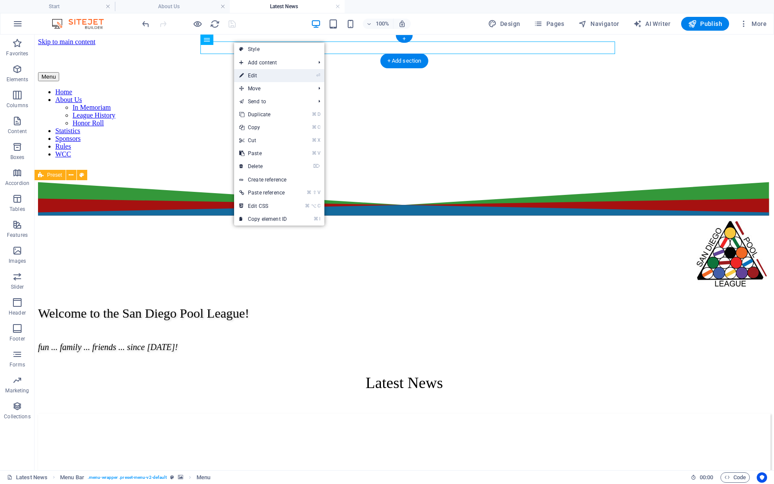
select select "9"
select select
select select "13"
select select
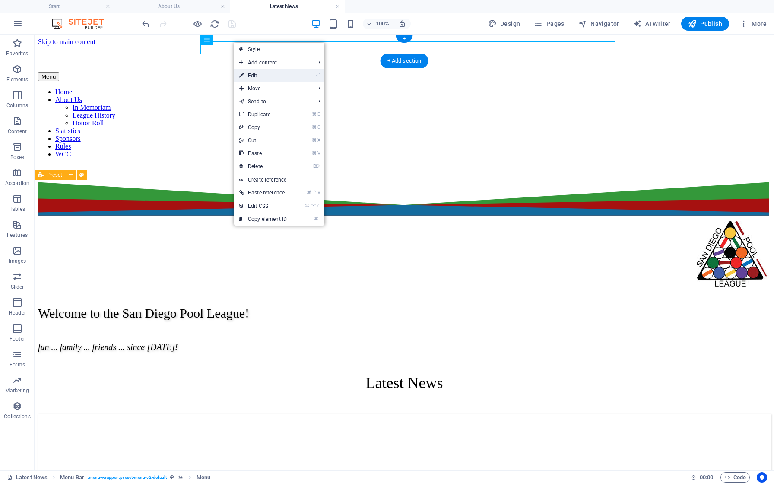
select select "4"
select select
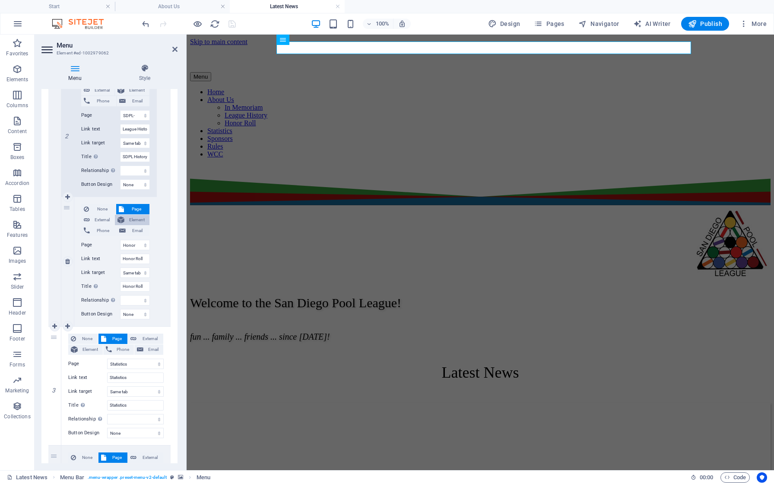
scroll to position [569, 0]
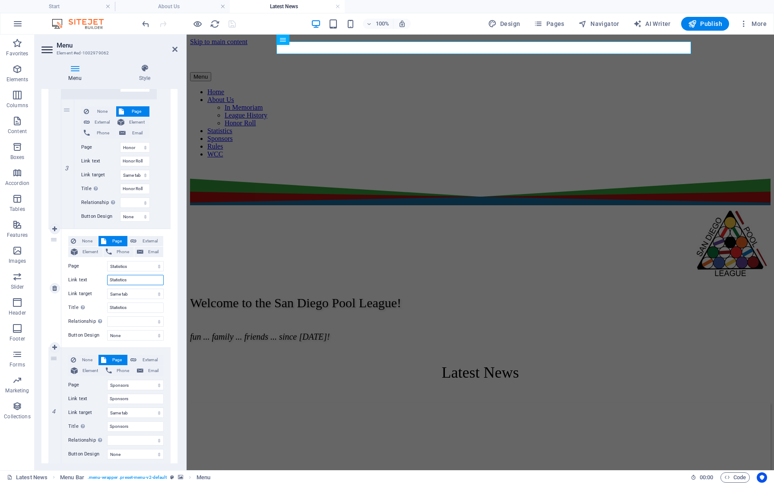
click at [126, 281] on input "Statistics" at bounding box center [135, 280] width 57 height 10
type input "Match"
select select
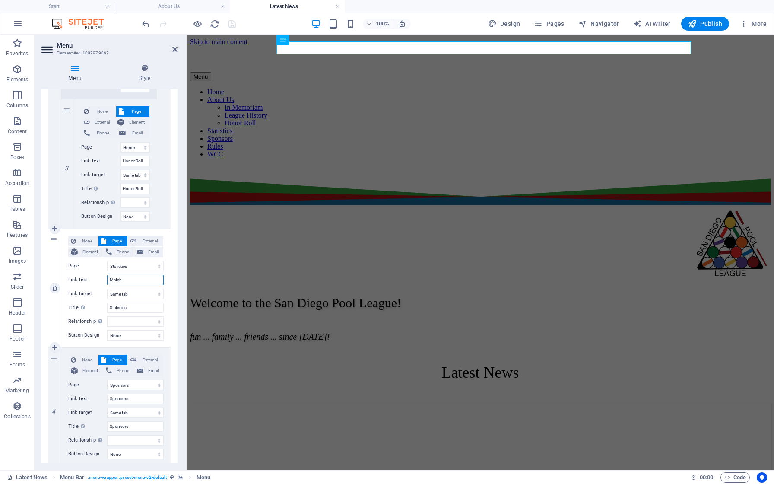
select select
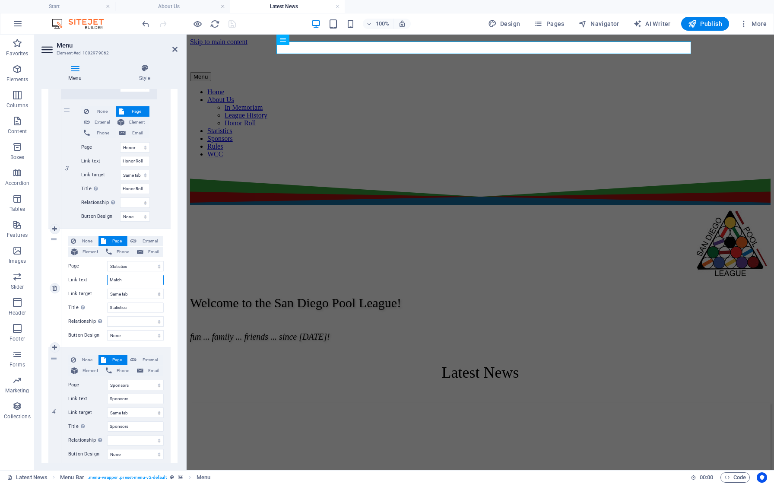
select select
type input "Match Play"
select select
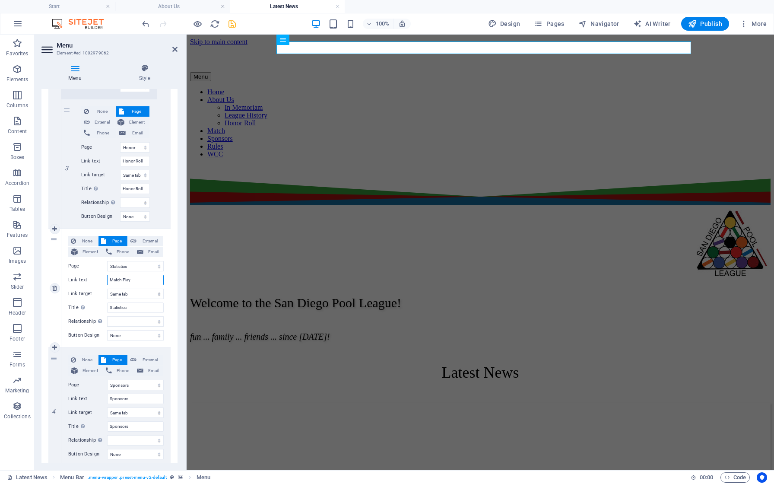
select select
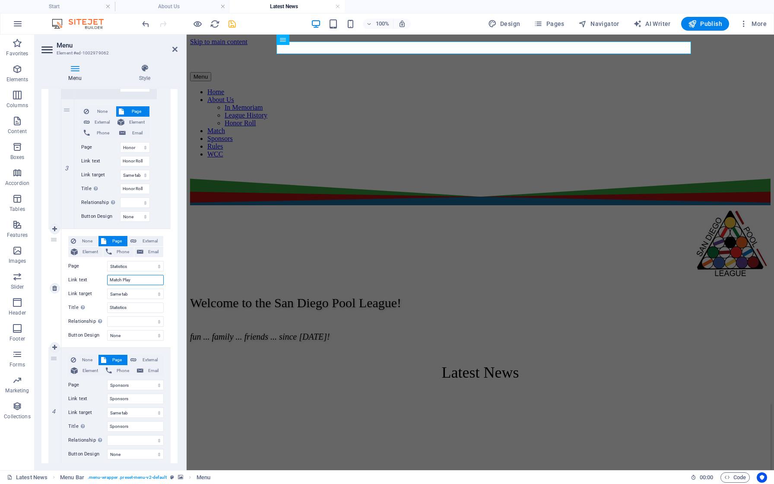
select select
type input "Match Play"
click at [125, 306] on input "Statistics" at bounding box center [135, 308] width 57 height 10
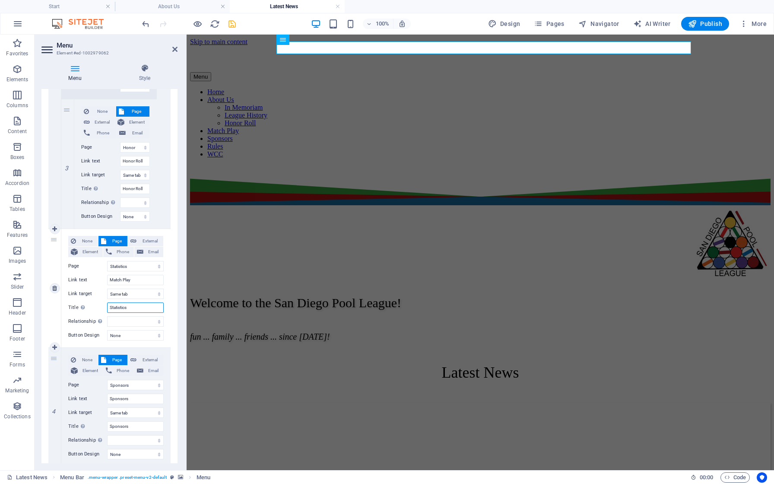
click at [125, 306] on input "Statistics" at bounding box center [135, 308] width 57 height 10
type input "Match"
select select
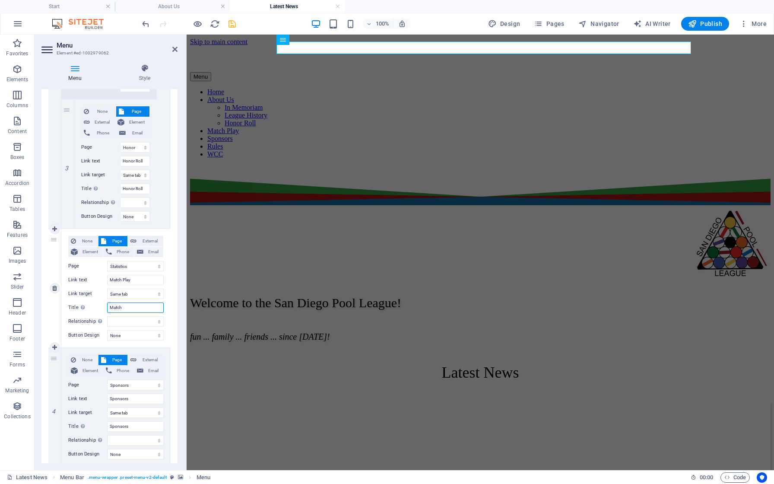
select select
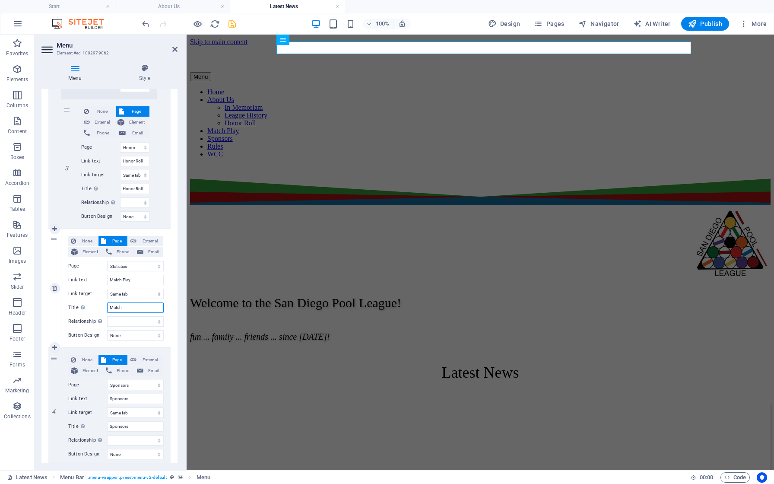
select select
type input "Match Play"
select select
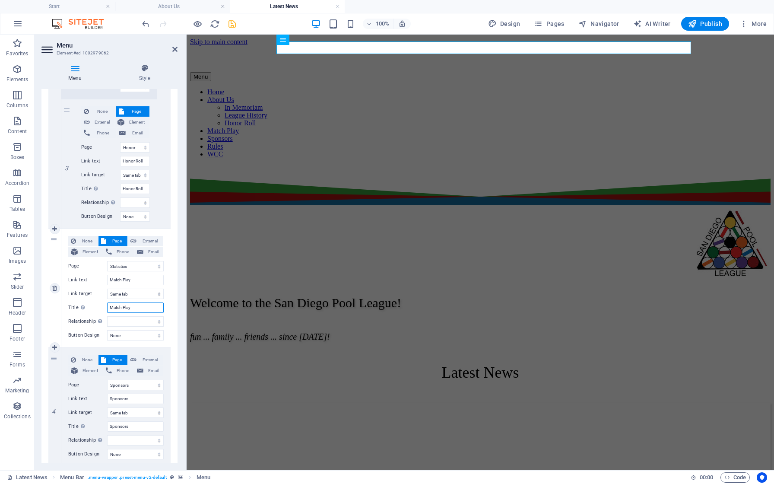
select select
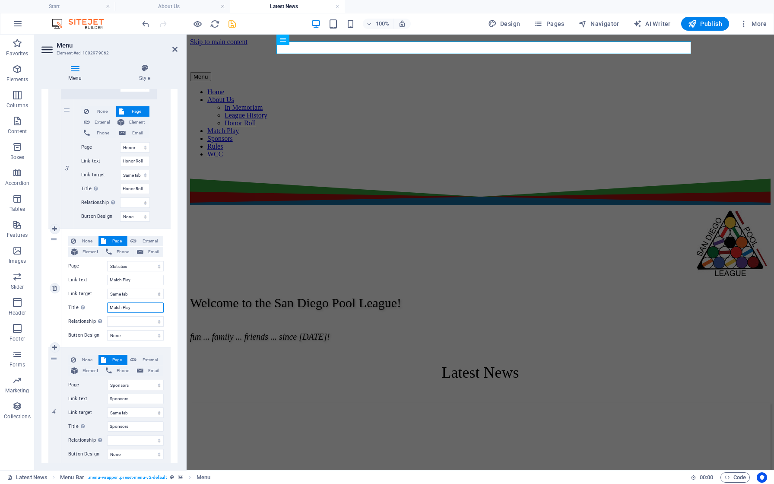
select select
type input "Match Play"
click at [166, 311] on div "None Page External Element Phone Email Page Start Latest News Home In Memoriam …" at bounding box center [115, 288] width 109 height 118
click at [234, 25] on icon "save" at bounding box center [232, 24] width 10 height 10
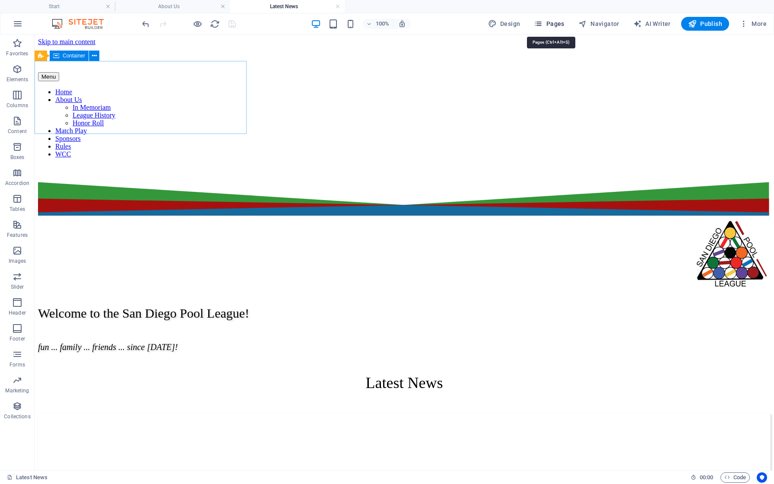
click at [564, 23] on span "Pages" at bounding box center [549, 23] width 30 height 9
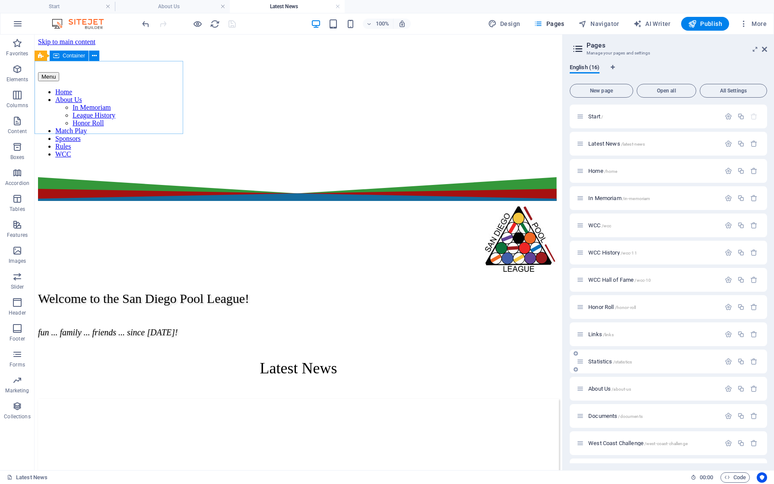
click at [603, 360] on span "Statistics /statistics" at bounding box center [611, 361] width 44 height 6
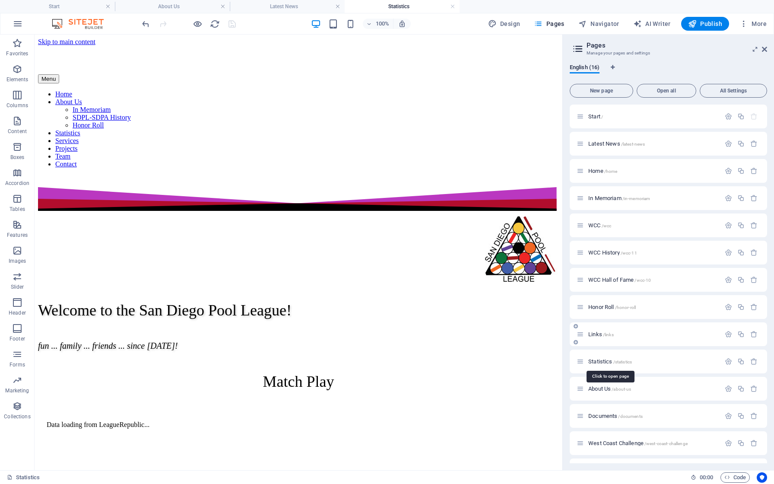
scroll to position [0, 0]
click at [728, 362] on icon "button" at bounding box center [728, 361] width 7 height 7
click at [590, 396] on input "Statistics" at bounding box center [669, 394] width 184 height 14
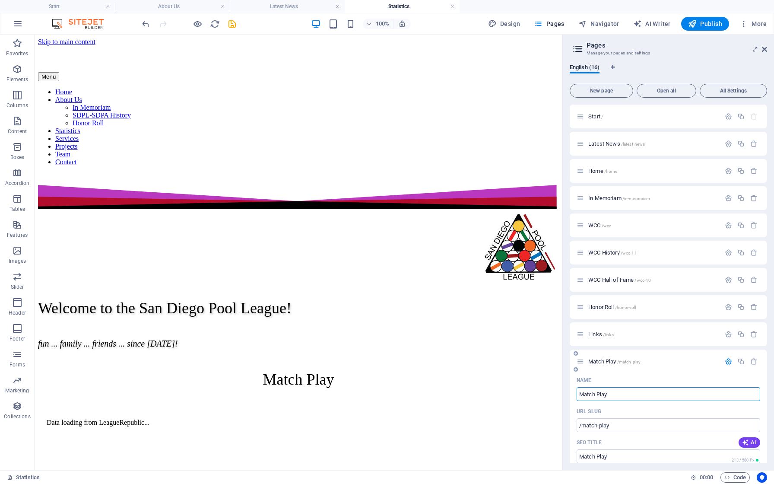
type input "Match Play"
type input "/match-play"
type input "Match Play"
click at [726, 362] on icon "button" at bounding box center [728, 361] width 7 height 7
click at [235, 25] on icon "save" at bounding box center [232, 24] width 10 height 10
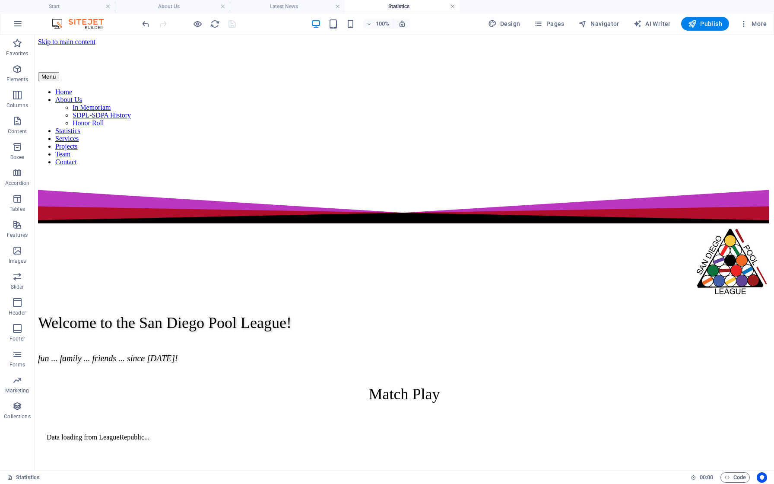
click at [451, 9] on link at bounding box center [452, 7] width 5 height 8
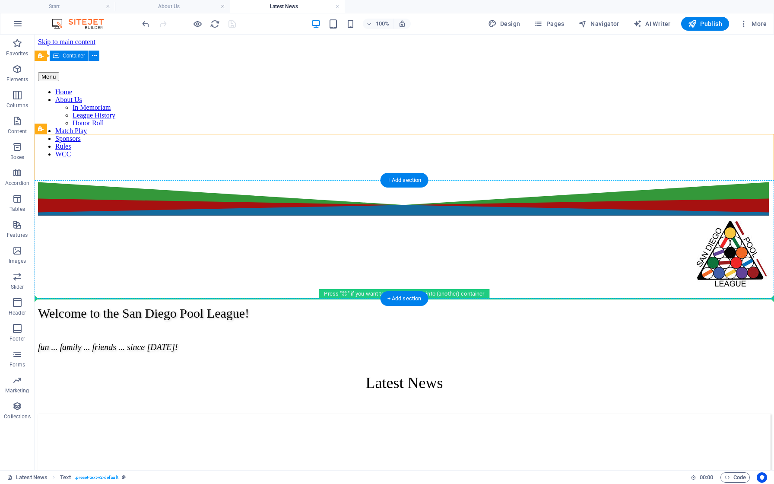
drag, startPoint x: 76, startPoint y: 164, endPoint x: 44, endPoint y: 277, distance: 117.2
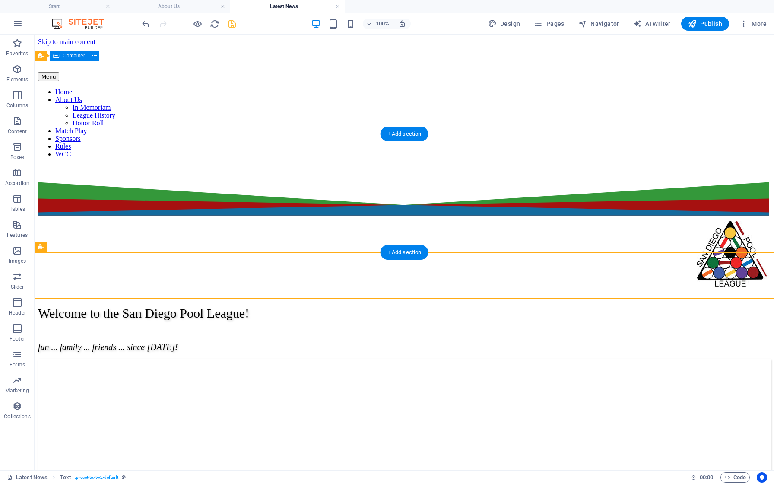
click at [86, 359] on figure at bounding box center [404, 359] width 733 height 0
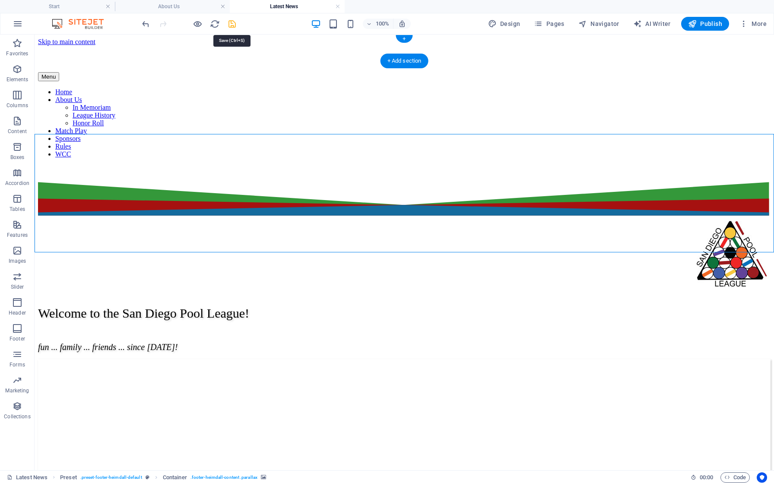
click at [232, 28] on icon "save" at bounding box center [232, 24] width 10 height 10
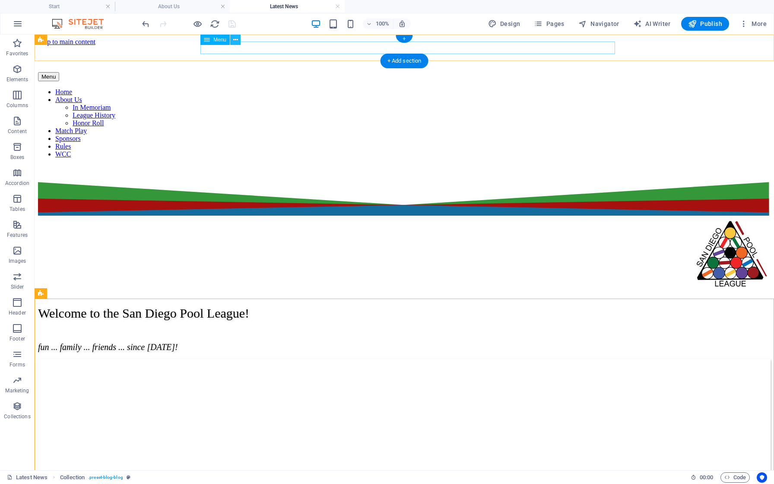
click at [237, 38] on icon at bounding box center [235, 39] width 5 height 9
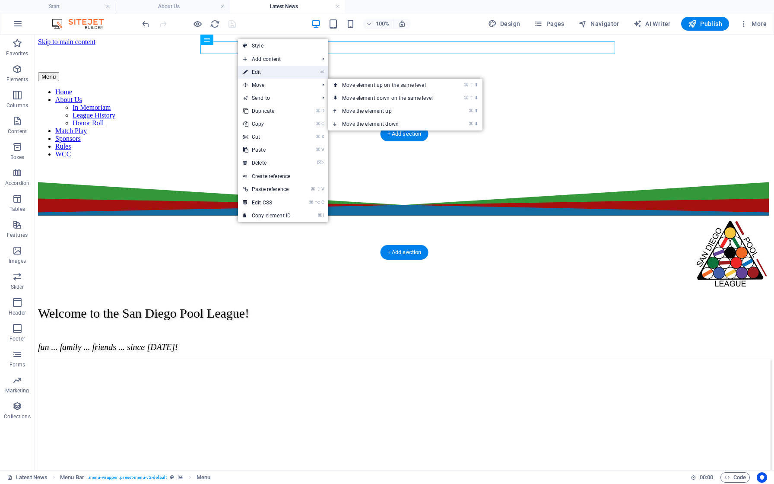
click at [273, 75] on link "⏎ Edit" at bounding box center [267, 72] width 58 height 13
select select
select select "10"
select select
select select "3"
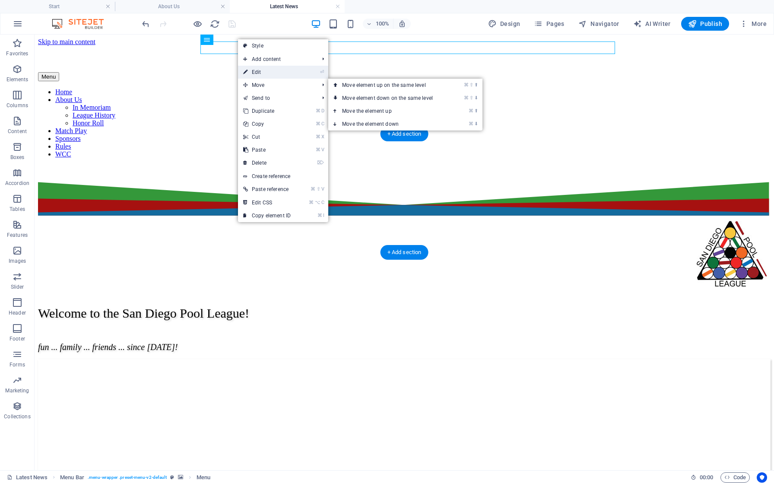
select select
select select "14"
select select
select select "7"
select select
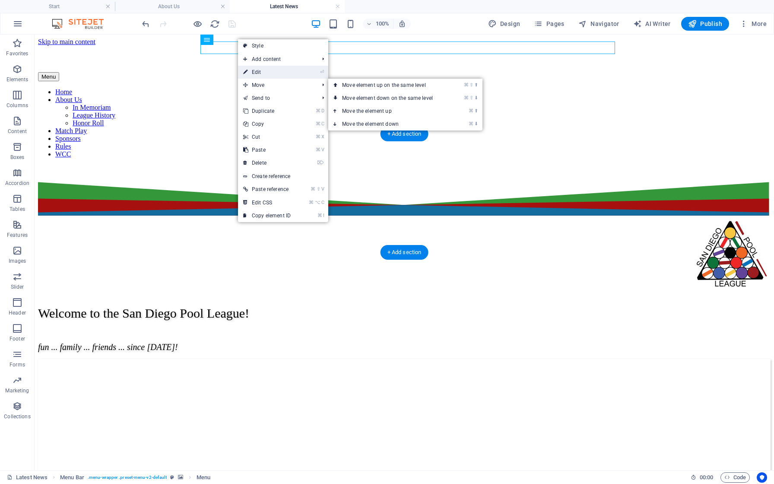
select select "9"
select select
select select "13"
select select
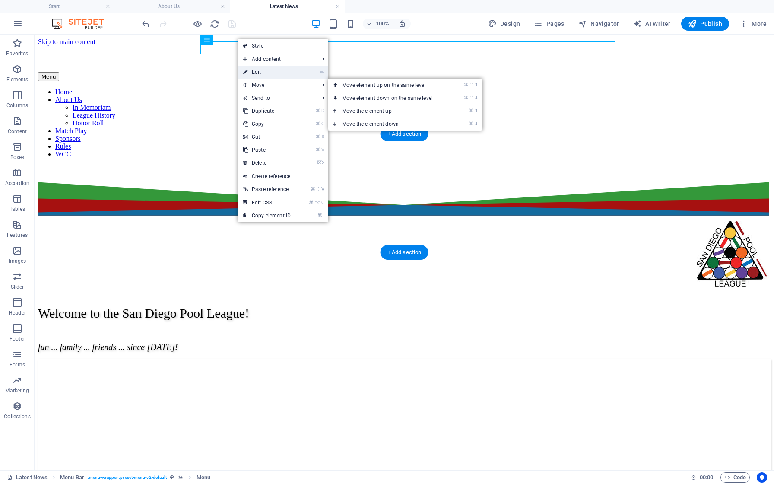
select select "4"
select select
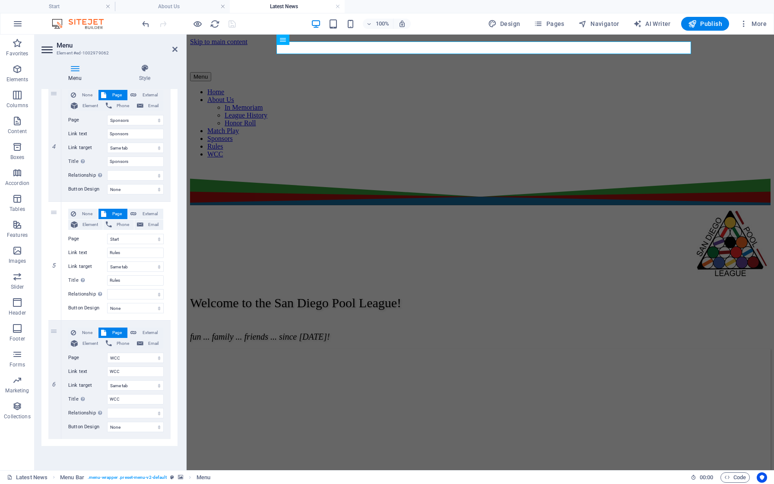
scroll to position [834, 0]
click at [128, 357] on select "Start Latest News Home In Memoriam WCC WCC History WCC Hall of Fame Honor Roll …" at bounding box center [135, 358] width 57 height 10
select select "12"
select select
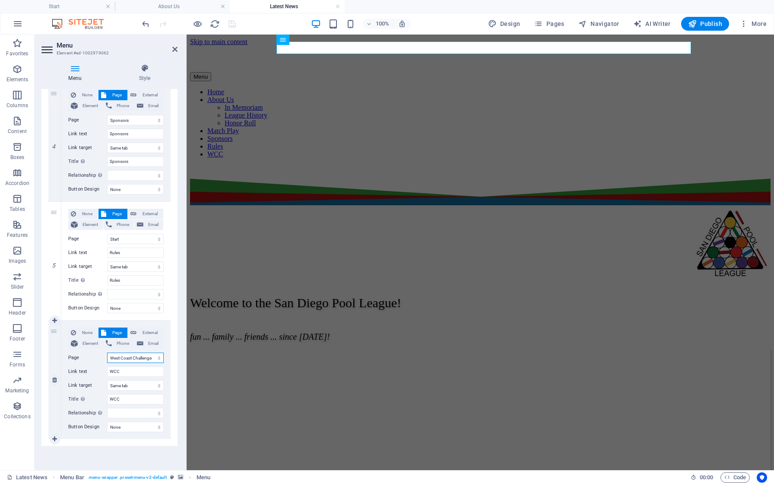
select select
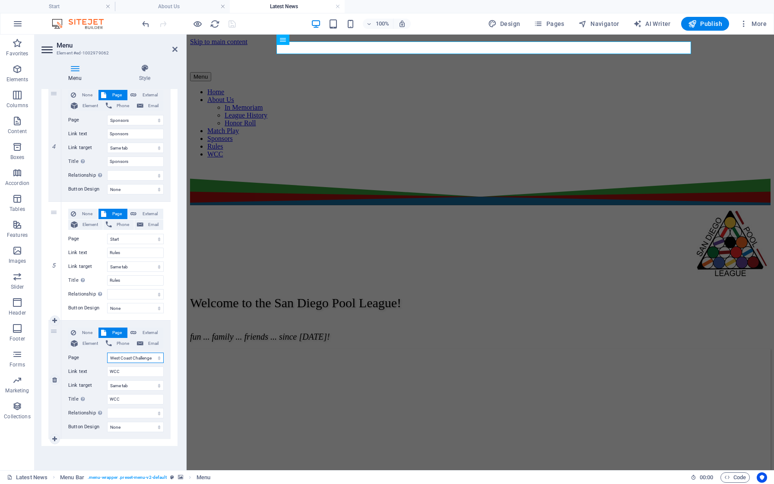
select select
type input "West Coast Challenge"
select select
click at [235, 28] on icon "save" at bounding box center [232, 24] width 10 height 10
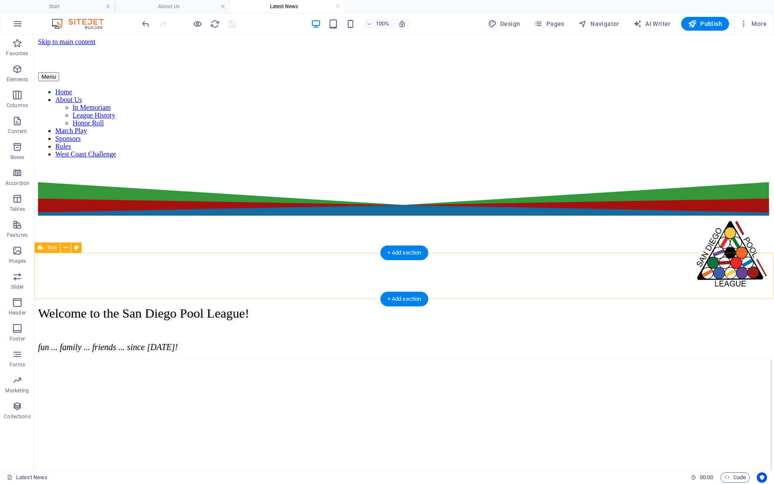
scroll to position [0, 0]
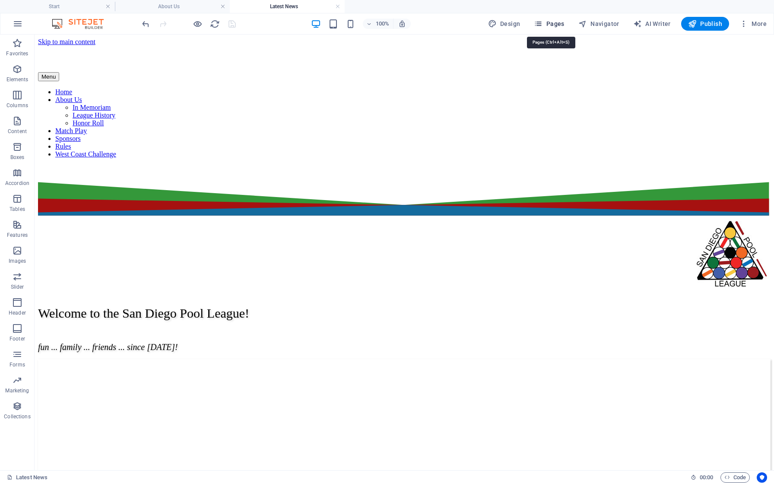
click at [557, 25] on span "Pages" at bounding box center [549, 23] width 30 height 9
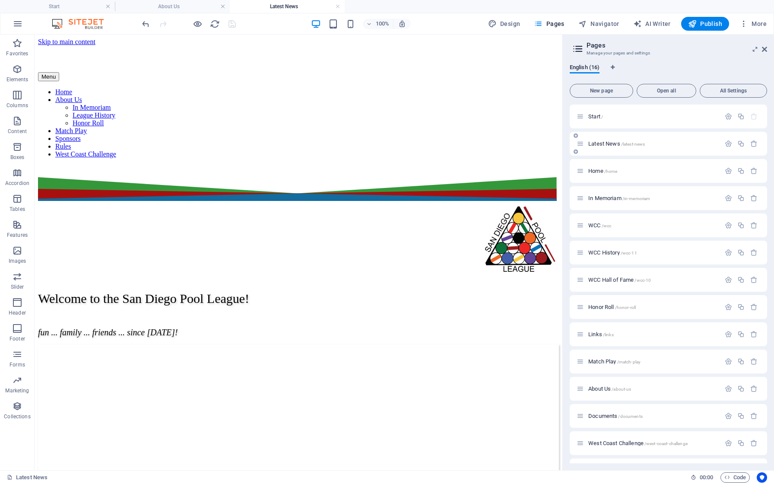
click at [601, 145] on span "Latest News /latest-news" at bounding box center [617, 143] width 57 height 6
click at [739, 144] on icon "button" at bounding box center [741, 143] width 7 height 7
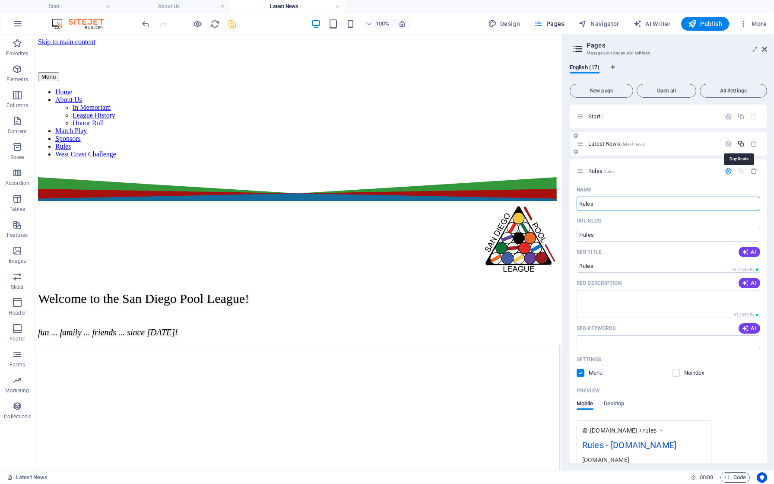
type input "Rules"
type input "/rules"
type input "Rules"
click at [728, 172] on icon "button" at bounding box center [728, 170] width 7 height 7
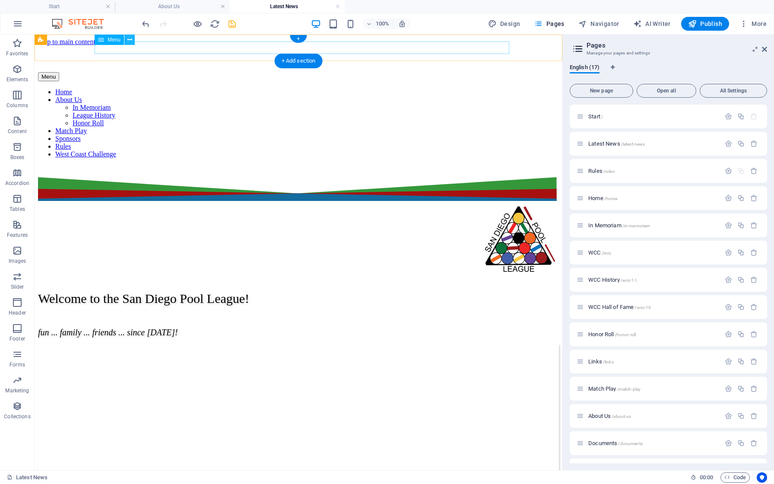
click at [128, 41] on icon at bounding box center [129, 39] width 5 height 9
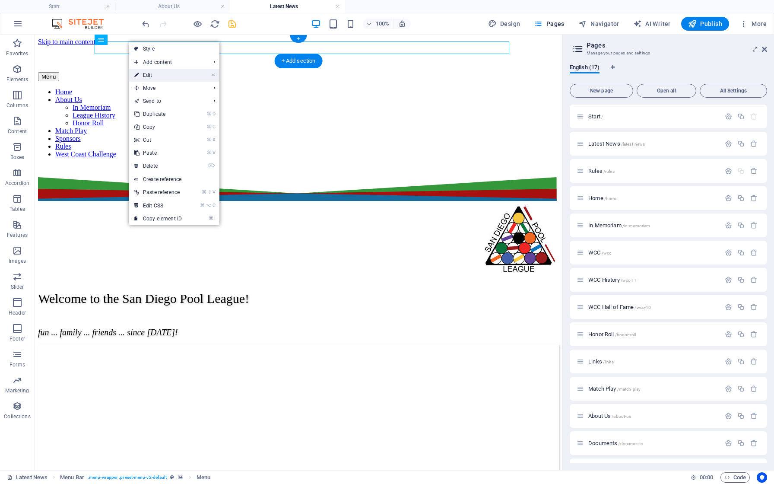
click at [154, 73] on link "⏎ Edit" at bounding box center [158, 75] width 58 height 13
select select
select select "10"
select select
select select "3"
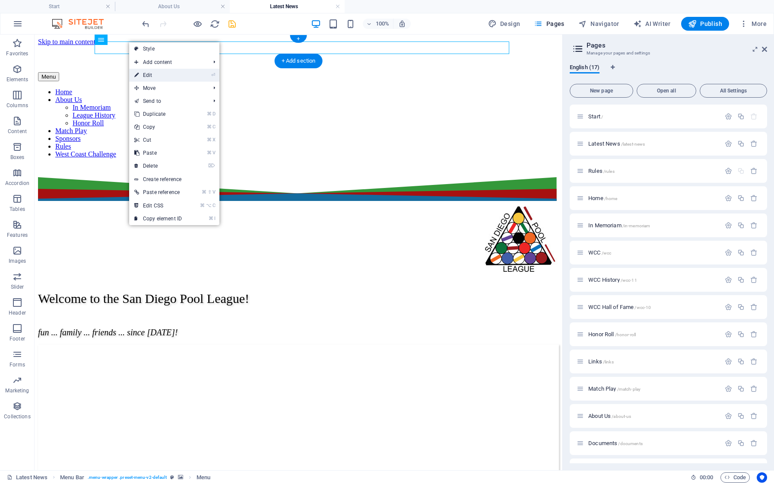
select select
select select "14"
select select
select select "7"
select select
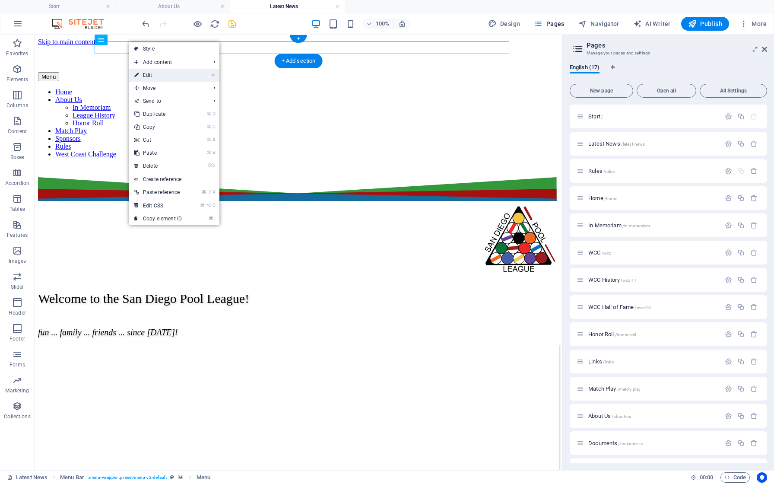
select select
select select "13"
select select
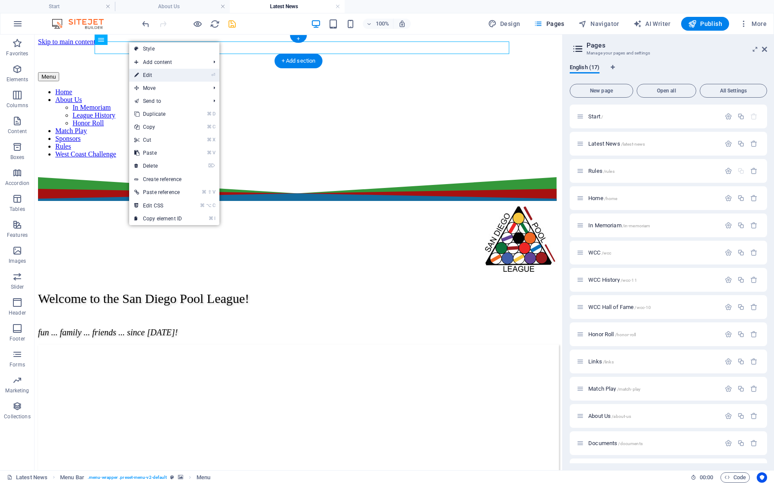
select select "12"
select select
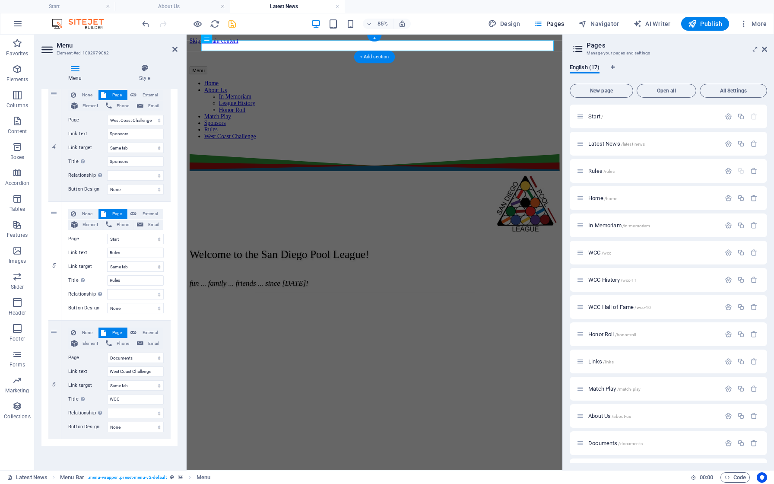
scroll to position [834, 0]
click at [132, 239] on select "Start Latest News Rules Home In Memoriam WCC WCC History WCC Hall of Fame Honor…" at bounding box center [135, 239] width 57 height 10
select select "2"
select select
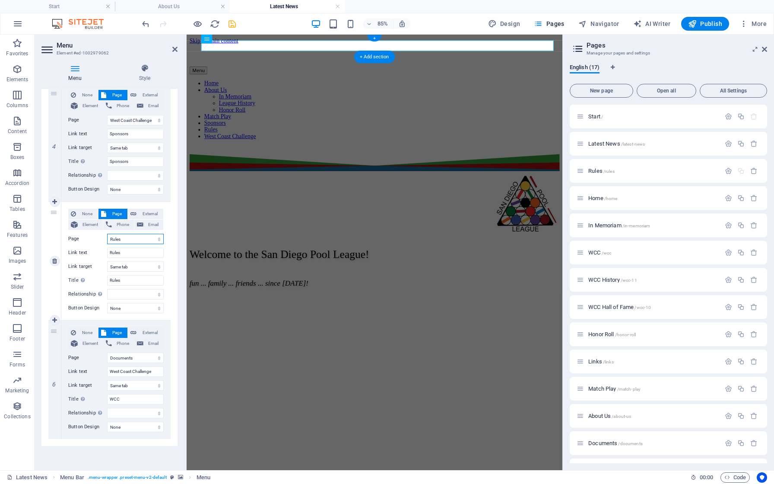
select select
click at [174, 49] on icon at bounding box center [174, 49] width 5 height 7
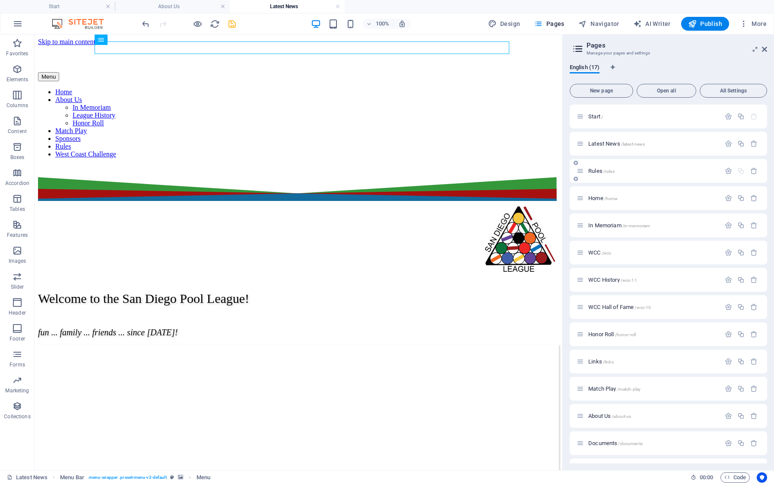
click at [595, 172] on span "Rules /rules" at bounding box center [602, 171] width 26 height 6
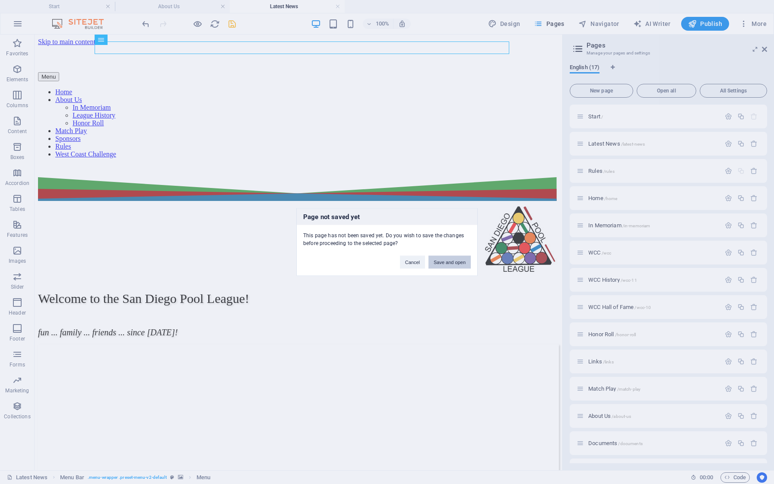
click at [462, 263] on button "Save and open" at bounding box center [450, 262] width 42 height 13
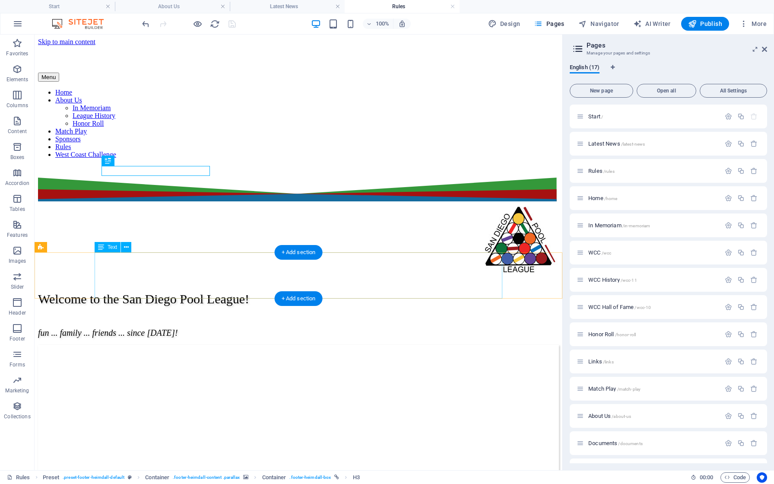
scroll to position [0, 0]
click at [294, 303] on div "+ Add section" at bounding box center [299, 298] width 48 height 15
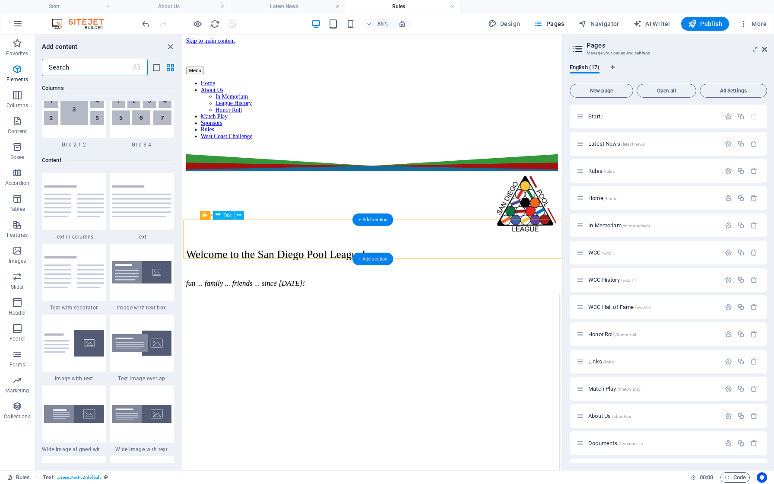
scroll to position [1512, 0]
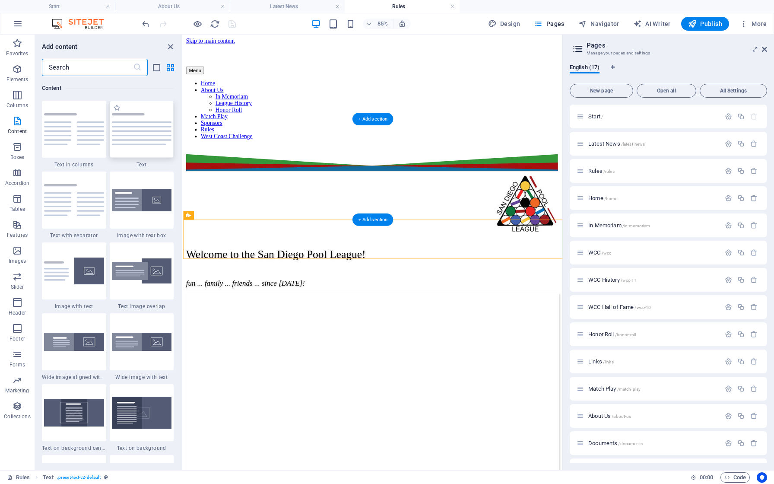
click at [149, 145] on div at bounding box center [142, 129] width 64 height 57
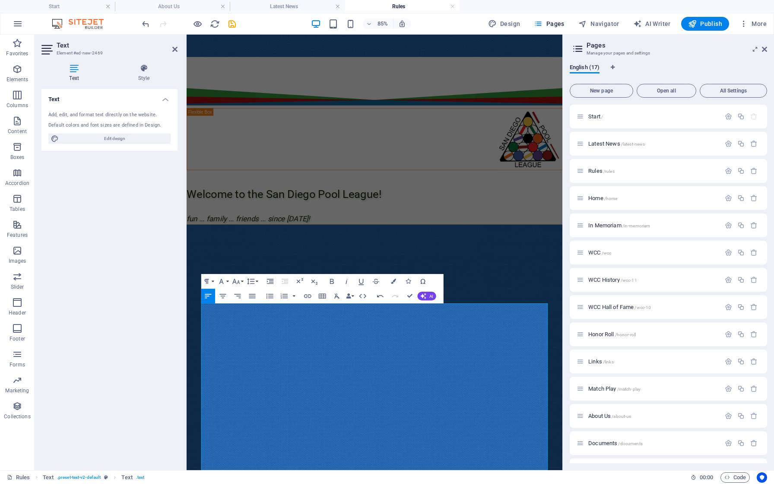
click at [162, 334] on div "Text Add, edit, and format text directly on the website. Default colors and fon…" at bounding box center [109, 276] width 136 height 374
click at [175, 49] on icon at bounding box center [174, 49] width 5 height 7
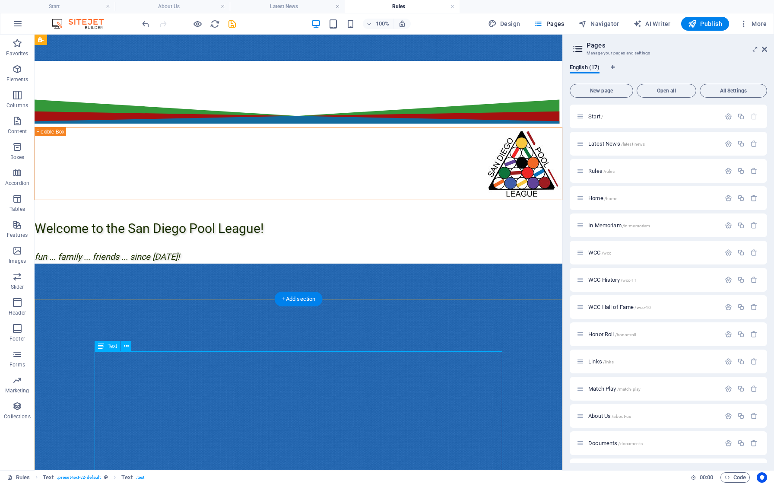
scroll to position [0, 0]
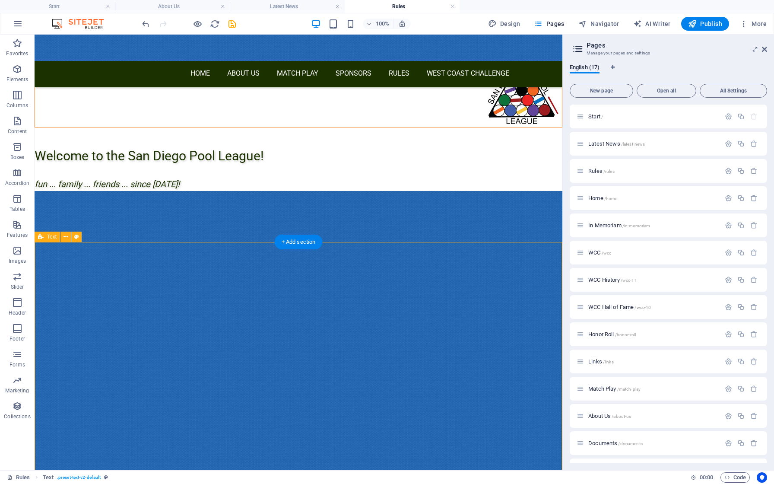
scroll to position [126, 0]
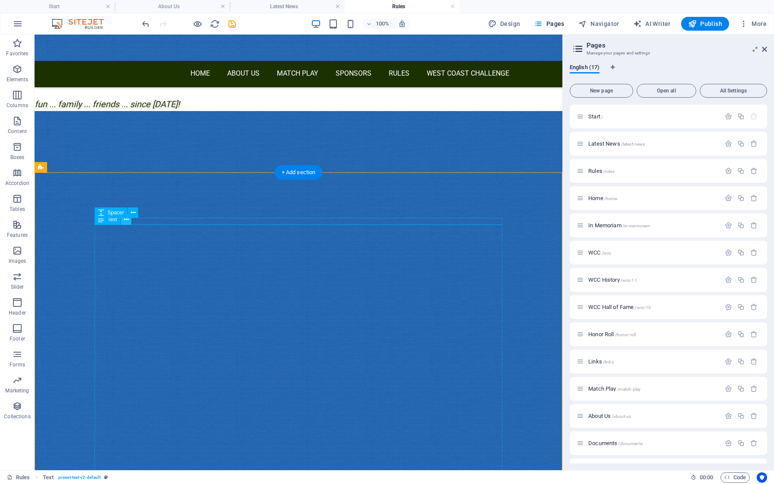
click at [125, 221] on icon at bounding box center [126, 219] width 5 height 9
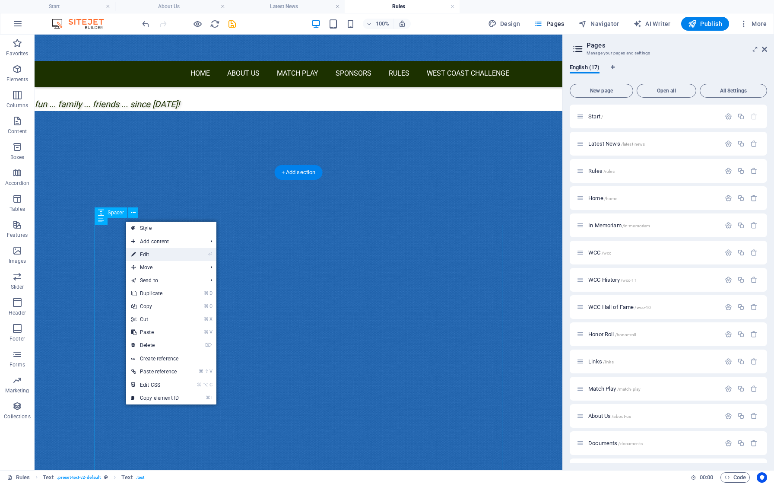
click at [142, 252] on link "⏎ Edit" at bounding box center [155, 254] width 58 height 13
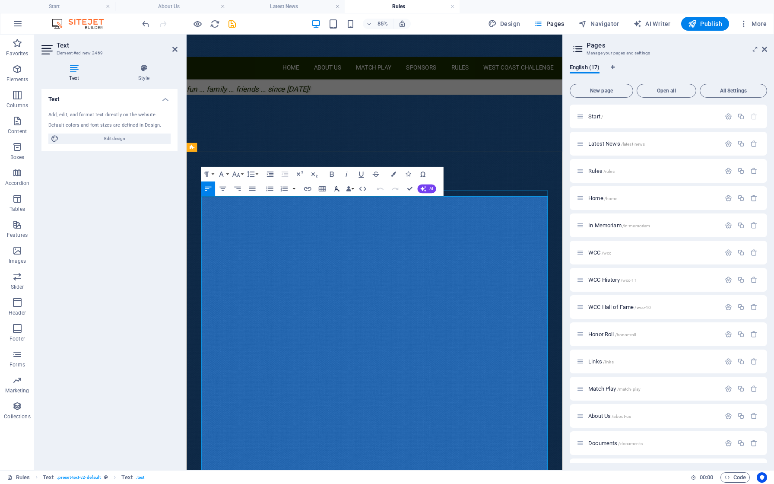
click at [337, 190] on icon "button" at bounding box center [337, 189] width 9 height 9
click at [365, 190] on icon "button" at bounding box center [363, 189] width 7 height 4
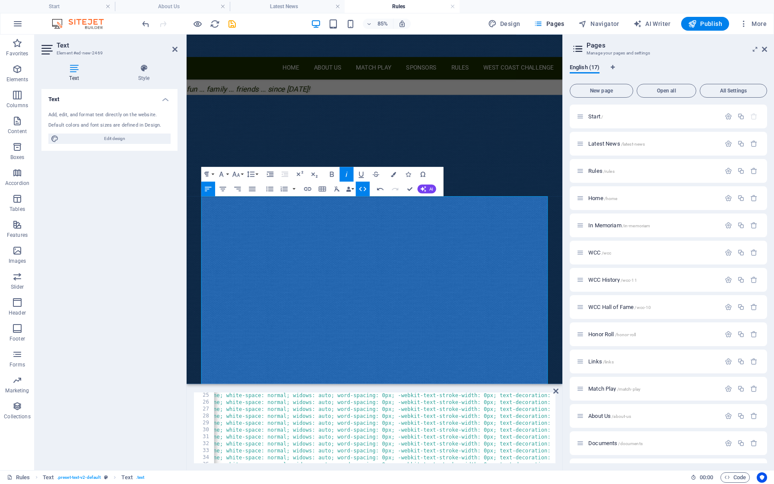
scroll to position [0, 451]
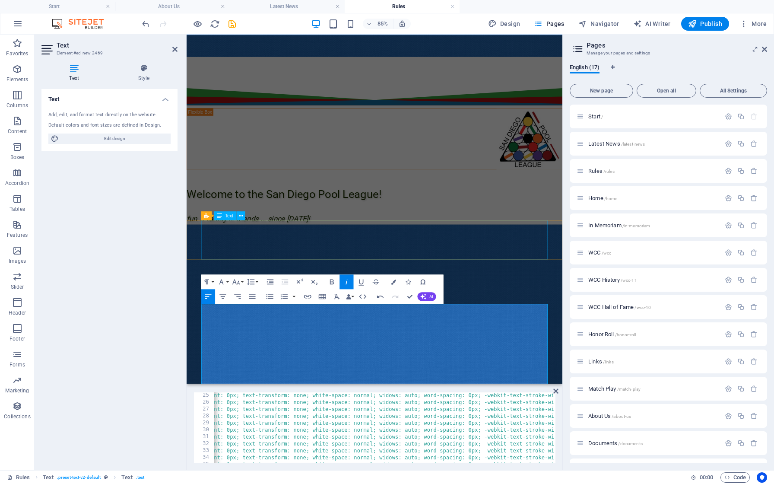
scroll to position [0, 0]
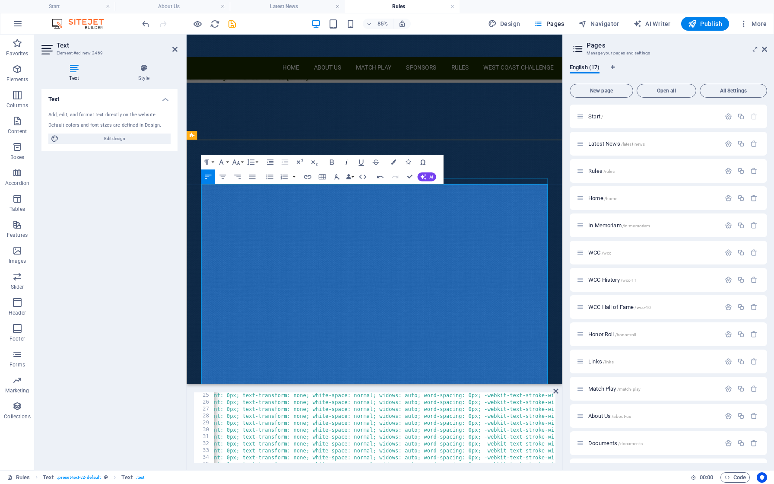
click at [347, 162] on icon "button" at bounding box center [346, 162] width 9 height 9
click at [393, 161] on icon "button" at bounding box center [393, 161] width 5 height 5
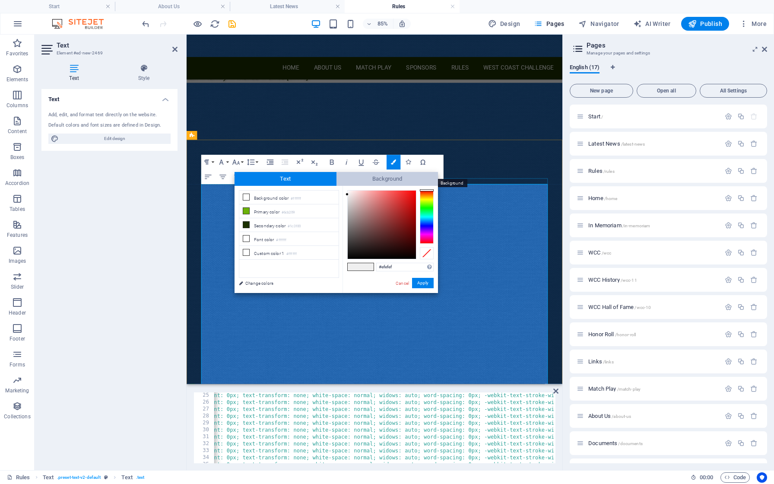
click at [374, 179] on span "Background" at bounding box center [388, 179] width 102 height 14
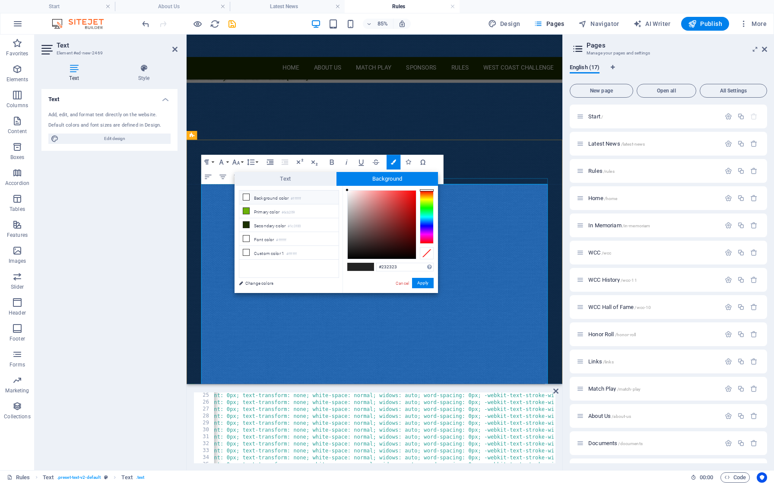
click at [270, 196] on li "Background color #ffffff" at bounding box center [288, 198] width 99 height 14
click at [423, 281] on button "Apply" at bounding box center [423, 283] width 22 height 10
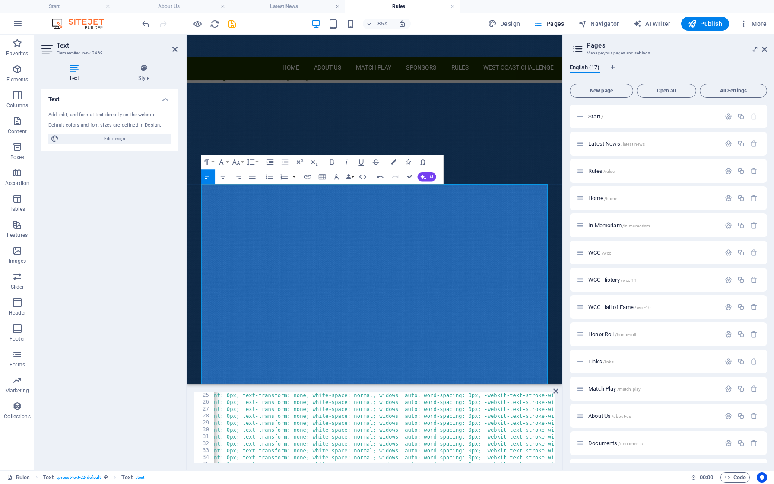
click at [160, 332] on div "Text Add, edit, and format text directly on the website. Default colors and fon…" at bounding box center [109, 276] width 136 height 374
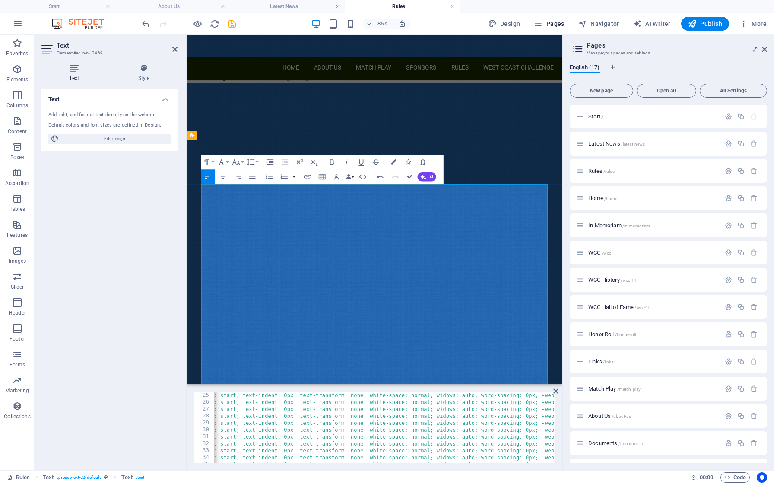
drag, startPoint x: 299, startPoint y: 308, endPoint x: 200, endPoint y: 306, distance: 99.0
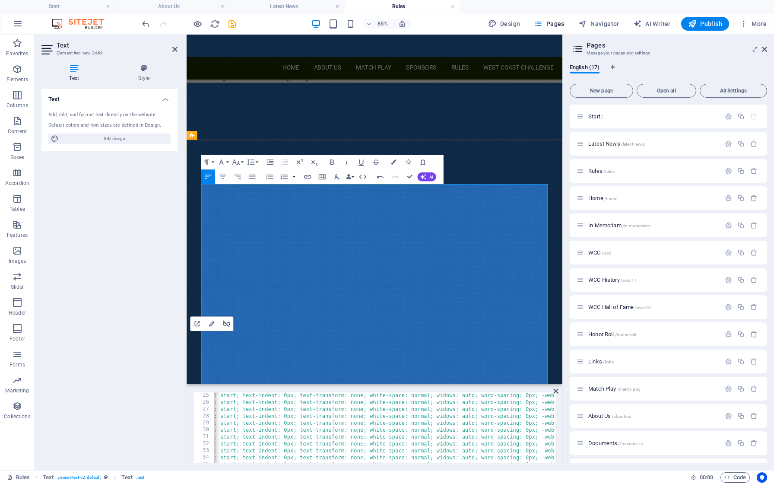
click at [231, 322] on button "Unlink" at bounding box center [227, 323] width 14 height 15
click at [310, 176] on icon "button" at bounding box center [307, 176] width 9 height 9
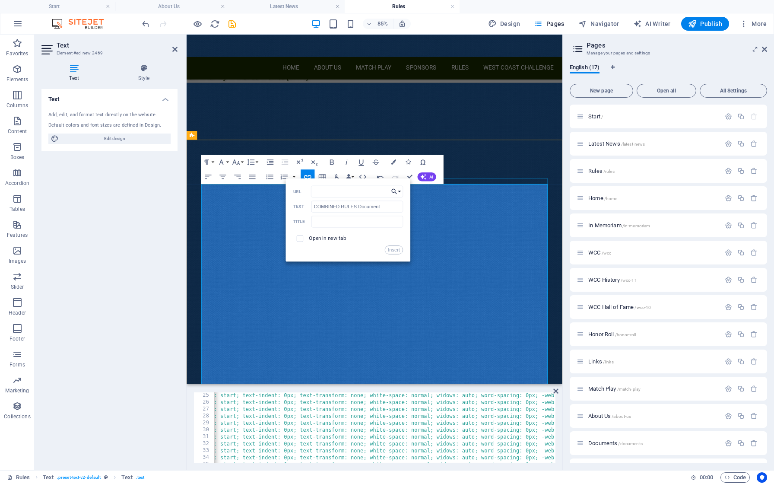
click at [401, 192] on button "Choose Link" at bounding box center [397, 191] width 14 height 12
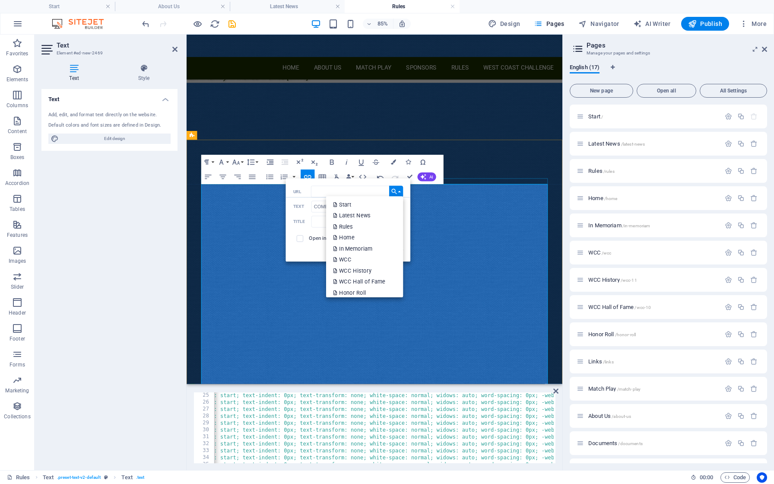
click at [318, 253] on div "Insert" at bounding box center [348, 249] width 110 height 9
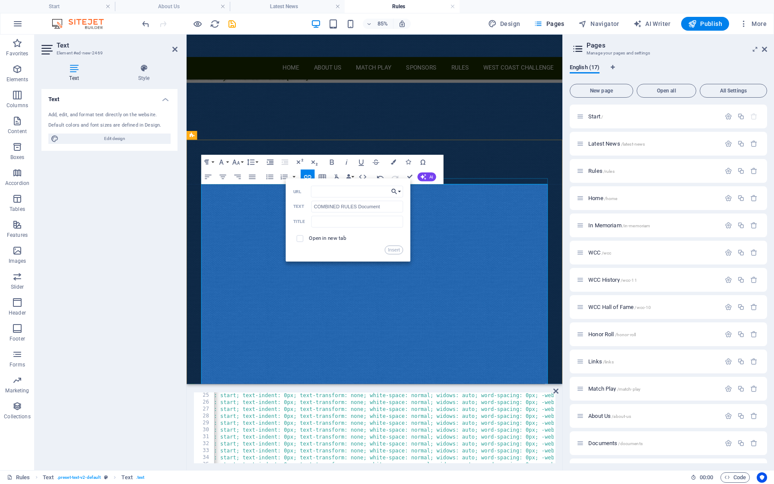
click at [399, 194] on button "Choose Link" at bounding box center [397, 191] width 14 height 12
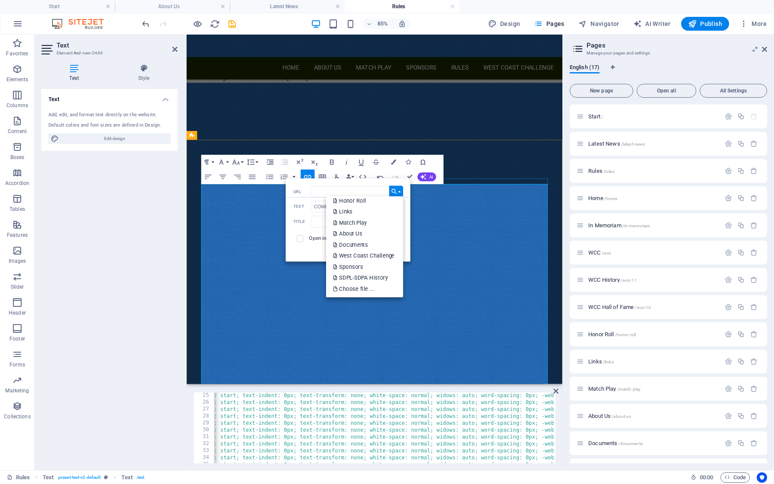
scroll to position [108, 0]
click at [354, 288] on p "Choose file ..." at bounding box center [355, 288] width 42 height 11
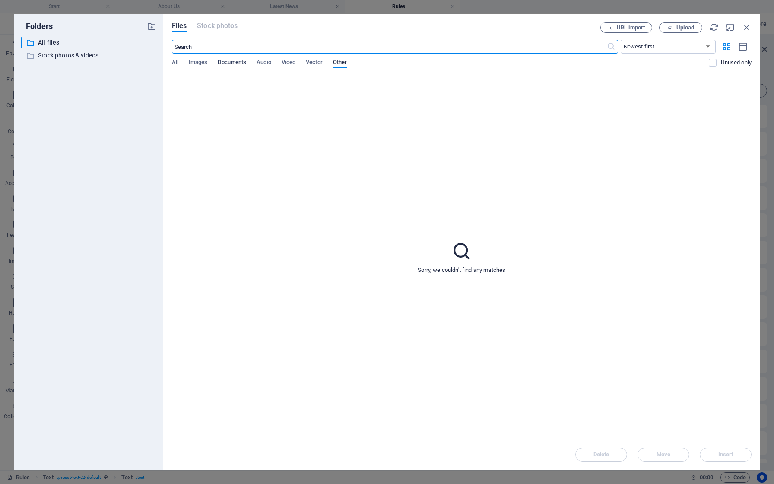
click at [233, 63] on span "Documents" at bounding box center [232, 63] width 29 height 12
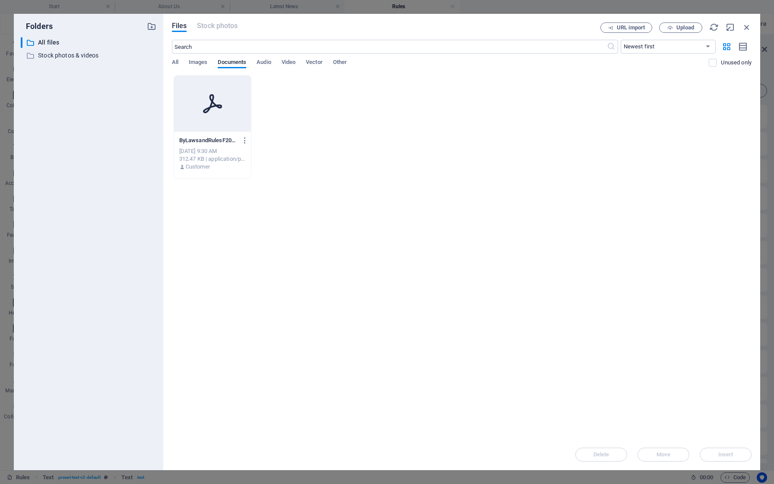
click at [215, 151] on div "[DATE] 9:30 AM" at bounding box center [212, 151] width 67 height 8
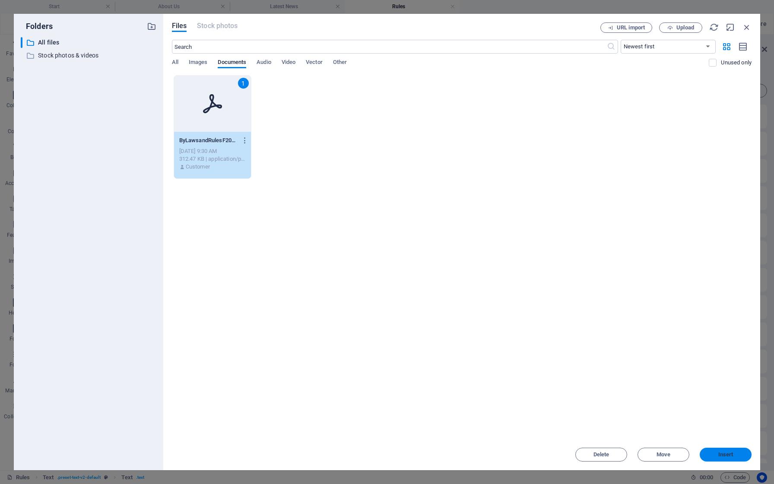
click at [724, 449] on button "Insert" at bounding box center [726, 455] width 52 height 14
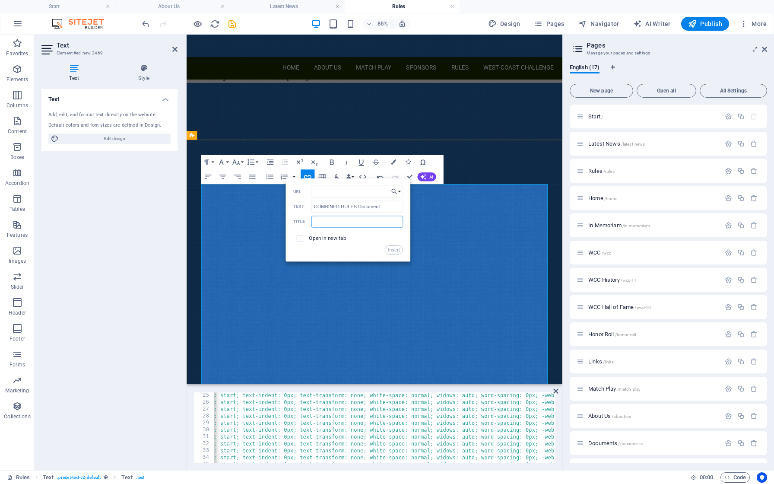
click at [321, 223] on input "text" at bounding box center [358, 222] width 92 height 12
click at [325, 261] on div "Back Choose Link Start Latest News Rules Home In Memoriam WCC WCC History WCC H…" at bounding box center [348, 219] width 125 height 83
click at [368, 255] on div "Back Choose Link Start Latest News Rules Home In Memoriam WCC WCC History WCC H…" at bounding box center [348, 219] width 125 height 83
click at [369, 250] on div "Insert" at bounding box center [348, 249] width 110 height 9
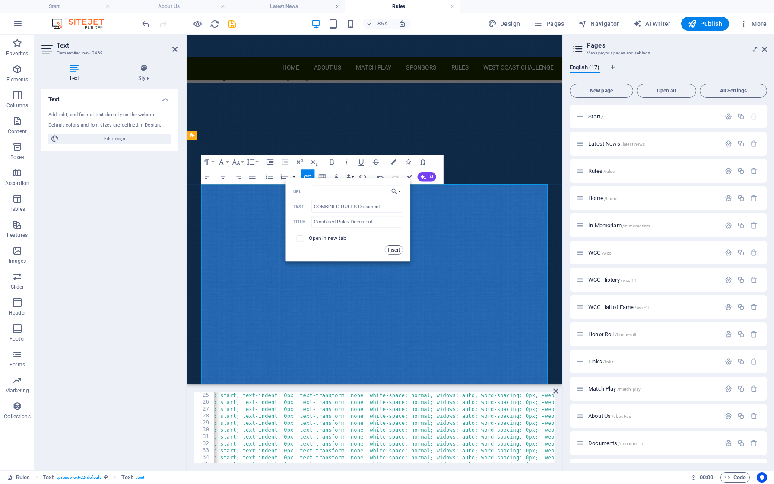
click at [397, 251] on button "Insert" at bounding box center [394, 249] width 19 height 9
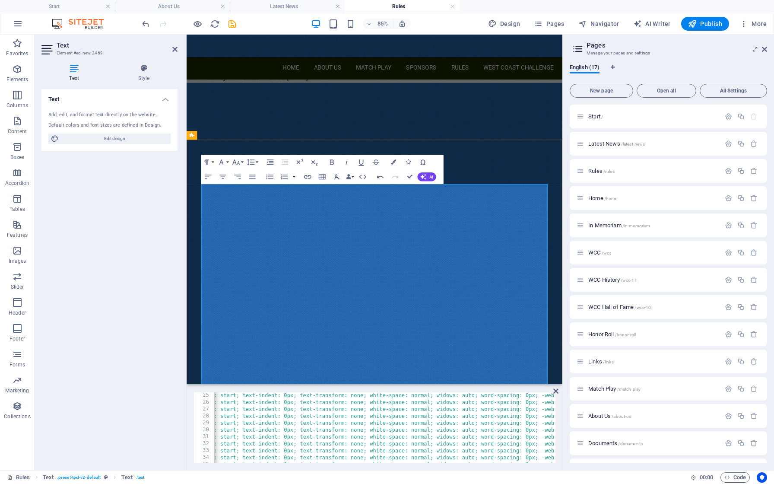
drag, startPoint x: 302, startPoint y: 308, endPoint x: 193, endPoint y: 309, distance: 109.3
click at [395, 163] on icon "button" at bounding box center [393, 161] width 5 height 5
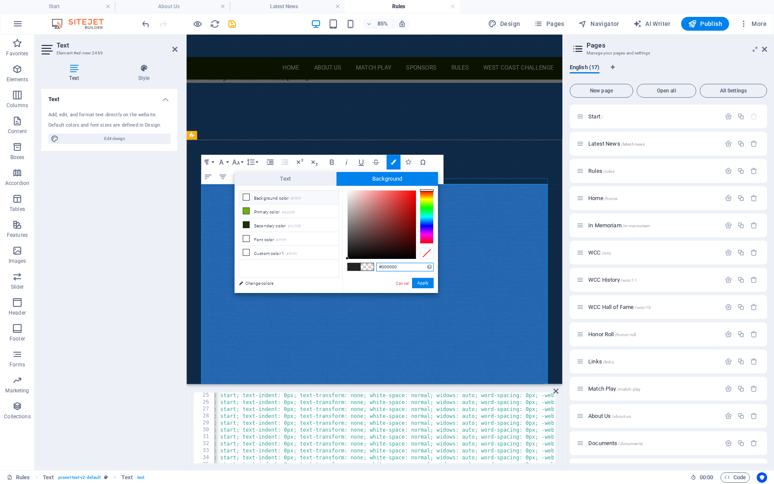
click at [429, 196] on div at bounding box center [427, 217] width 14 height 54
click at [429, 194] on div at bounding box center [427, 217] width 14 height 54
click at [415, 192] on div at bounding box center [382, 225] width 68 height 68
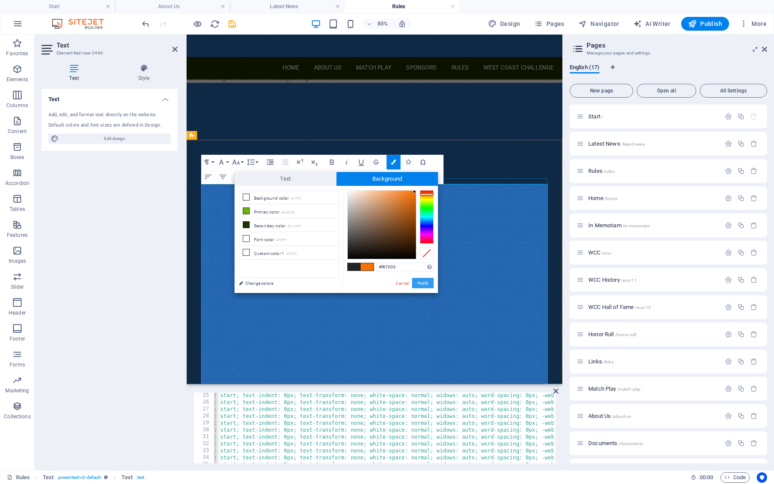
click at [425, 281] on button "Apply" at bounding box center [423, 283] width 22 height 10
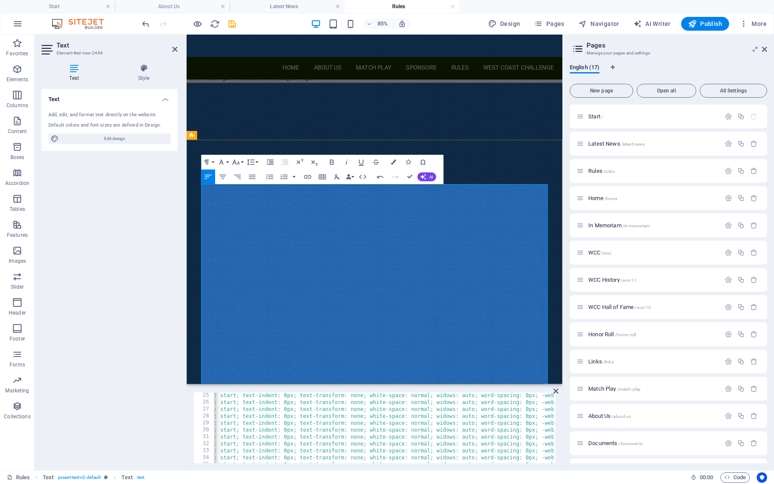
drag, startPoint x: 311, startPoint y: 306, endPoint x: 202, endPoint y: 306, distance: 108.5
click at [394, 163] on icon "button" at bounding box center [393, 161] width 5 height 5
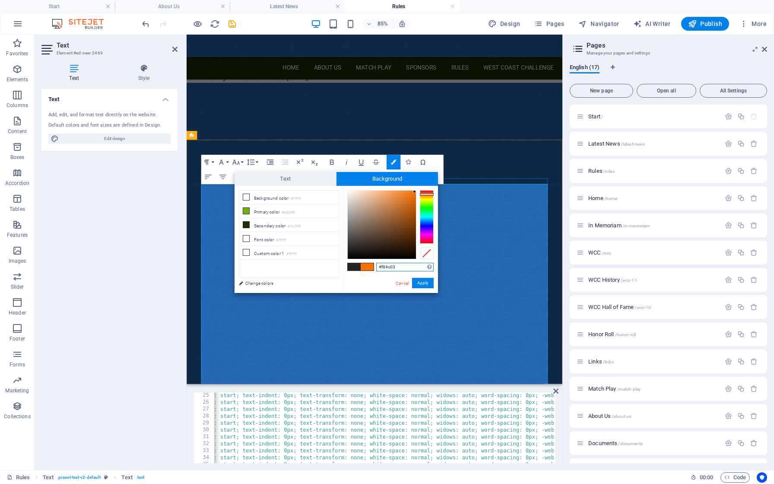
click at [429, 193] on div at bounding box center [427, 217] width 14 height 54
click at [414, 193] on div at bounding box center [414, 191] width 3 height 3
click at [423, 285] on button "Apply" at bounding box center [423, 283] width 22 height 10
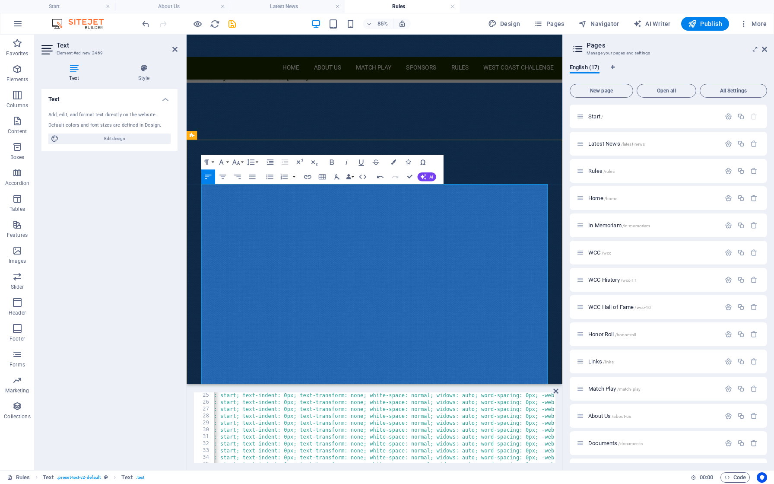
drag, startPoint x: 306, startPoint y: 305, endPoint x: 197, endPoint y: 305, distance: 108.5
click at [395, 166] on button "Colors" at bounding box center [394, 162] width 14 height 15
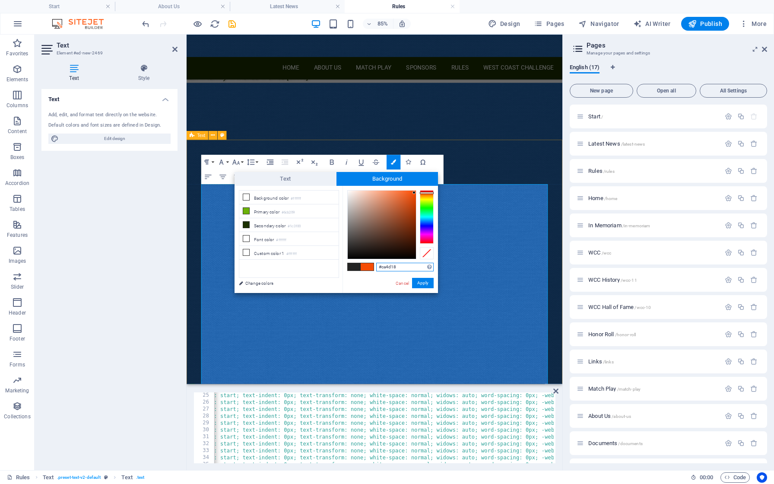
click at [408, 204] on div at bounding box center [382, 225] width 68 height 68
click at [413, 207] on div at bounding box center [382, 225] width 68 height 68
click at [429, 197] on div at bounding box center [427, 217] width 14 height 54
click at [415, 193] on div at bounding box center [382, 225] width 68 height 68
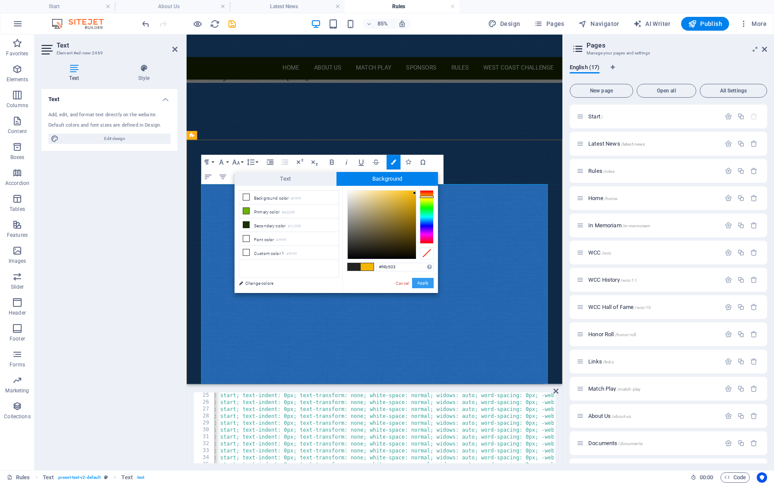
click at [426, 283] on button "Apply" at bounding box center [423, 283] width 22 height 10
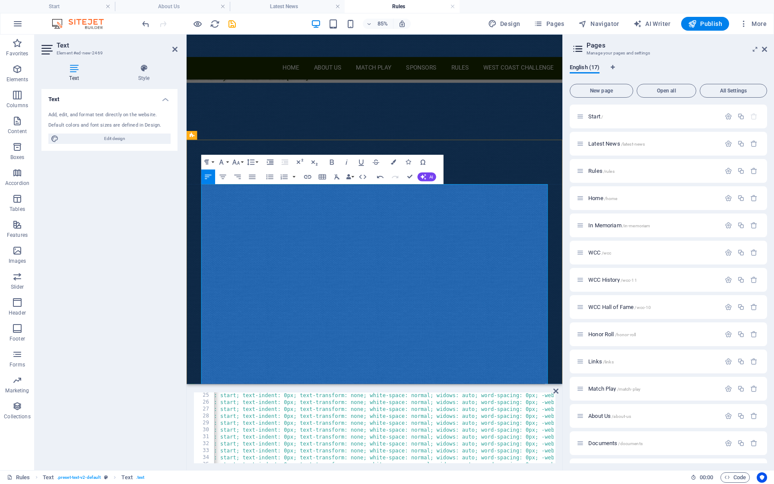
drag, startPoint x: 304, startPoint y: 307, endPoint x: 170, endPoint y: 312, distance: 134.1
click at [394, 163] on icon "button" at bounding box center [393, 161] width 5 height 5
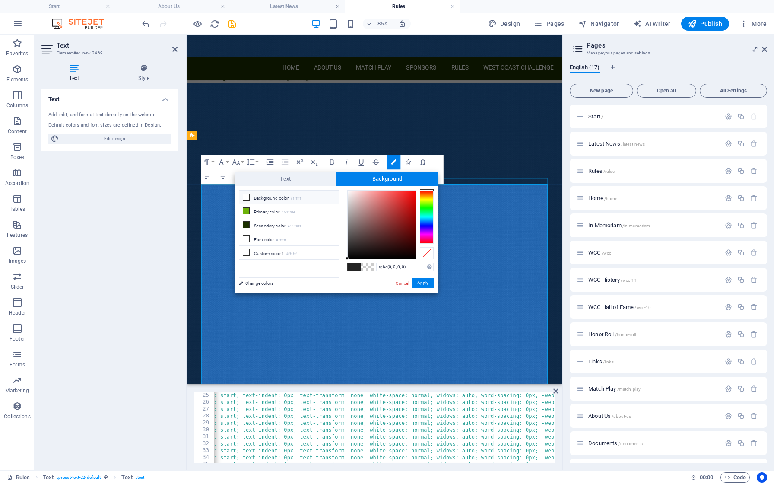
click at [246, 197] on icon at bounding box center [246, 197] width 6 height 6
click at [304, 175] on span "Text" at bounding box center [286, 179] width 102 height 14
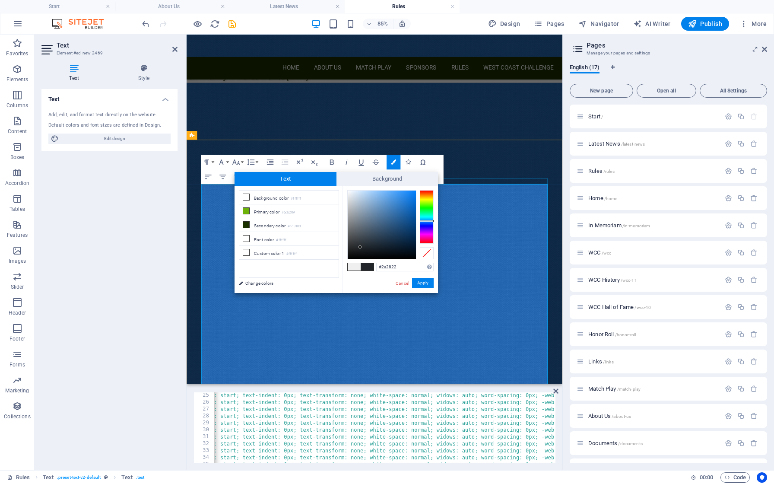
click at [430, 197] on div at bounding box center [427, 217] width 14 height 54
click at [428, 195] on div at bounding box center [427, 217] width 14 height 54
click at [414, 191] on div at bounding box center [382, 225] width 68 height 68
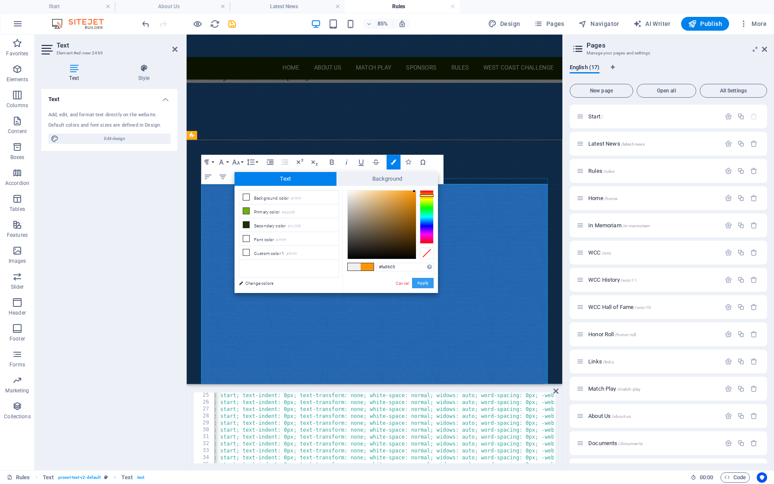
click at [428, 282] on button "Apply" at bounding box center [423, 283] width 22 height 10
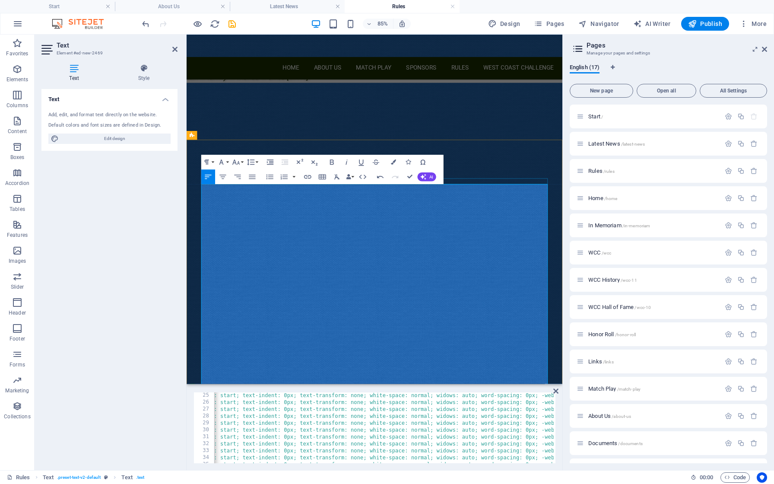
drag, startPoint x: 314, startPoint y: 305, endPoint x: 196, endPoint y: 300, distance: 118.1
click at [392, 162] on icon "button" at bounding box center [393, 161] width 5 height 5
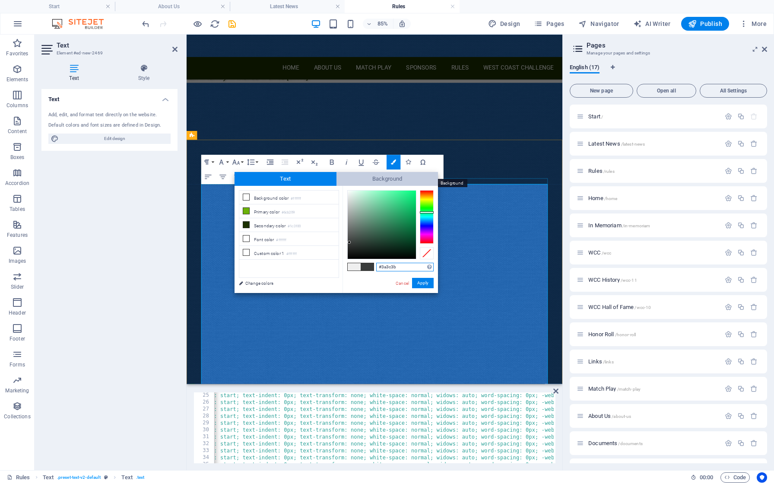
click at [392, 179] on span "Background" at bounding box center [388, 179] width 102 height 14
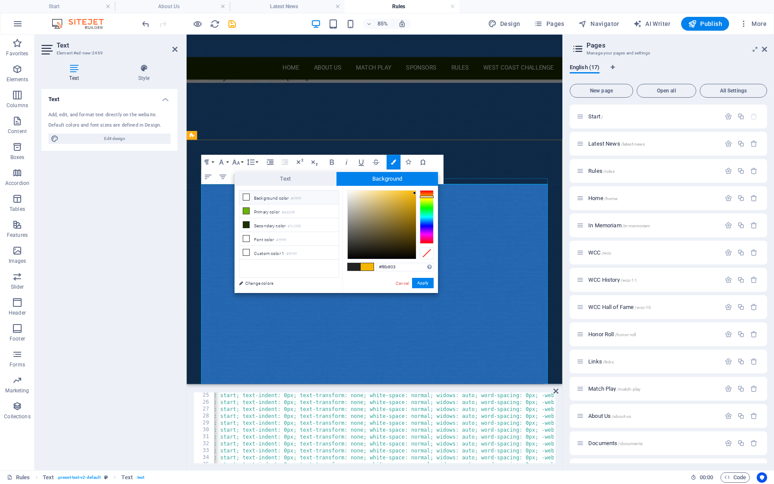
click at [415, 192] on div at bounding box center [414, 192] width 3 height 3
click at [306, 194] on li "Background color #ffffff" at bounding box center [288, 198] width 99 height 14
click at [248, 198] on icon at bounding box center [246, 197] width 6 height 6
click at [366, 265] on span at bounding box center [367, 266] width 13 height 7
click at [427, 283] on button "Apply" at bounding box center [423, 283] width 22 height 10
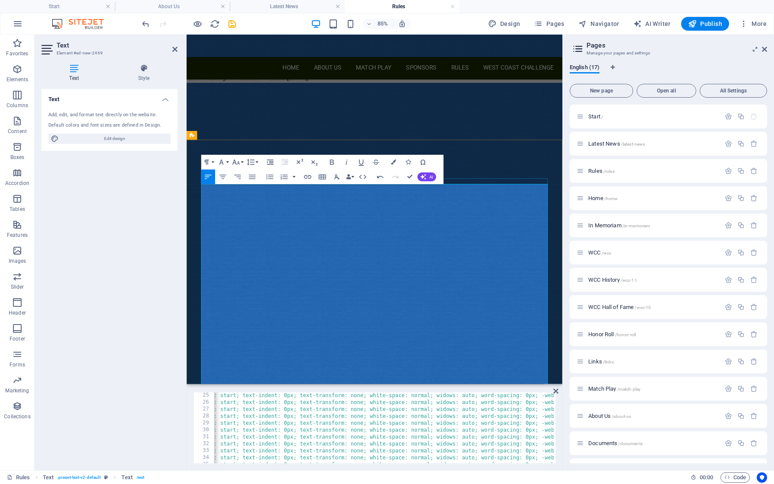
drag, startPoint x: 308, startPoint y: 309, endPoint x: 199, endPoint y: 308, distance: 108.5
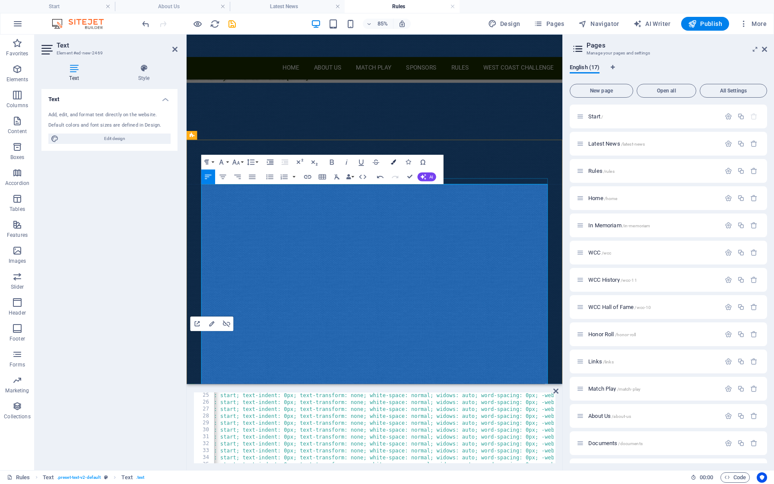
click at [392, 162] on icon "button" at bounding box center [393, 161] width 5 height 5
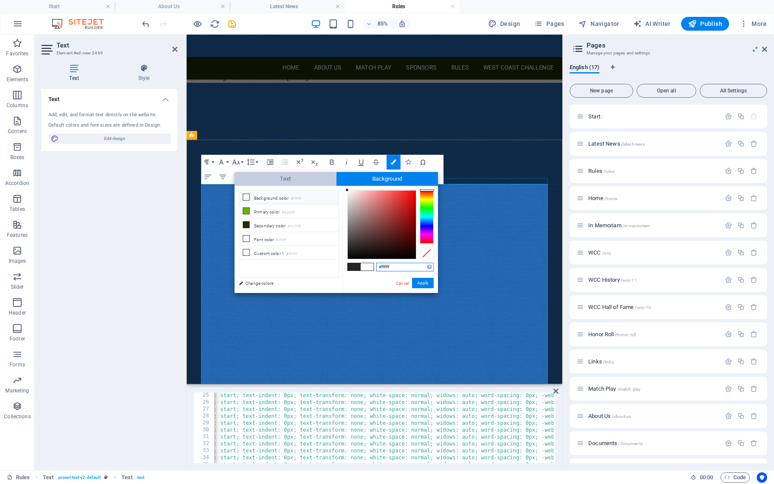
click at [308, 182] on span "Text" at bounding box center [286, 179] width 102 height 14
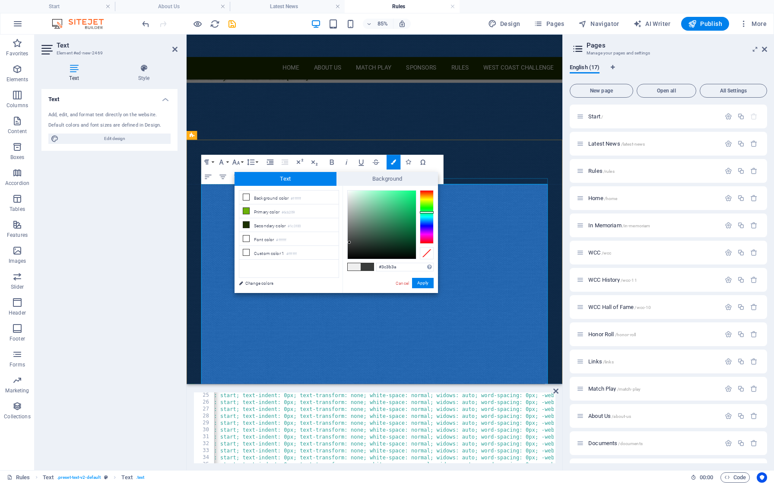
click at [428, 196] on div at bounding box center [427, 217] width 14 height 54
click at [429, 194] on div at bounding box center [427, 217] width 14 height 54
click at [414, 192] on div at bounding box center [382, 225] width 68 height 68
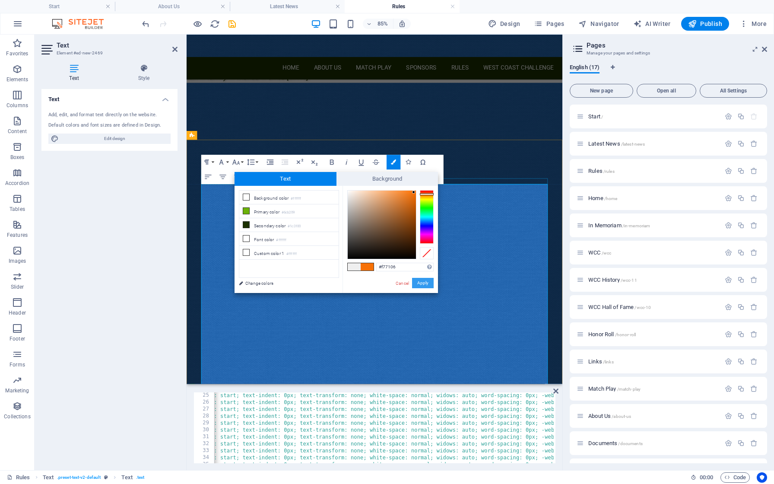
click at [430, 282] on button "Apply" at bounding box center [423, 283] width 22 height 10
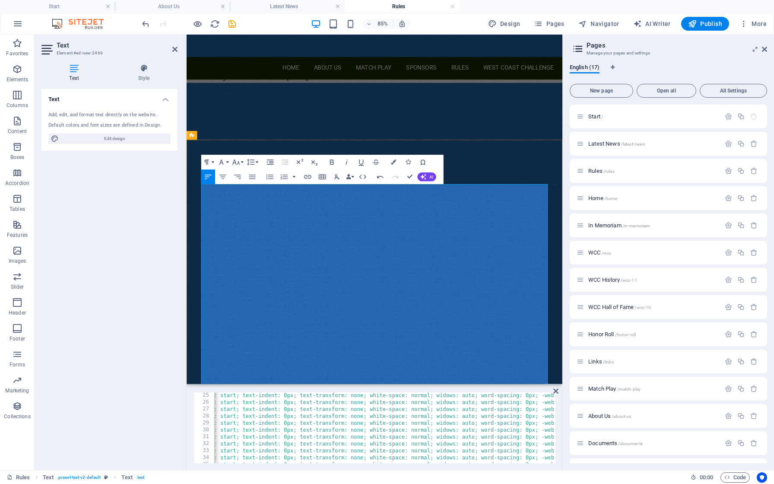
drag, startPoint x: 314, startPoint y: 306, endPoint x: 207, endPoint y: 302, distance: 107.7
drag, startPoint x: 312, startPoint y: 308, endPoint x: 211, endPoint y: 309, distance: 100.7
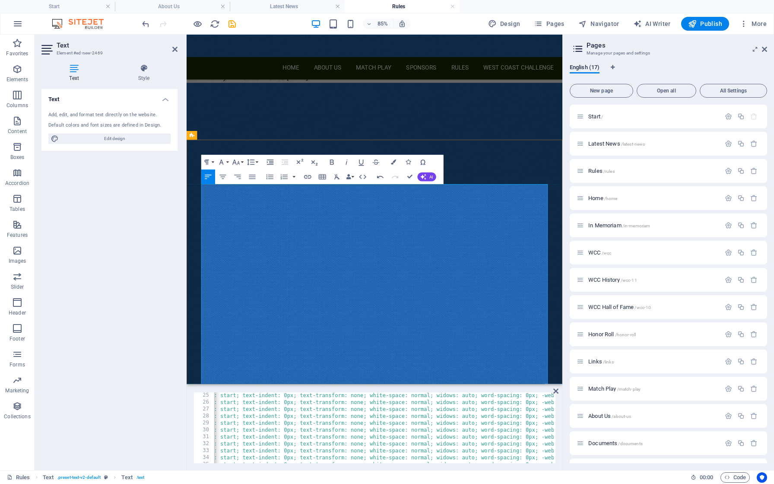
click at [394, 162] on icon "button" at bounding box center [393, 161] width 5 height 5
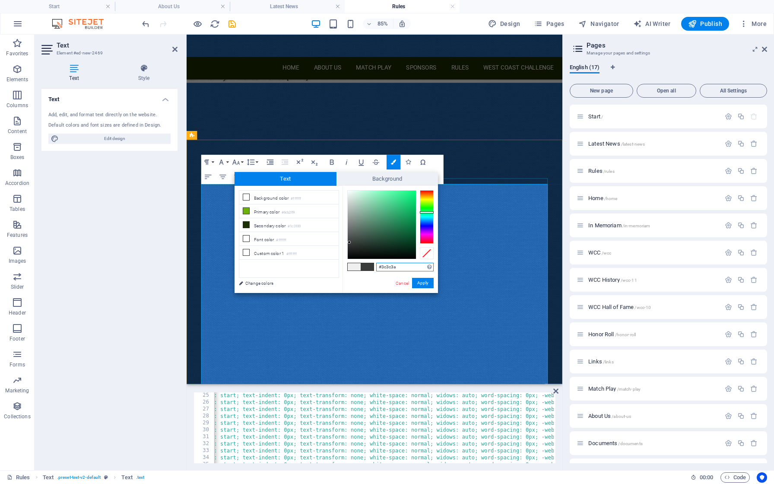
click at [426, 199] on div at bounding box center [427, 217] width 14 height 54
click at [428, 195] on div at bounding box center [427, 217] width 14 height 54
click at [429, 194] on div at bounding box center [427, 217] width 14 height 54
click at [414, 192] on div at bounding box center [382, 225] width 68 height 68
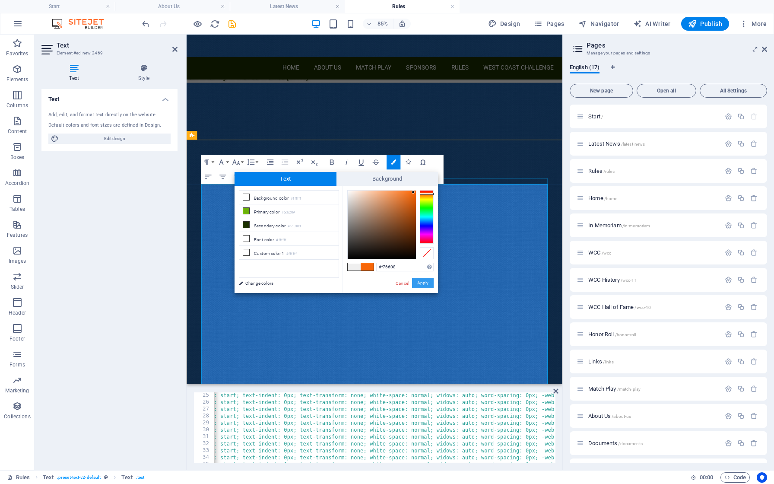
click at [424, 286] on button "Apply" at bounding box center [423, 283] width 22 height 10
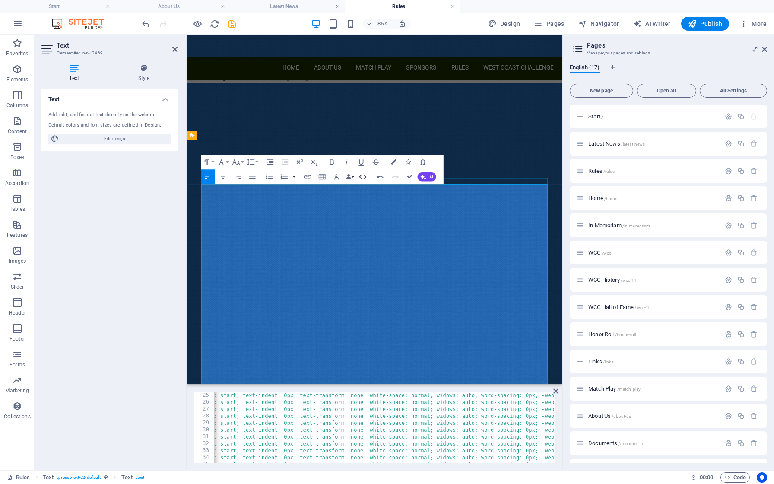
click at [363, 176] on icon "button" at bounding box center [363, 176] width 9 height 9
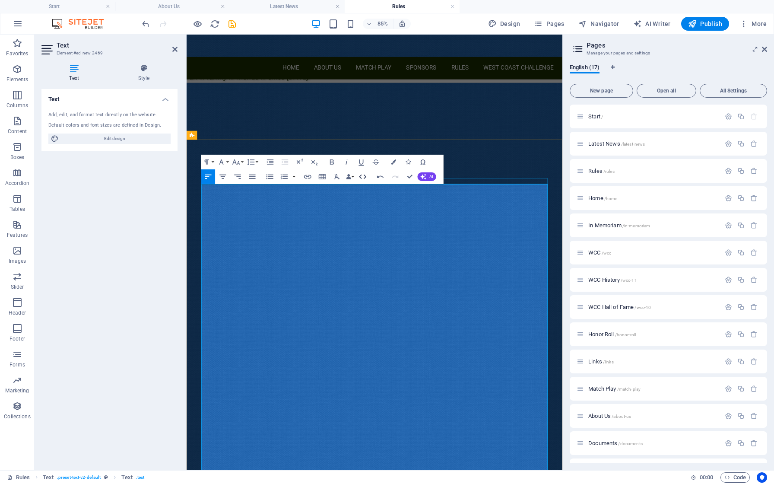
click at [363, 176] on icon "button" at bounding box center [363, 176] width 9 height 9
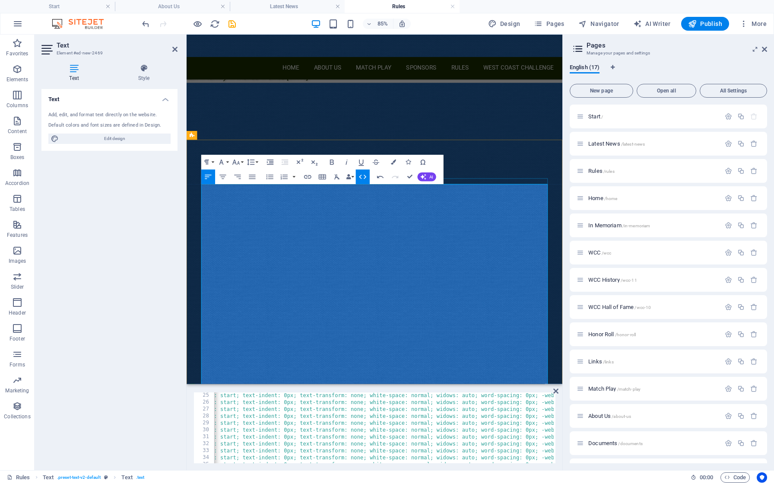
scroll to position [166, 0]
click at [308, 176] on icon "button" at bounding box center [307, 176] width 9 height 9
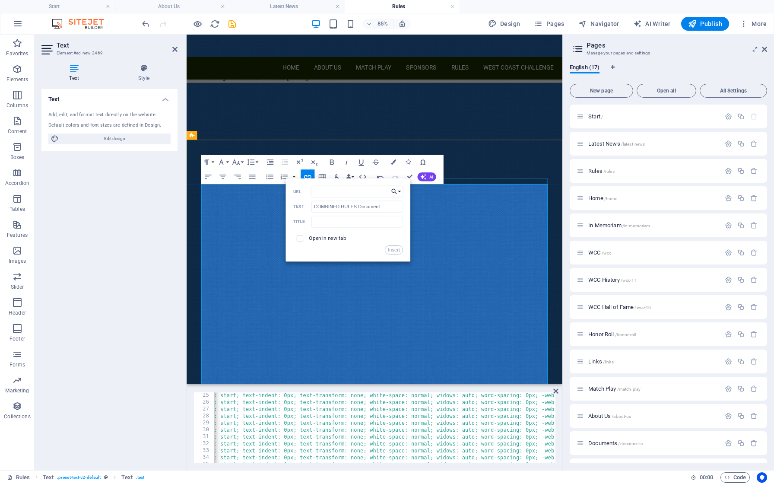
click at [403, 193] on button "Choose Link" at bounding box center [397, 191] width 14 height 12
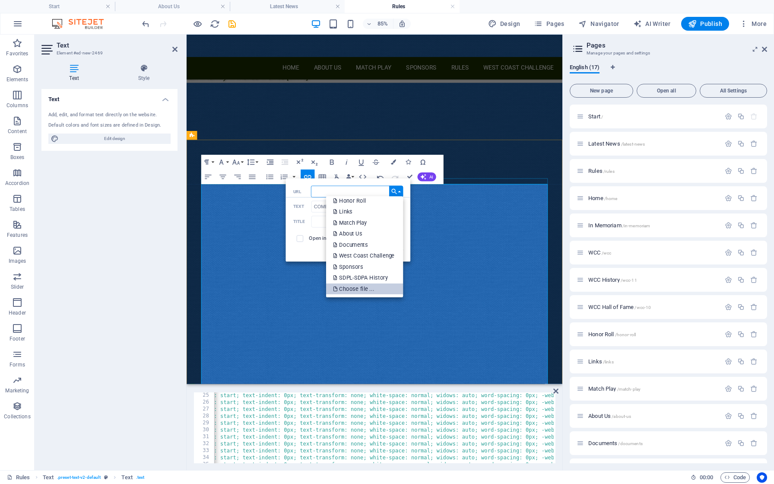
click at [357, 289] on p "Choose file ..." at bounding box center [355, 288] width 42 height 11
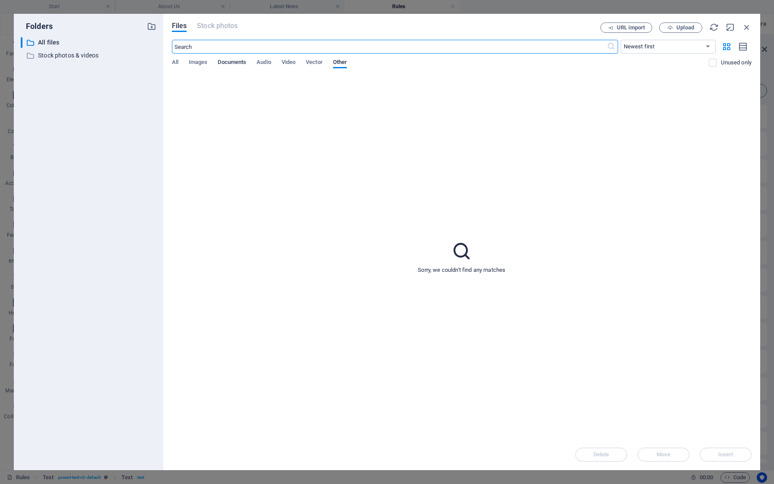
click at [232, 63] on span "Documents" at bounding box center [232, 63] width 29 height 12
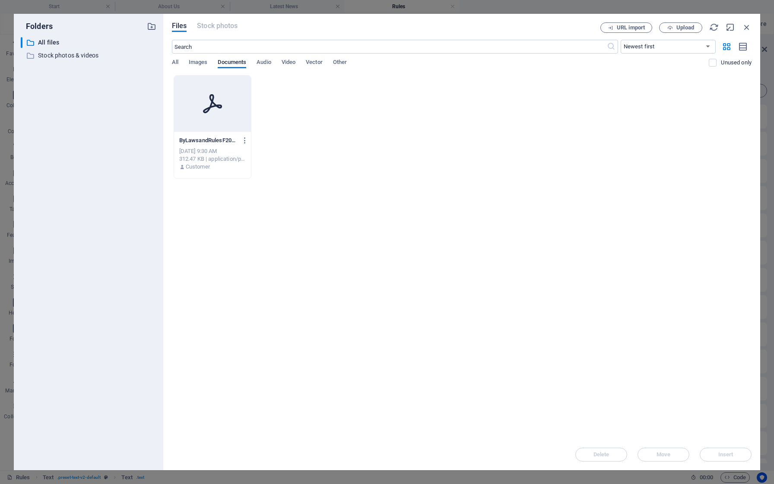
click at [209, 150] on div "[DATE] 9:30 AM" at bounding box center [212, 151] width 67 height 8
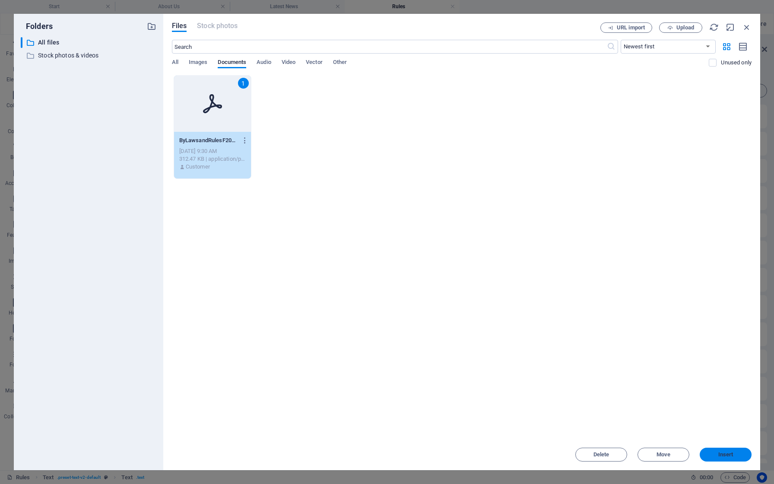
click at [728, 449] on button "Insert" at bounding box center [726, 455] width 52 height 14
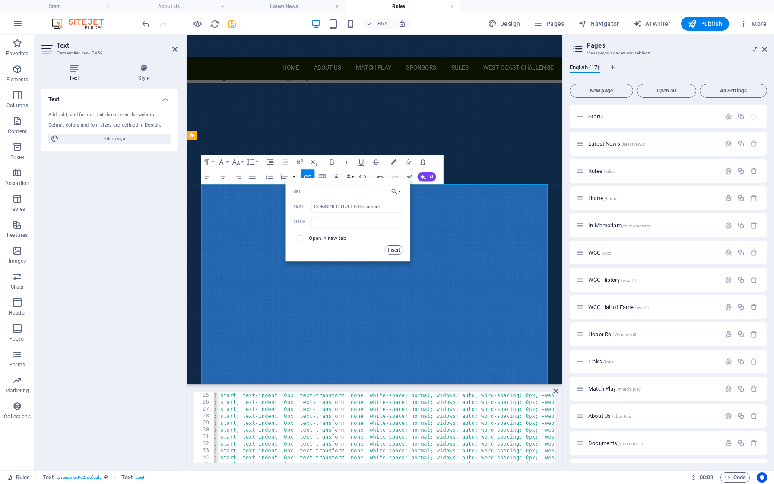
click at [398, 251] on button "Insert" at bounding box center [394, 249] width 19 height 9
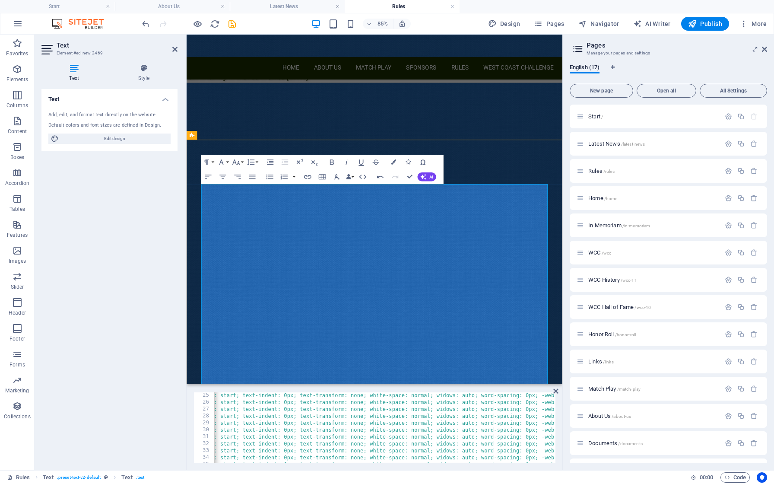
drag, startPoint x: 334, startPoint y: 308, endPoint x: 209, endPoint y: 309, distance: 124.5
drag, startPoint x: 307, startPoint y: 308, endPoint x: 209, endPoint y: 308, distance: 98.5
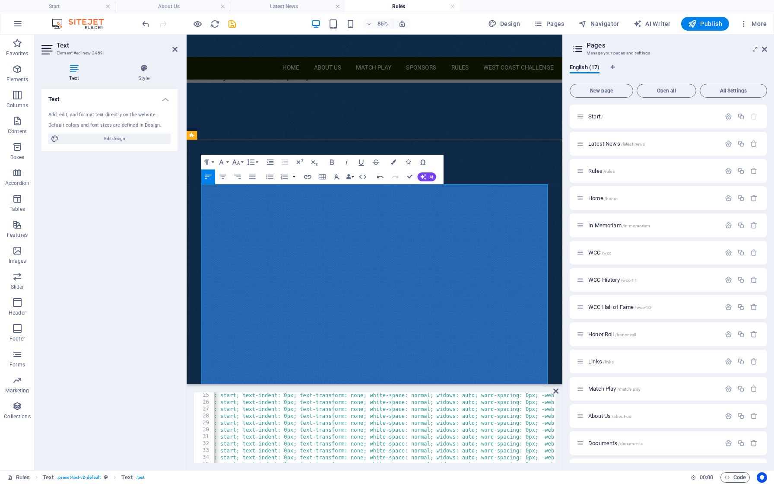
drag, startPoint x: 316, startPoint y: 306, endPoint x: 215, endPoint y: 304, distance: 101.6
click at [394, 164] on icon "button" at bounding box center [393, 161] width 5 height 5
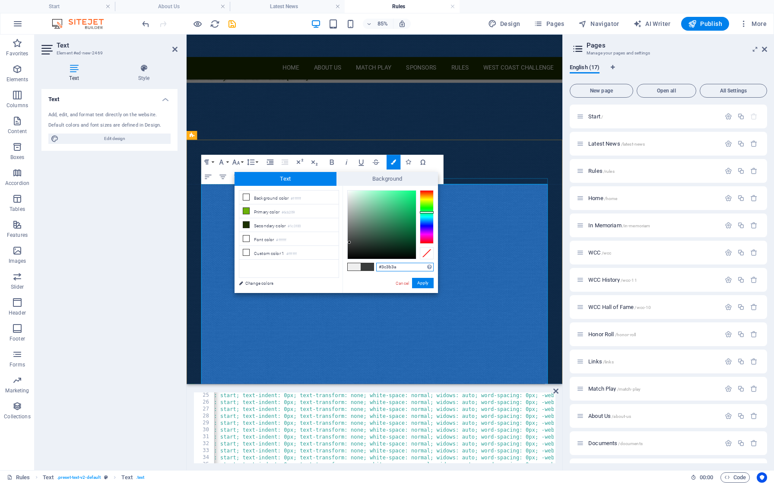
click at [429, 196] on div at bounding box center [427, 217] width 14 height 54
click at [430, 194] on div at bounding box center [427, 217] width 14 height 54
click at [415, 193] on div at bounding box center [382, 225] width 68 height 68
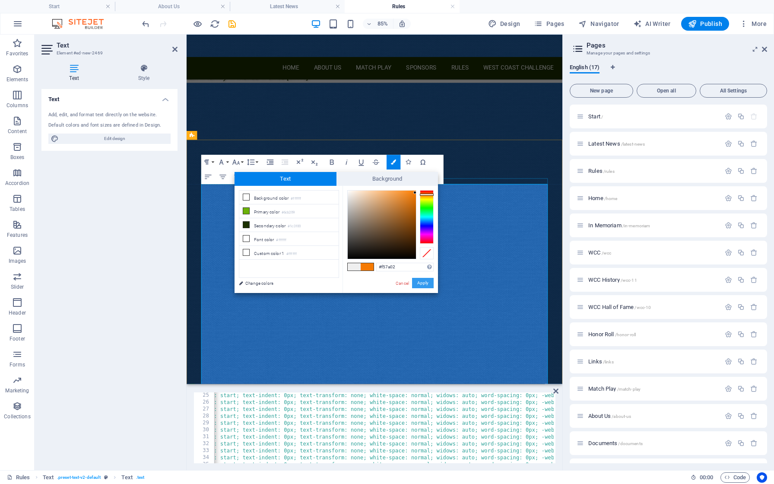
click at [426, 283] on button "Apply" at bounding box center [423, 283] width 22 height 10
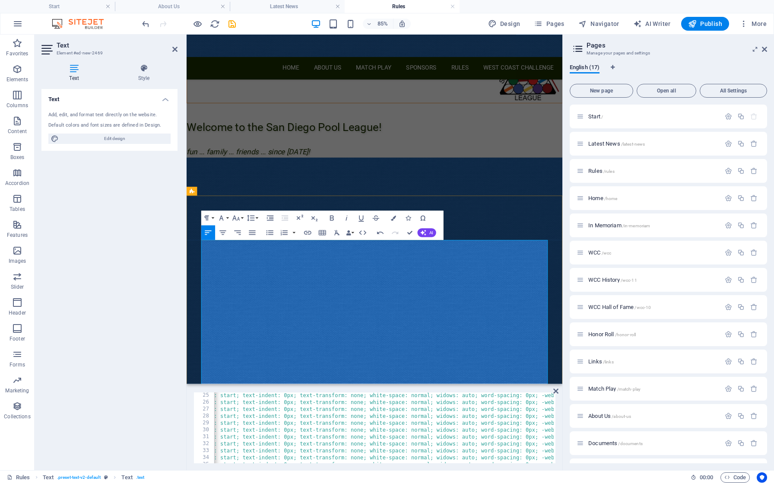
scroll to position [84, 0]
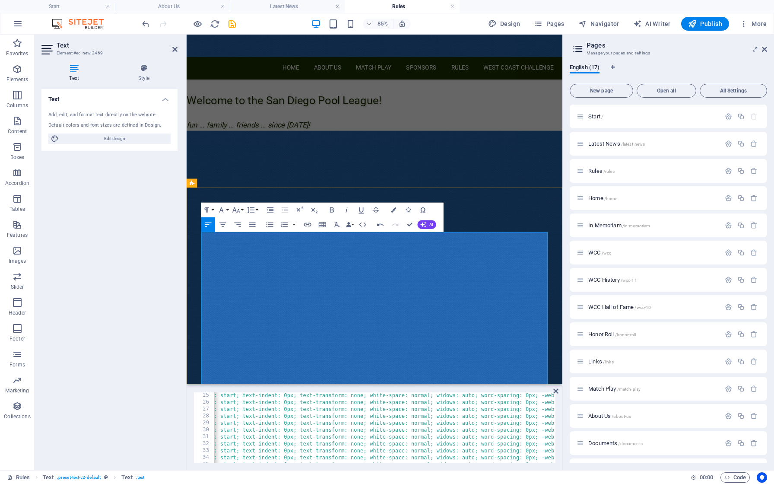
click at [212, 183] on icon at bounding box center [213, 183] width 4 height 8
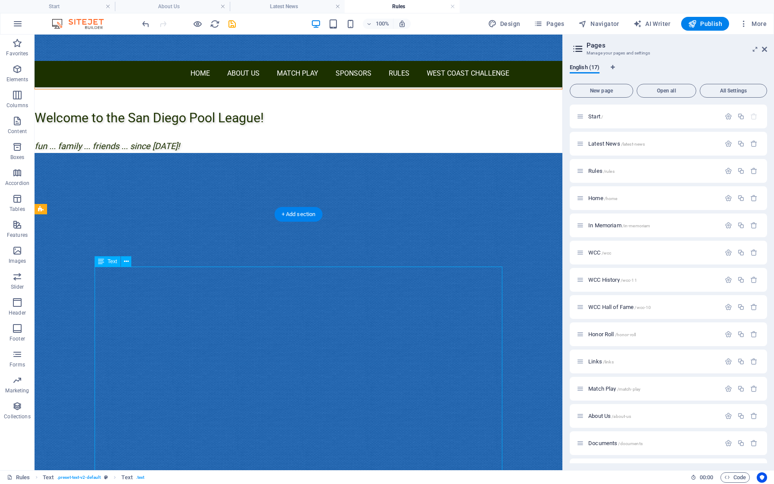
drag, startPoint x: 204, startPoint y: 382, endPoint x: 110, endPoint y: 380, distance: 93.8
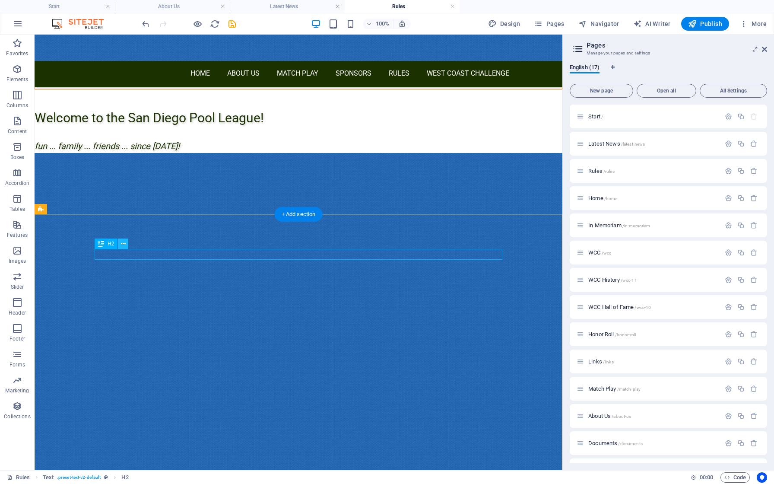
click at [124, 245] on icon at bounding box center [123, 243] width 5 height 9
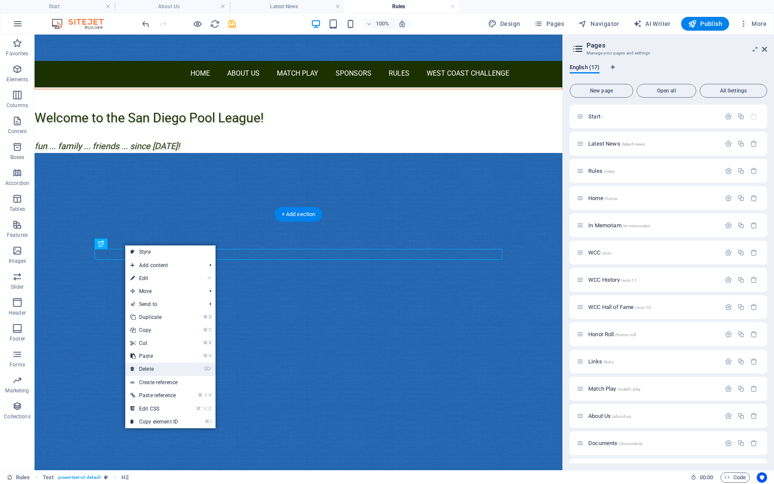
click at [153, 368] on link "⌦ Delete" at bounding box center [154, 369] width 58 height 13
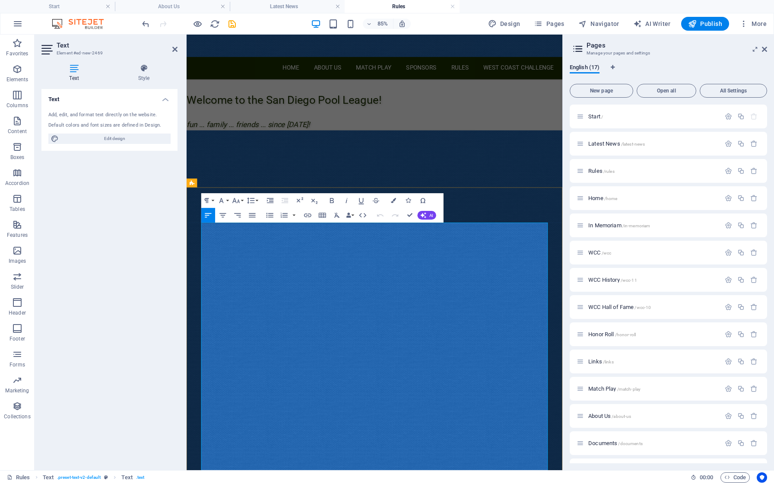
click at [137, 173] on div "Text Add, edit, and format text directly on the website. Default colors and fon…" at bounding box center [109, 276] width 136 height 374
click at [175, 51] on icon at bounding box center [174, 49] width 5 height 7
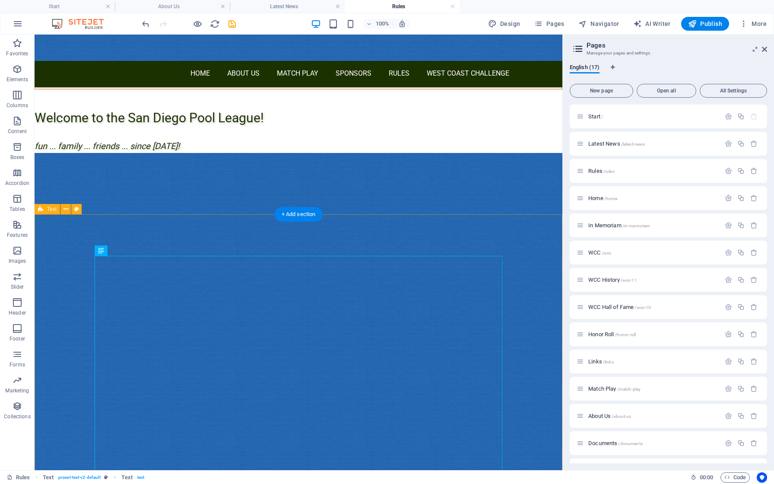
click at [64, 211] on icon at bounding box center [66, 209] width 5 height 9
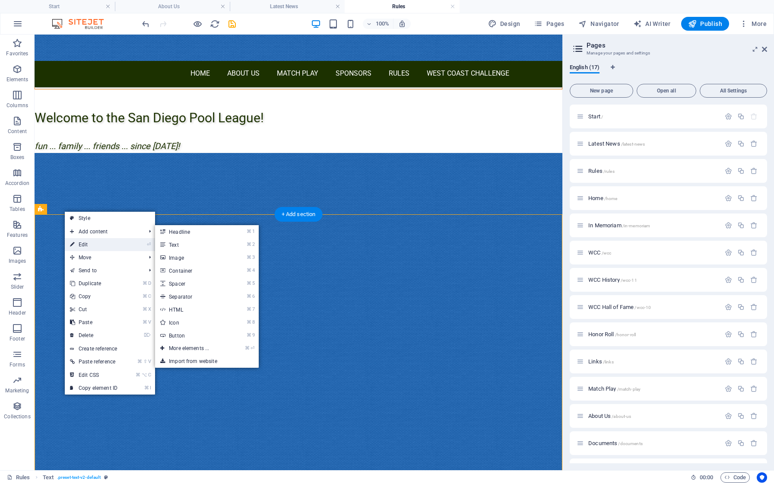
click at [78, 242] on link "⏎ Edit" at bounding box center [94, 244] width 58 height 13
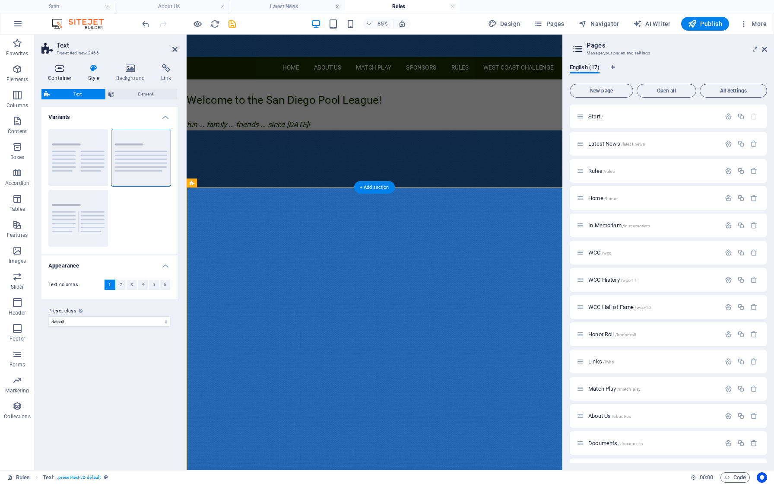
click at [61, 69] on icon at bounding box center [59, 68] width 37 height 9
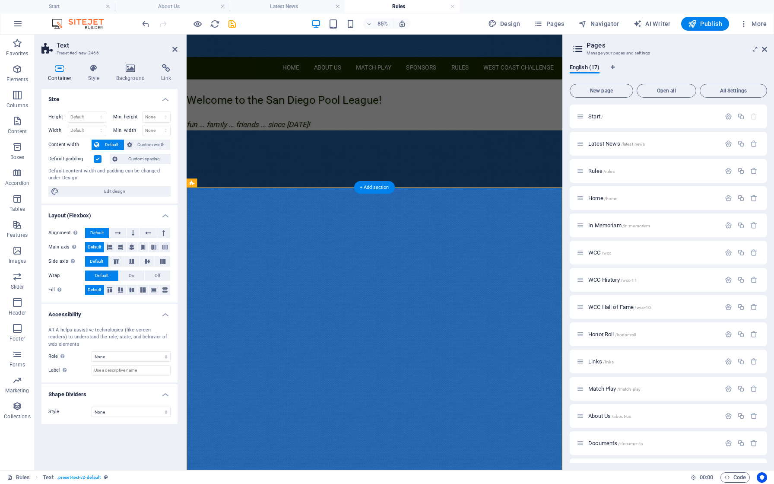
click at [100, 160] on label at bounding box center [98, 159] width 8 height 8
click at [0, 0] on input "Default padding" at bounding box center [0, 0] width 0 height 0
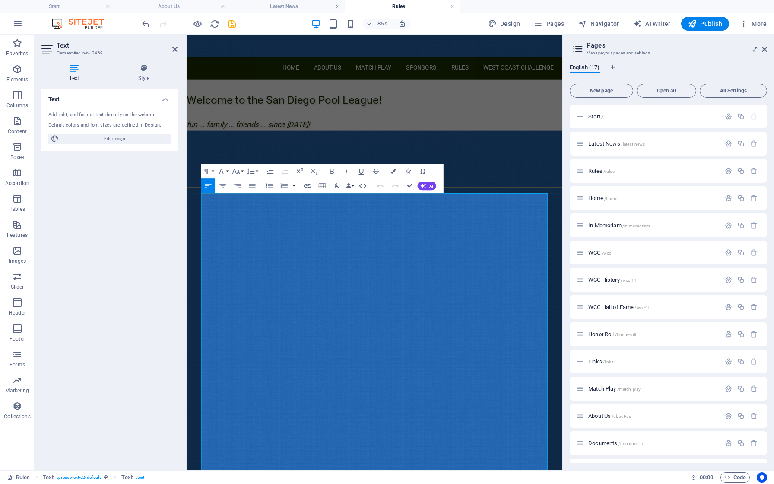
click at [144, 218] on div "Text Add, edit, and format text directly on the website. Default colors and fon…" at bounding box center [109, 276] width 136 height 374
click at [178, 49] on aside "Text Element #ed-new-2469 Text Style Text Add, edit, and format text directly o…" at bounding box center [111, 253] width 152 height 436
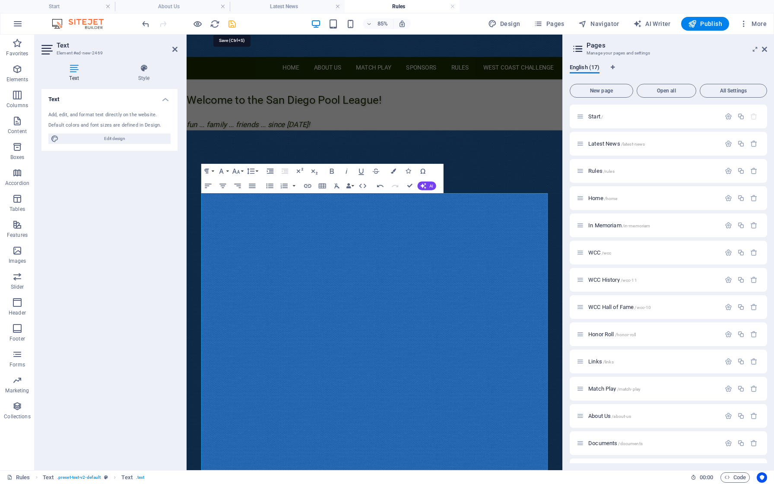
click at [234, 24] on icon "save" at bounding box center [232, 24] width 10 height 10
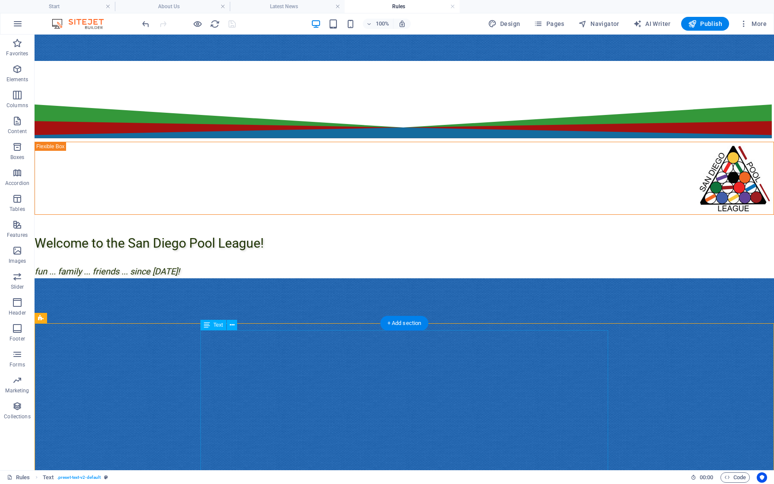
scroll to position [0, 0]
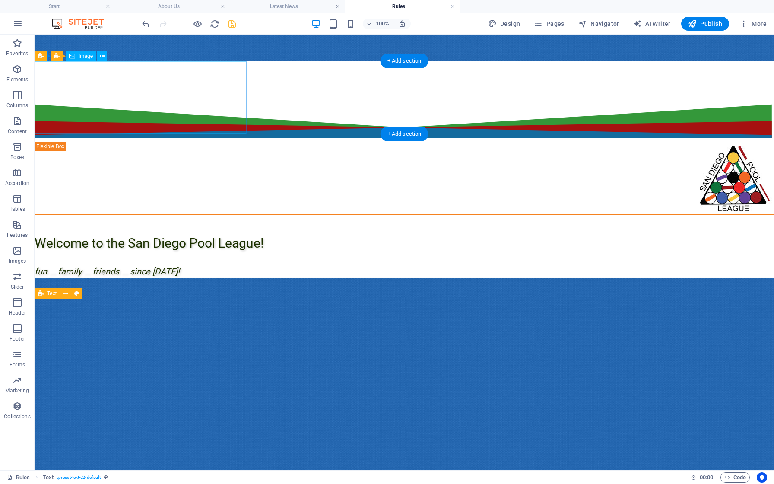
click at [232, 24] on icon "save" at bounding box center [232, 24] width 10 height 10
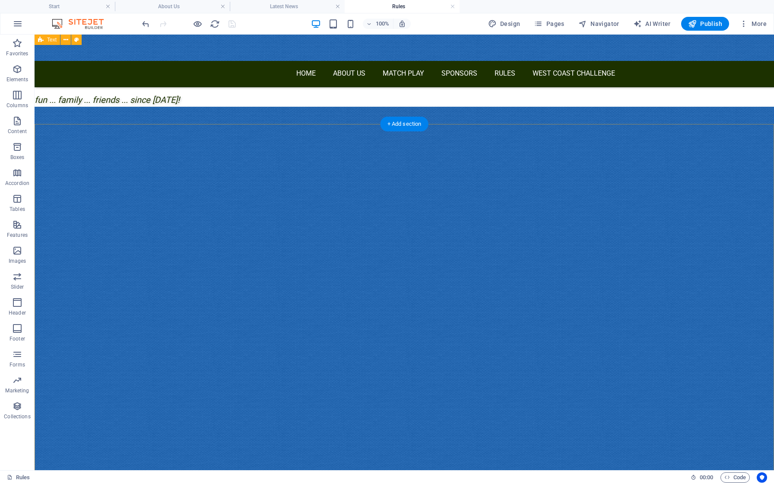
scroll to position [120, 0]
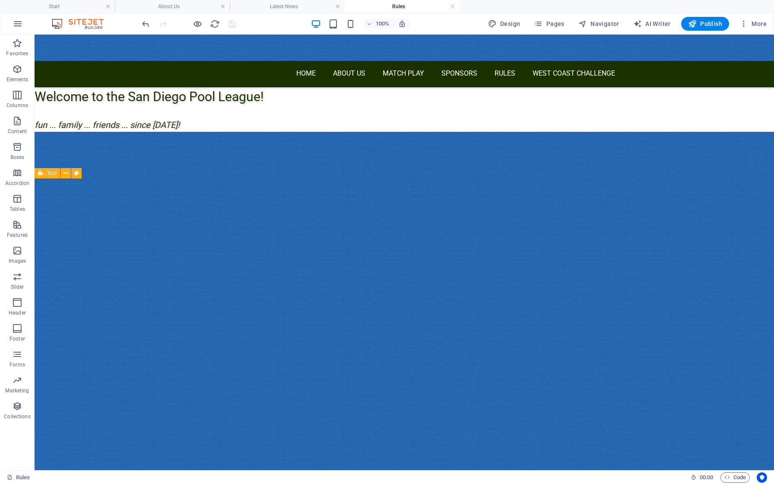
click at [455, 4] on h4 "Rules" at bounding box center [402, 7] width 115 height 10
click at [454, 6] on link at bounding box center [452, 7] width 5 height 8
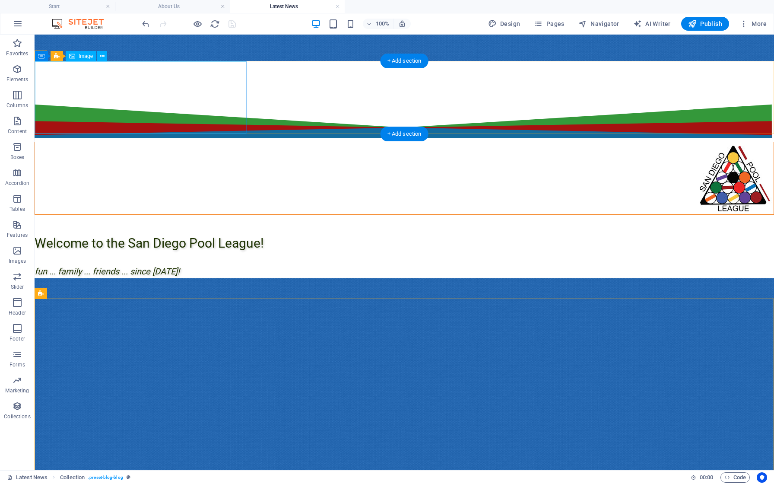
click at [206, 142] on figure at bounding box center [404, 178] width 739 height 72
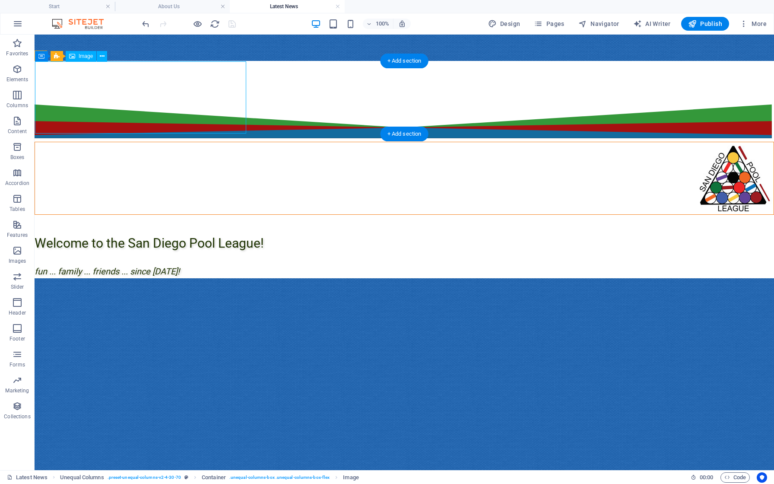
click at [206, 142] on figure at bounding box center [404, 178] width 739 height 72
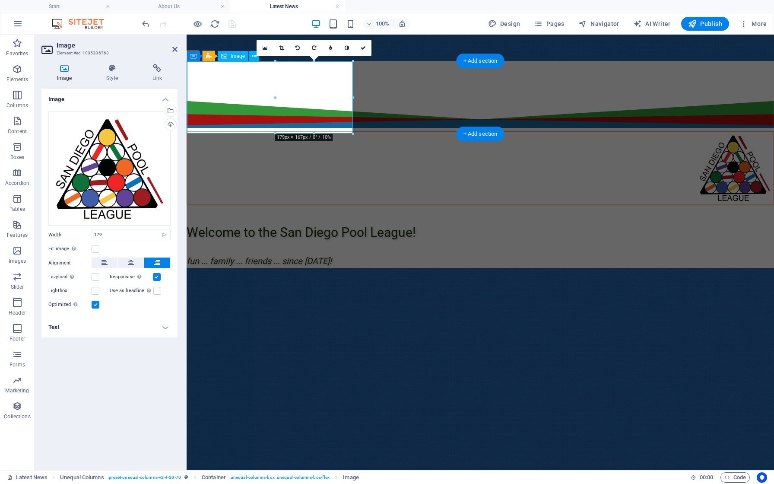
click at [310, 132] on figure at bounding box center [480, 168] width 587 height 72
click at [157, 70] on icon at bounding box center [157, 68] width 41 height 9
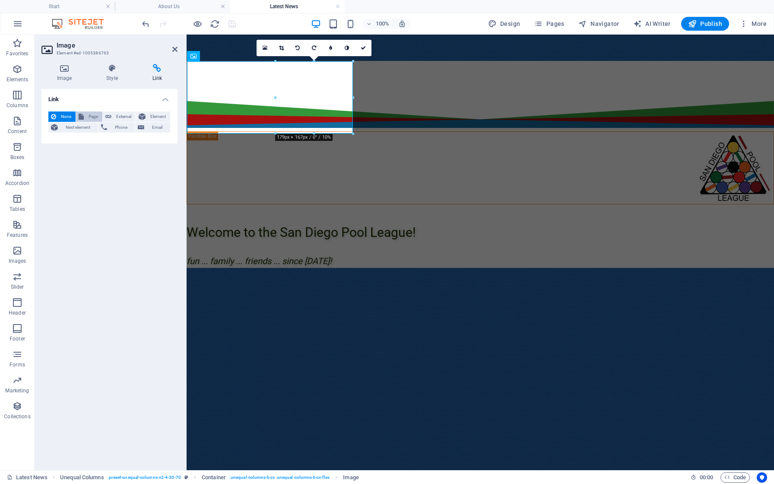
click at [90, 115] on span "Page" at bounding box center [92, 116] width 13 height 10
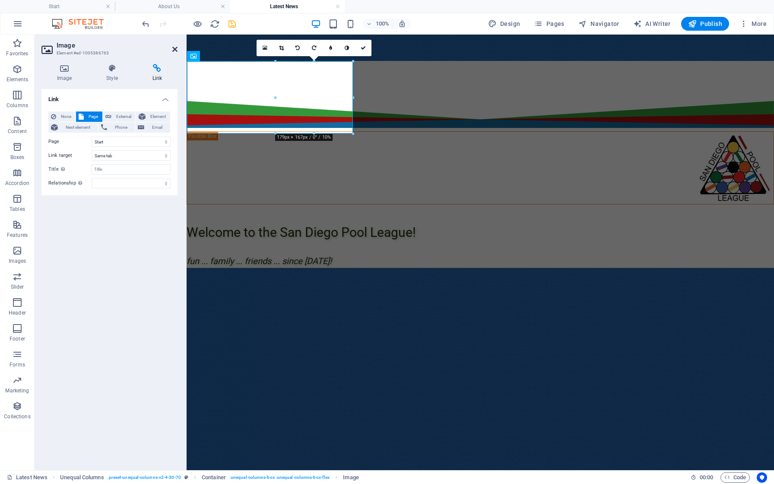
click at [176, 49] on icon at bounding box center [174, 49] width 5 height 7
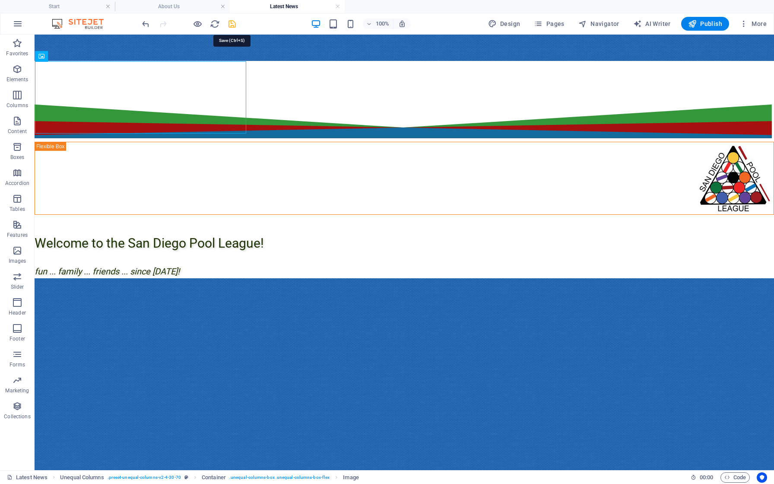
click at [232, 26] on icon "save" at bounding box center [232, 24] width 10 height 10
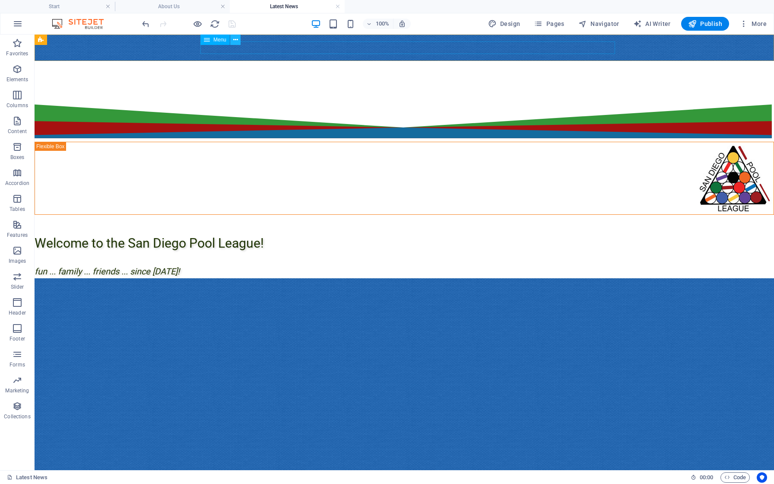
click at [235, 41] on icon at bounding box center [235, 39] width 5 height 9
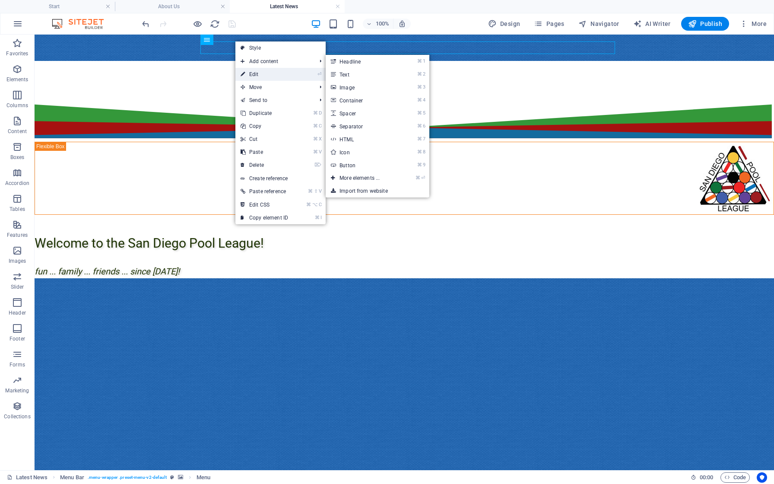
click at [256, 71] on link "⏎ Edit" at bounding box center [265, 74] width 58 height 13
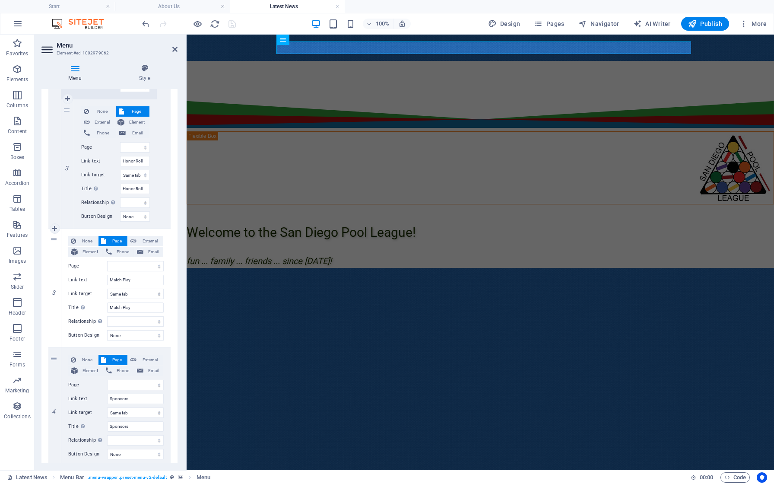
scroll to position [633, 0]
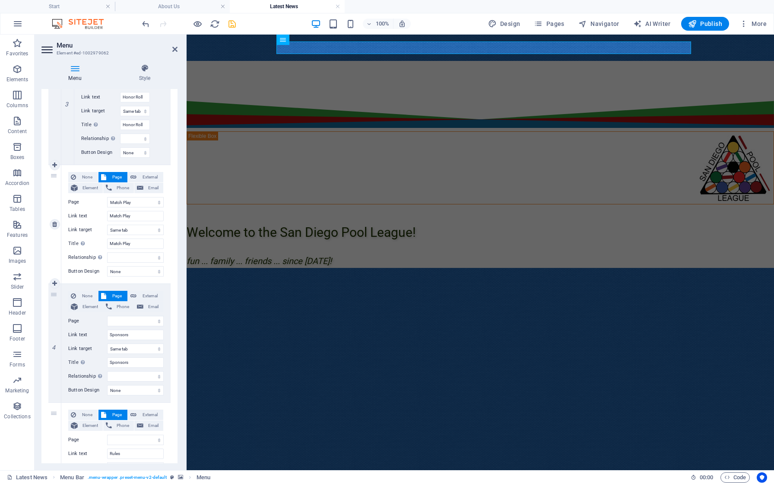
click at [168, 267] on div "None Page External Element Phone Email Page Start Latest News Rules Home In Mem…" at bounding box center [115, 224] width 109 height 118
click at [235, 26] on icon "save" at bounding box center [232, 24] width 10 height 10
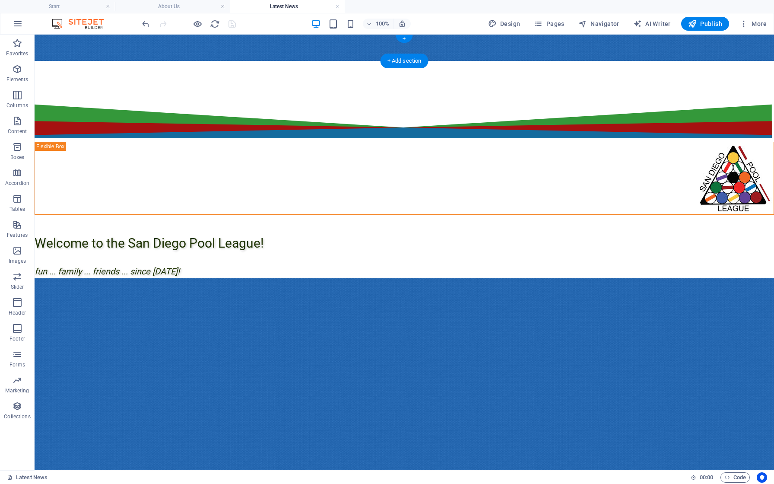
click at [276, 68] on nav "Home About Us In Memoriam League History Honor Roll Match Play Sponsors Rules W…" at bounding box center [408, 74] width 415 height 13
click at [236, 40] on icon at bounding box center [235, 39] width 5 height 9
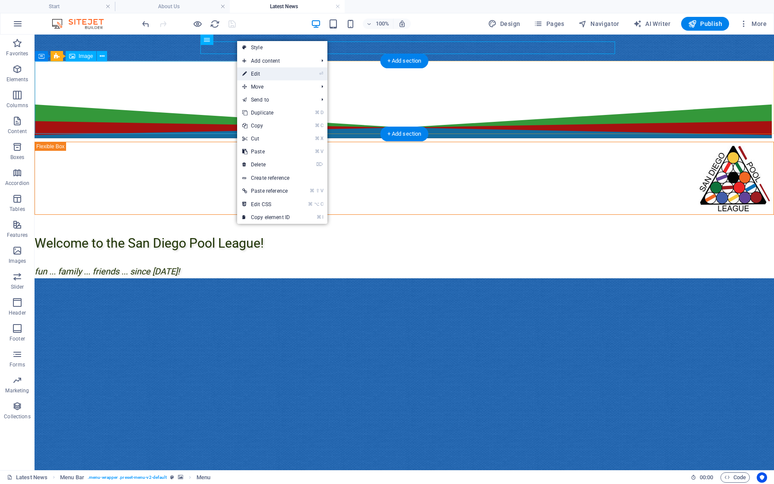
click at [262, 78] on link "⏎ Edit" at bounding box center [266, 73] width 58 height 13
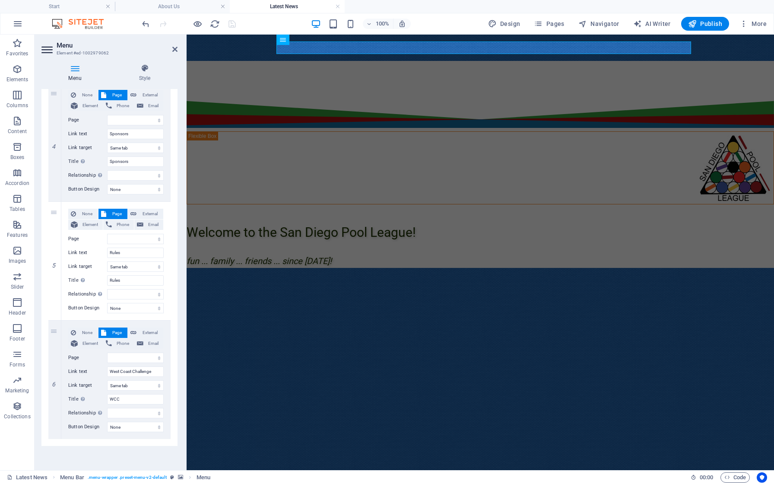
scroll to position [834, 0]
click at [168, 284] on div "None Page External Element Phone Email Page Start Latest News Rules Home In Mem…" at bounding box center [115, 261] width 109 height 118
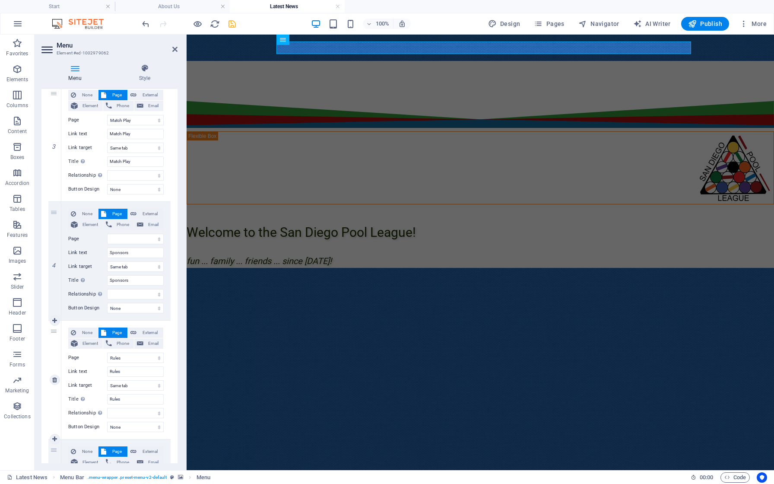
scroll to position [714, 0]
click at [148, 238] on select "Start Latest News Rules Home In Memoriam WCC WCC History WCC Hall of Fame Honor…" at bounding box center [135, 239] width 57 height 10
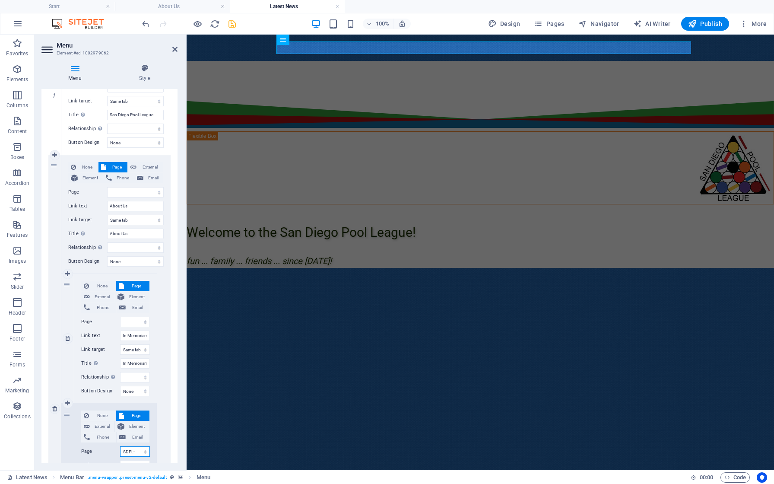
scroll to position [139, 0]
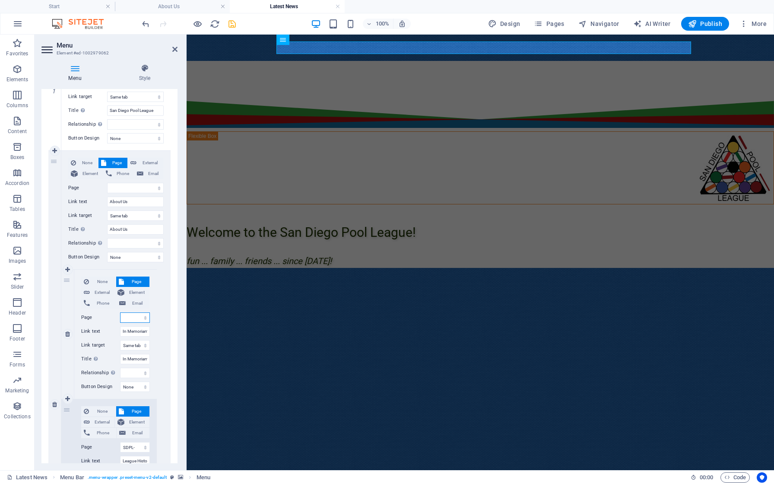
click at [134, 318] on select "Start Latest News Rules Home In Memoriam WCC WCC History WCC Hall of Fame Honor…" at bounding box center [135, 317] width 30 height 10
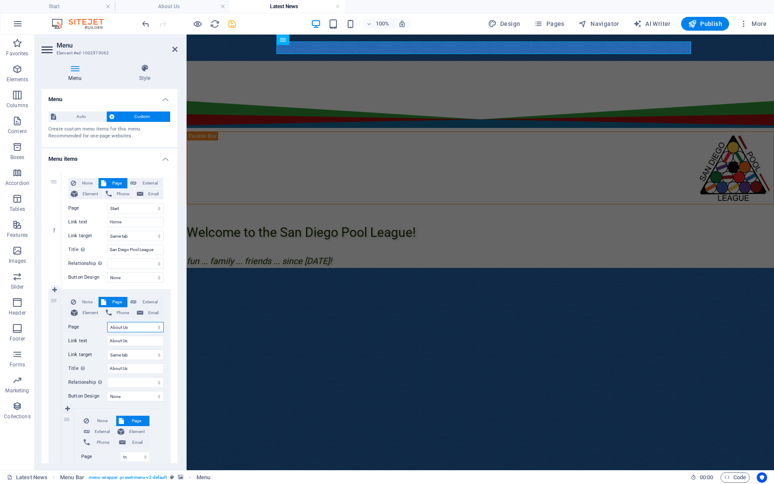
scroll to position [0, 0]
click at [182, 76] on div "Menu Style Menu Auto Custom Create custom menu items for this menu. Recommended…" at bounding box center [110, 263] width 150 height 413
click at [232, 28] on icon "save" at bounding box center [232, 24] width 10 height 10
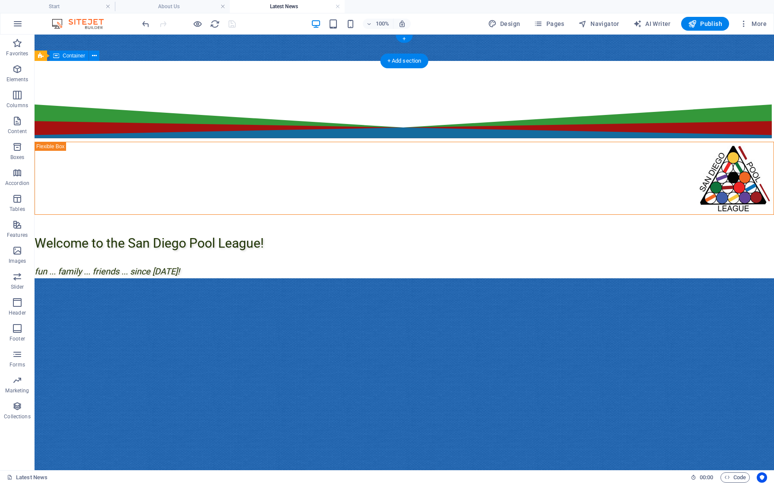
click at [152, 41] on figure at bounding box center [405, 48] width 740 height 26
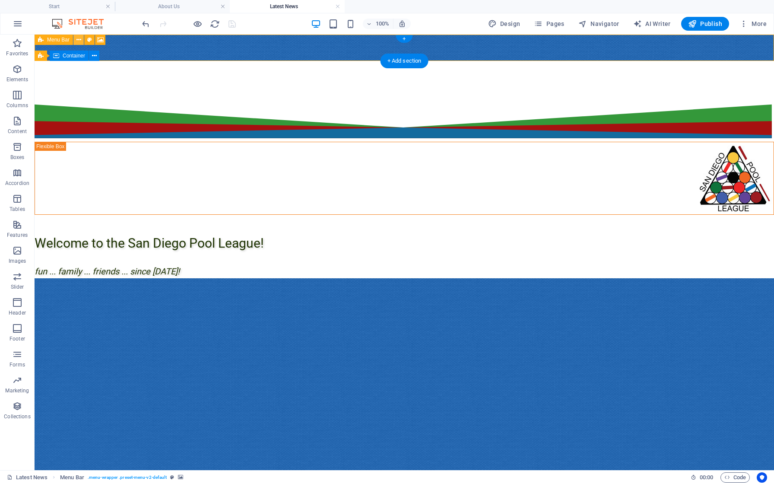
click at [78, 41] on icon at bounding box center [78, 39] width 5 height 9
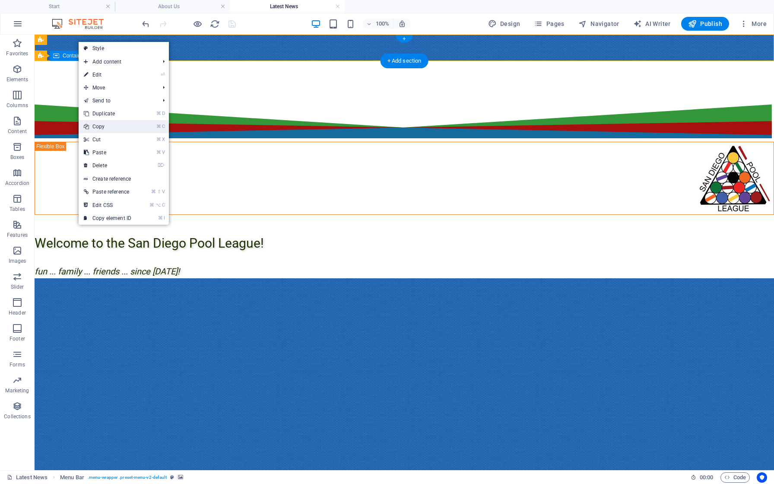
click at [99, 126] on link "⌘ C Copy" at bounding box center [108, 126] width 58 height 13
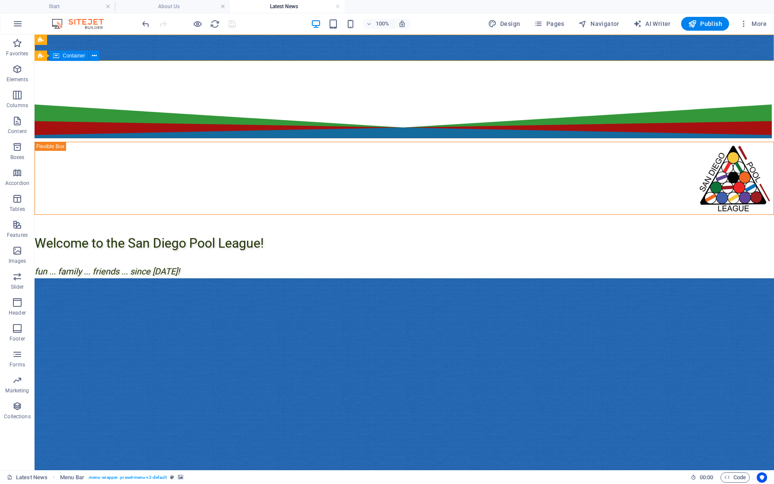
drag, startPoint x: 83, startPoint y: 6, endPoint x: -17, endPoint y: 141, distance: 167.5
click at [71, 7] on h4 "Start" at bounding box center [57, 7] width 115 height 10
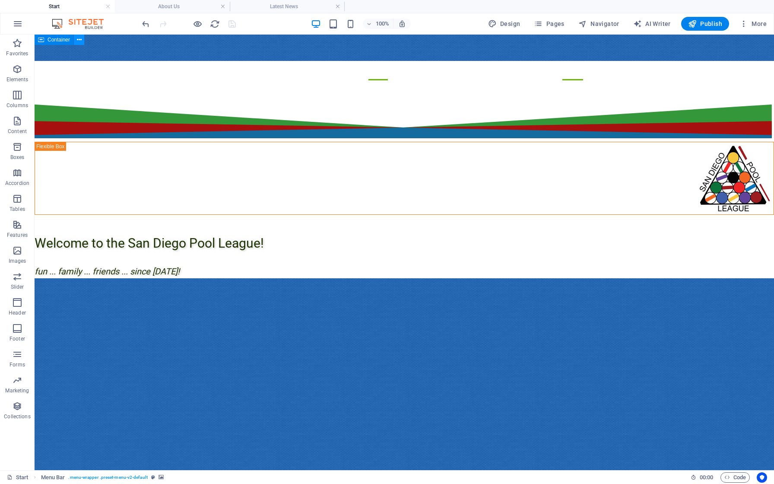
click at [80, 41] on icon at bounding box center [79, 39] width 5 height 9
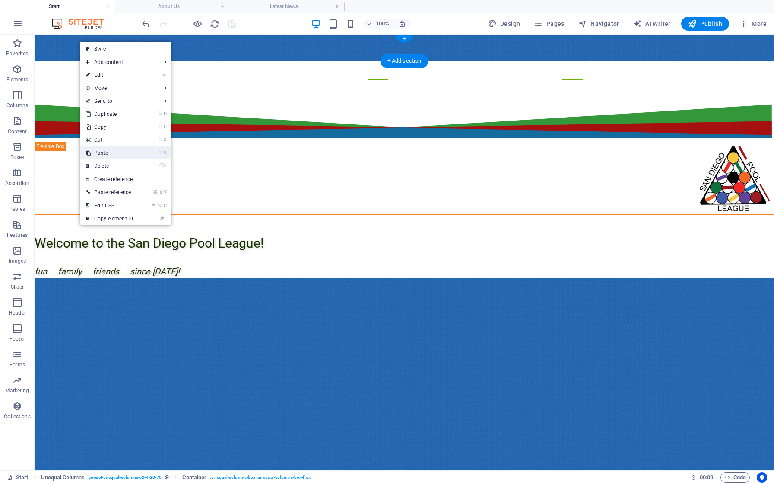
click at [105, 158] on link "⌘ V Paste" at bounding box center [109, 153] width 58 height 13
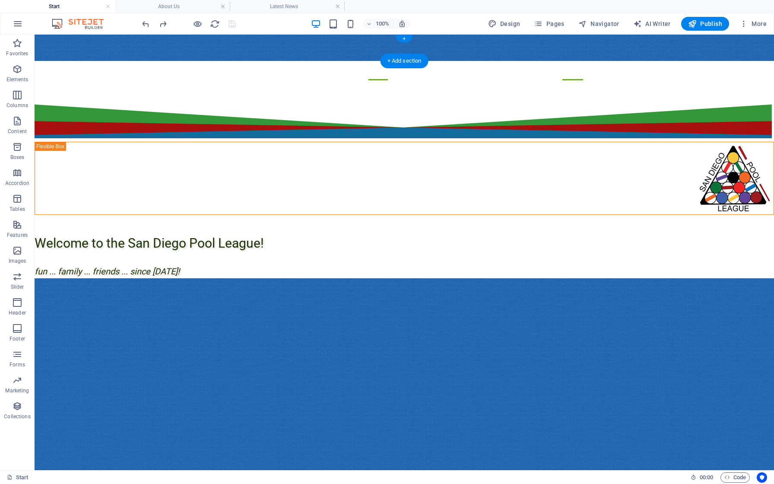
click at [63, 41] on figure at bounding box center [405, 48] width 740 height 26
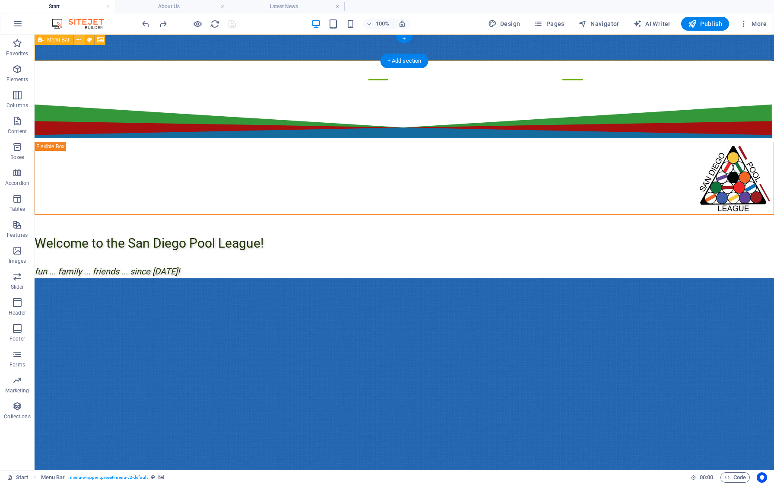
click at [79, 39] on icon at bounding box center [78, 39] width 5 height 9
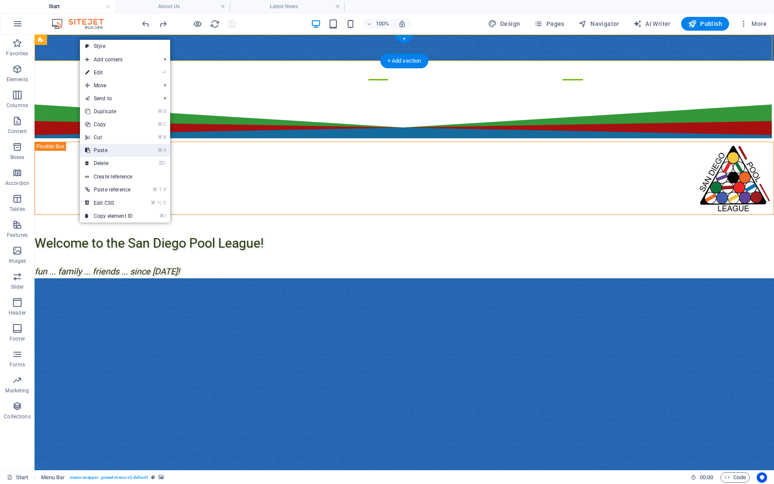
click at [103, 150] on link "⌘ V Paste" at bounding box center [109, 150] width 58 height 13
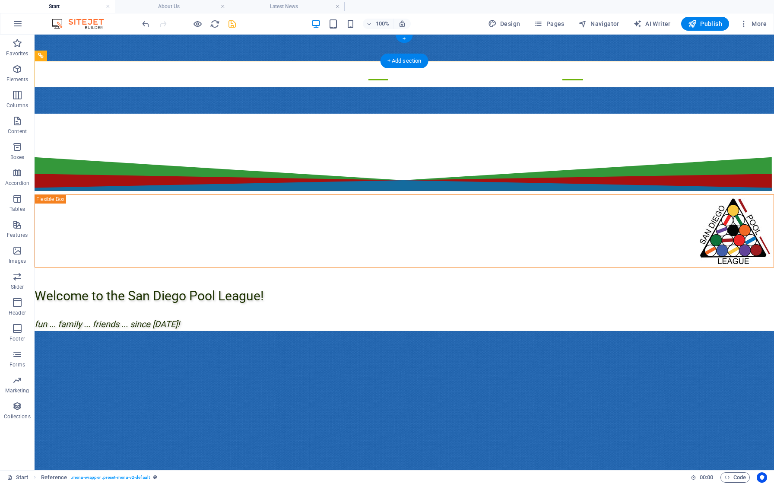
click at [105, 49] on figure at bounding box center [405, 48] width 740 height 26
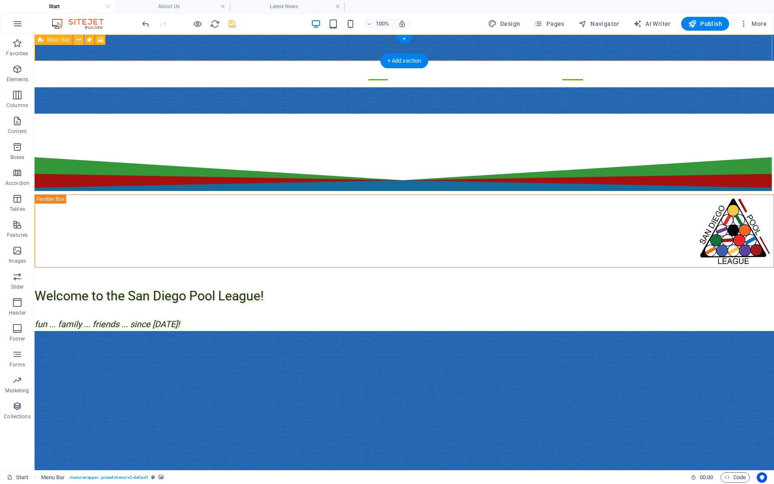
click at [78, 39] on icon at bounding box center [78, 39] width 5 height 9
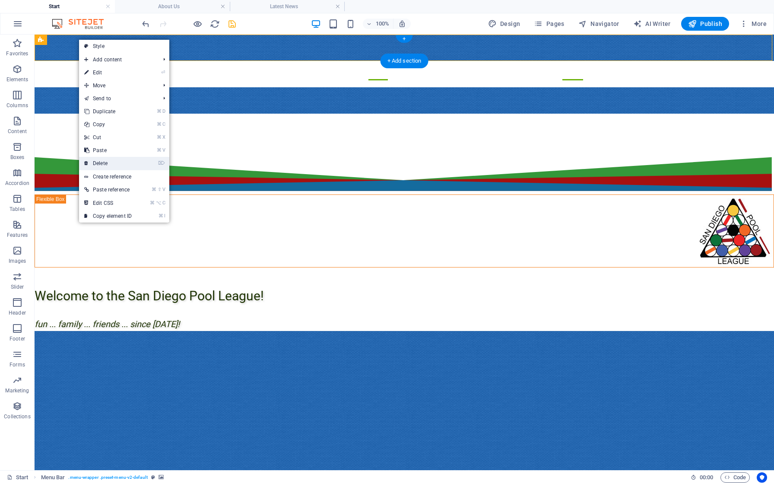
click at [107, 165] on link "⌦ Delete" at bounding box center [108, 163] width 58 height 13
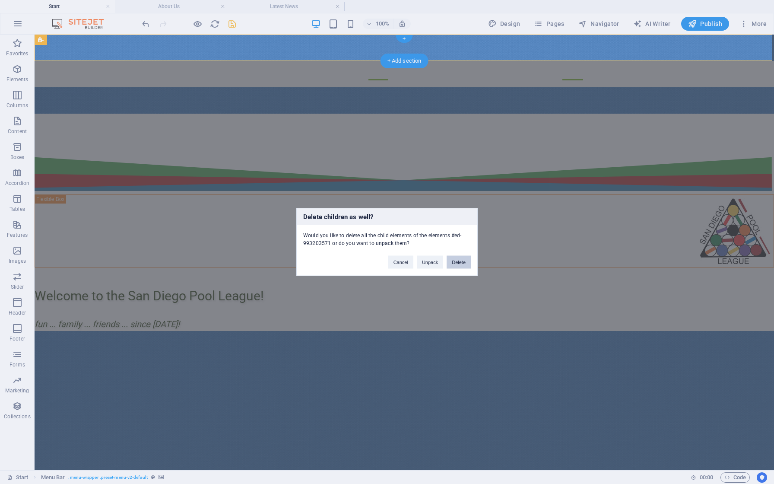
click at [461, 262] on button "Delete" at bounding box center [459, 262] width 24 height 13
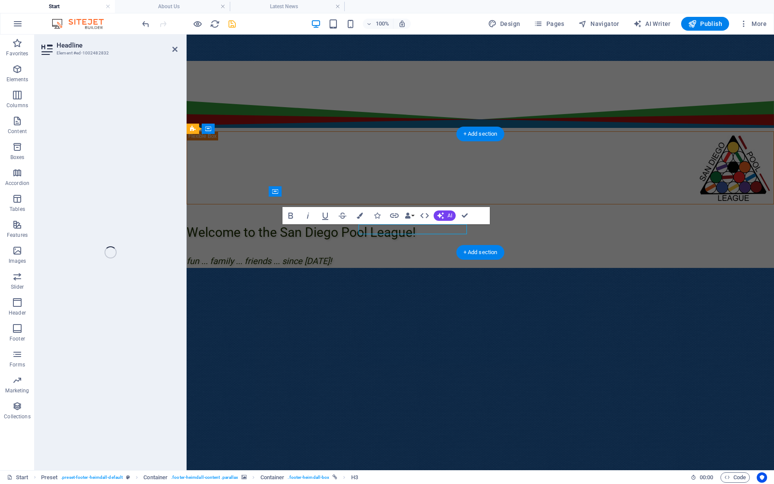
click at [252, 268] on figure at bounding box center [481, 486] width 588 height 436
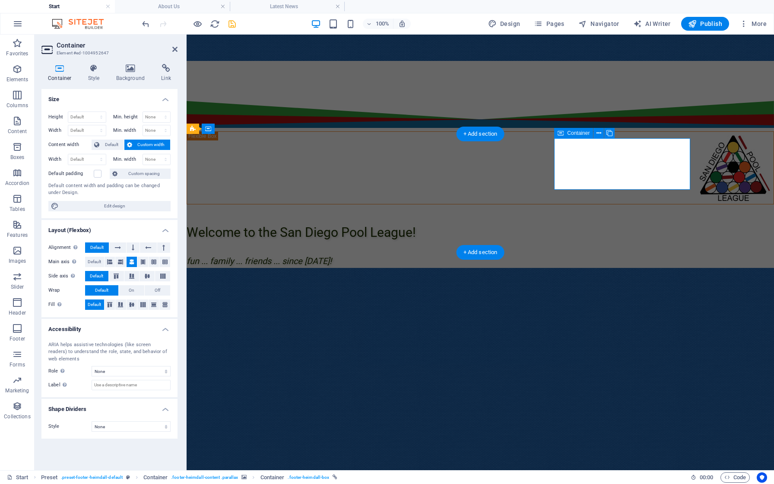
click at [165, 72] on icon at bounding box center [166, 68] width 23 height 9
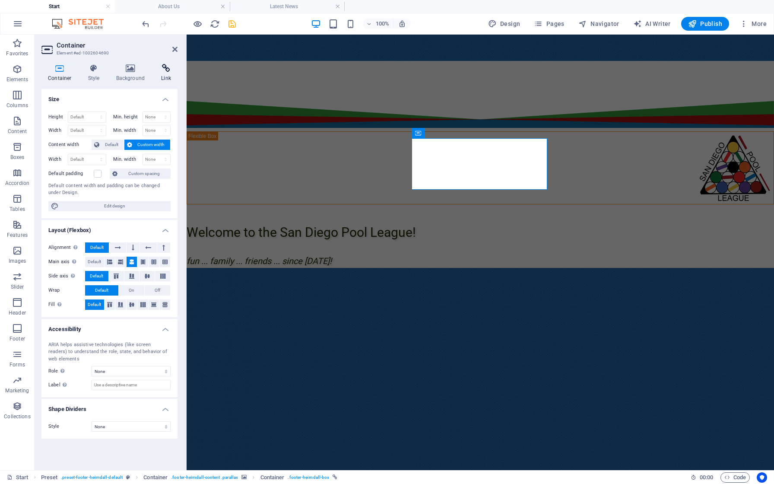
click at [165, 73] on h4 "Link" at bounding box center [166, 73] width 23 height 18
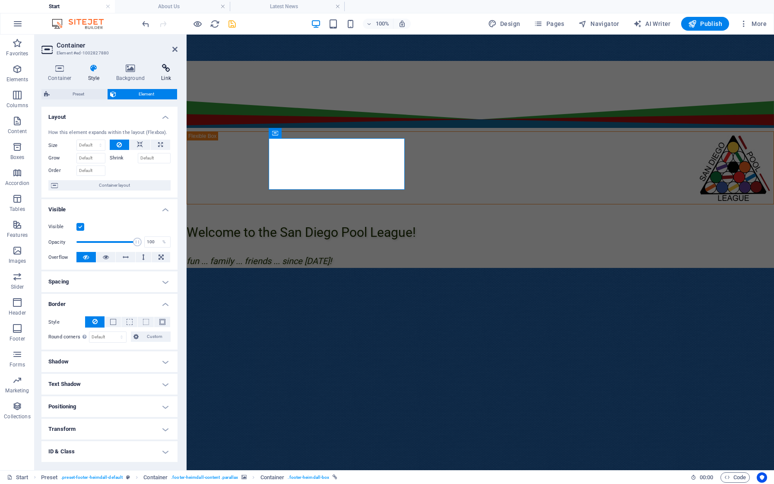
click at [164, 68] on icon at bounding box center [166, 68] width 23 height 9
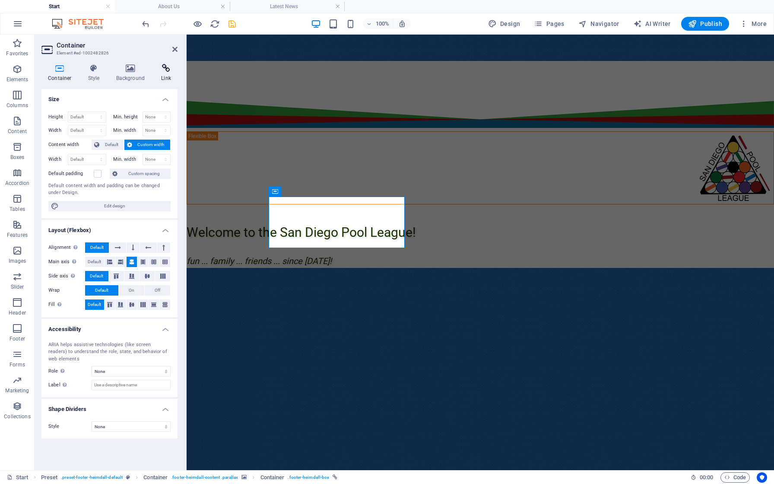
click at [166, 73] on h4 "Link" at bounding box center [166, 73] width 23 height 18
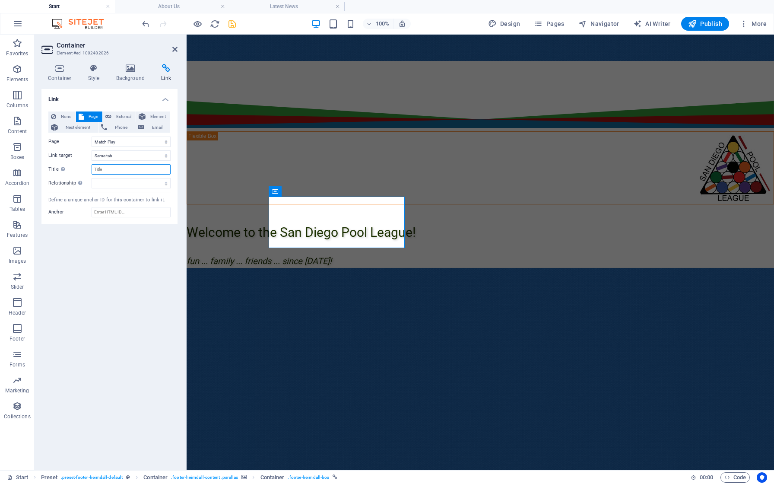
click at [132, 168] on input "Title Additional link description, should not be the same as the link text. The…" at bounding box center [131, 169] width 79 height 10
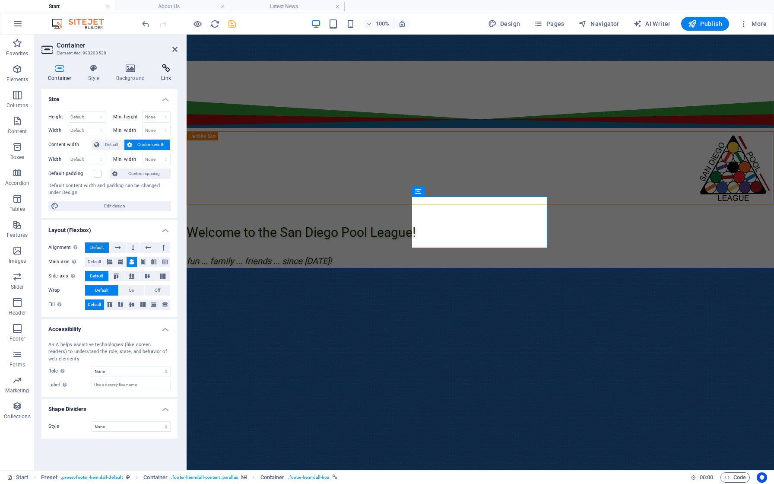
click at [166, 74] on h4 "Link" at bounding box center [166, 73] width 23 height 18
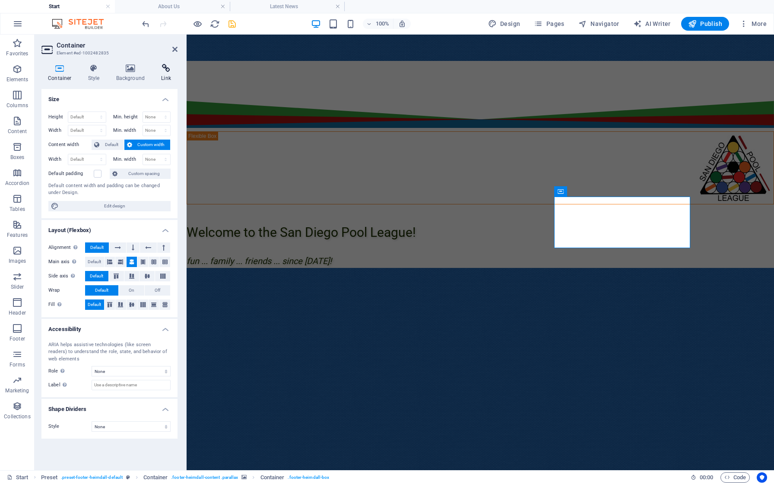
click at [165, 75] on h4 "Link" at bounding box center [166, 73] width 23 height 18
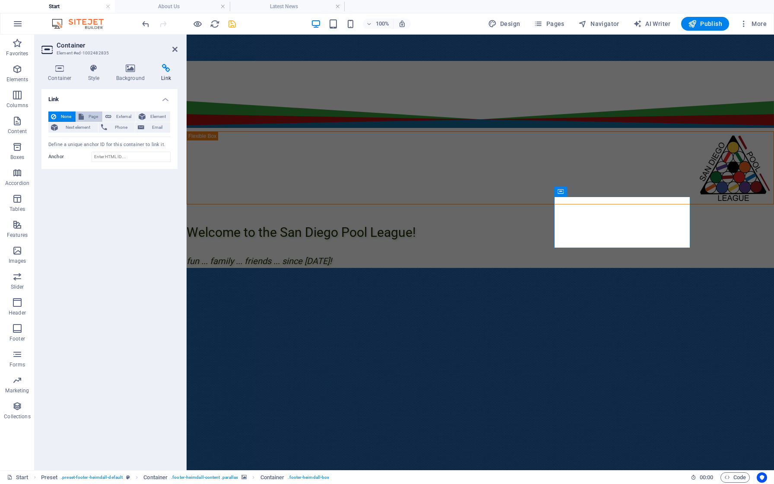
click at [93, 116] on span "Page" at bounding box center [92, 116] width 13 height 10
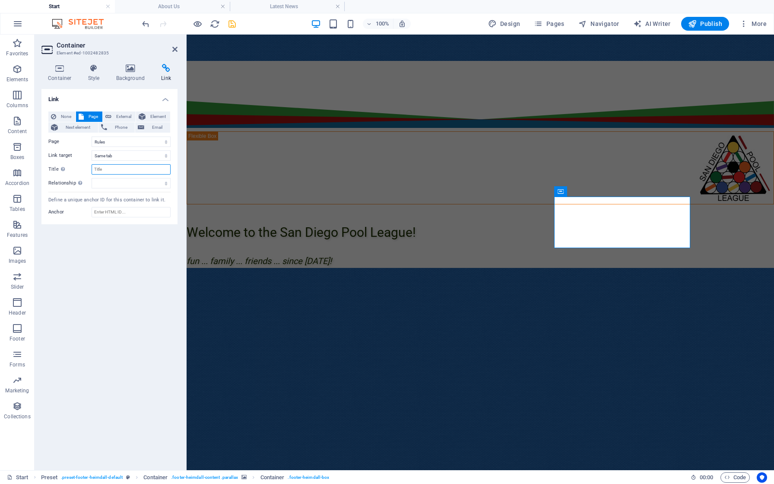
click at [111, 169] on input "Title Additional link description, should not be the same as the link text. The…" at bounding box center [131, 169] width 79 height 10
click at [127, 278] on div "Link None Page External Element Next element Phone Email Page Start Latest News…" at bounding box center [109, 276] width 136 height 374
click at [234, 25] on icon "save" at bounding box center [232, 24] width 10 height 10
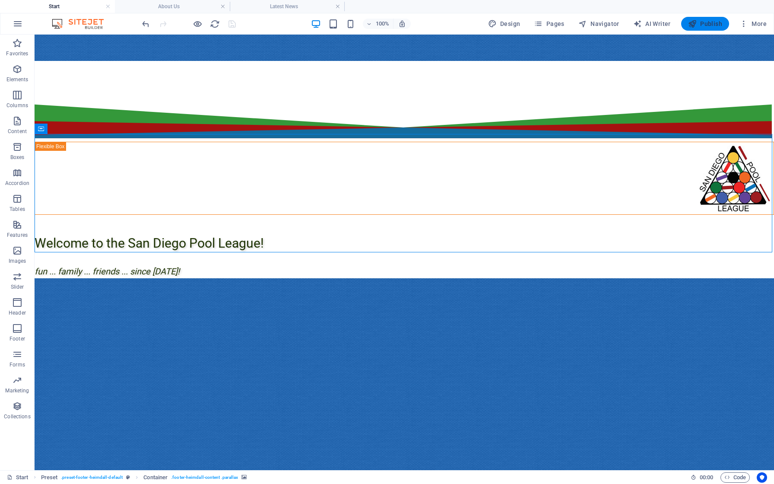
click at [707, 21] on span "Publish" at bounding box center [705, 23] width 34 height 9
click at [340, 7] on link at bounding box center [337, 7] width 5 height 8
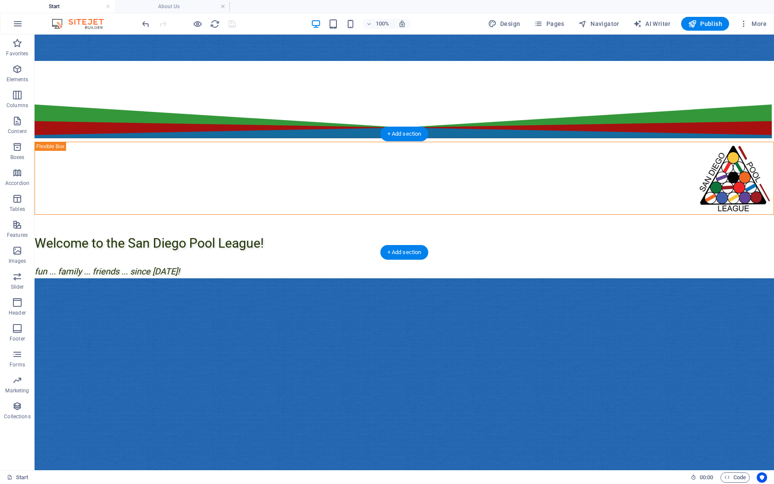
drag, startPoint x: 166, startPoint y: 7, endPoint x: 31, endPoint y: 108, distance: 167.7
click at [166, 7] on h4 "About Us" at bounding box center [172, 7] width 115 height 10
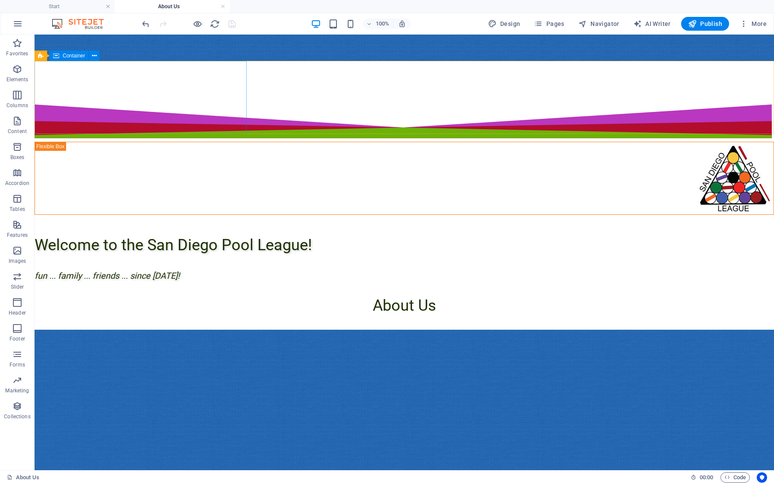
click at [224, 8] on link at bounding box center [222, 7] width 5 height 8
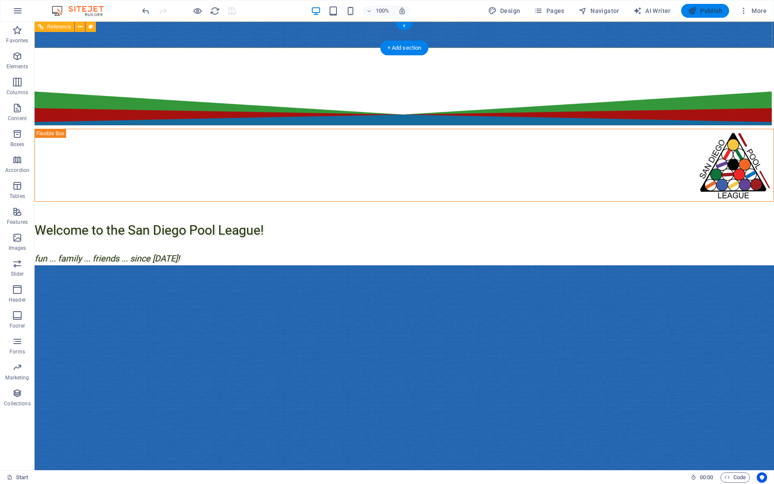
click at [705, 11] on span "Publish" at bounding box center [705, 10] width 34 height 9
